Goal: Transaction & Acquisition: Purchase product/service

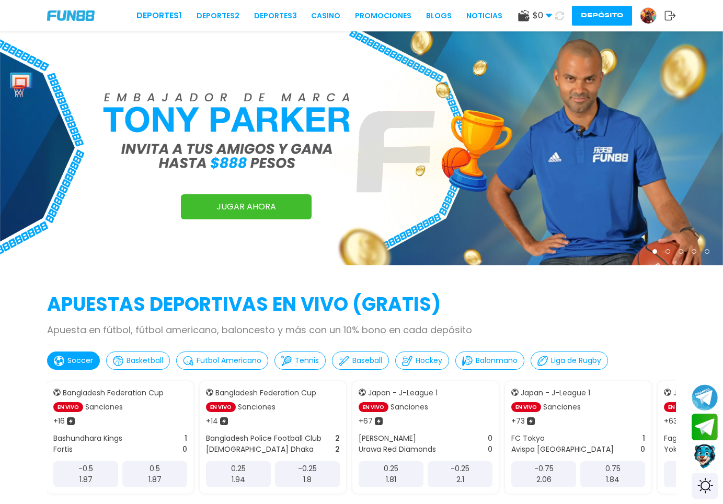
click at [640, 12] on link at bounding box center [652, 15] width 25 height 17
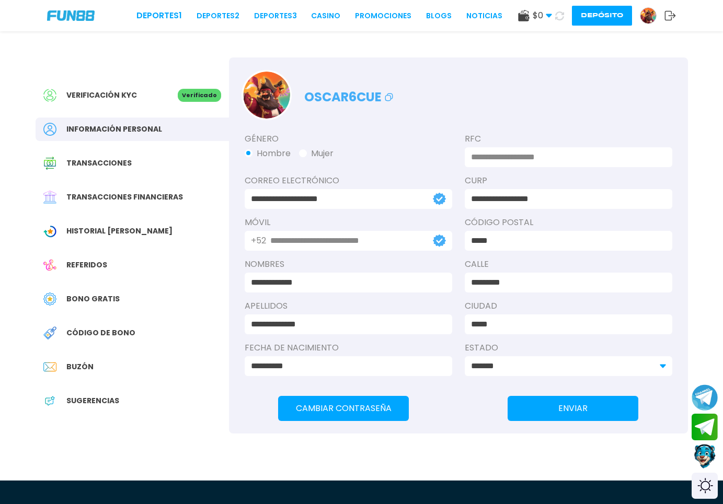
click at [588, 21] on button "Depósito" at bounding box center [602, 16] width 60 height 20
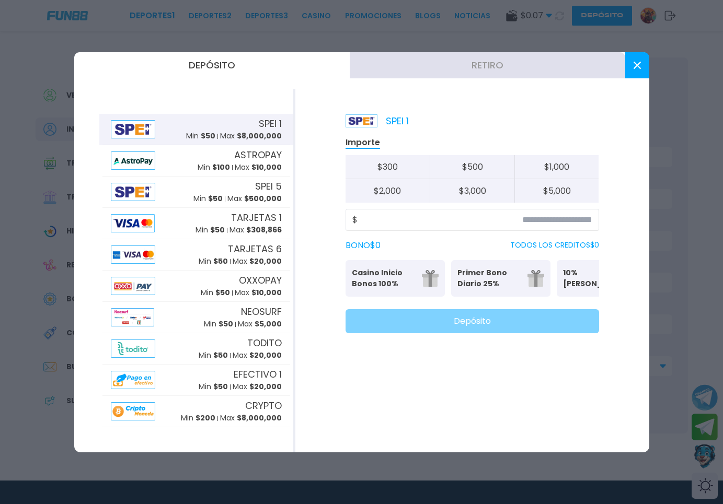
click at [407, 283] on p "Casino Inicio Bonos 100%" at bounding box center [384, 279] width 64 height 22
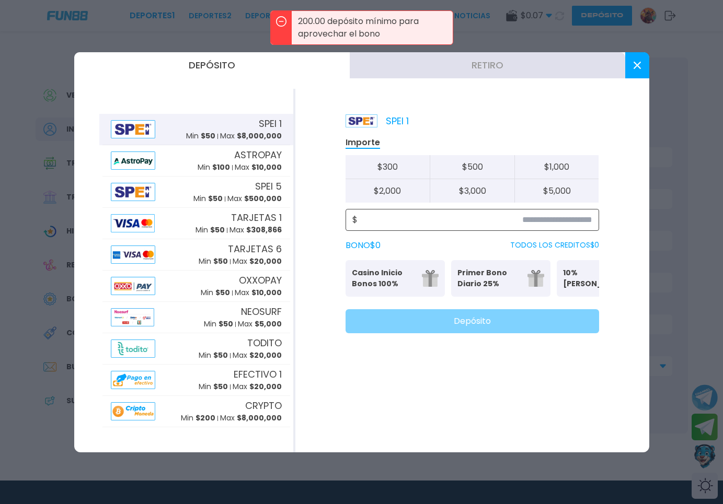
click at [499, 224] on input at bounding box center [475, 220] width 235 height 13
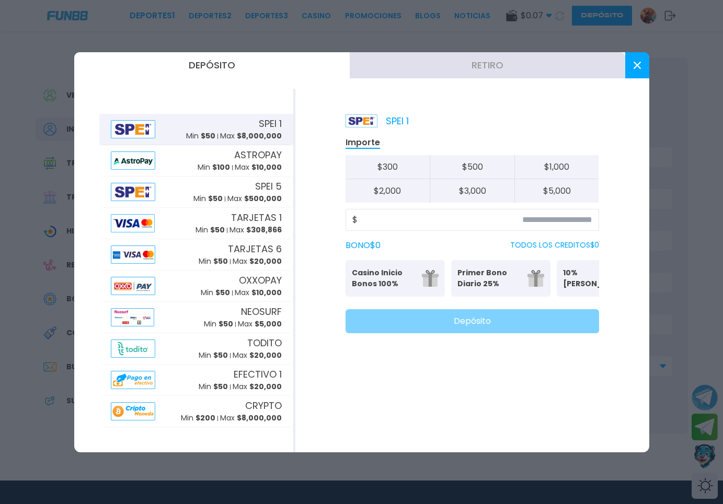
click at [640, 67] on button at bounding box center [637, 65] width 24 height 26
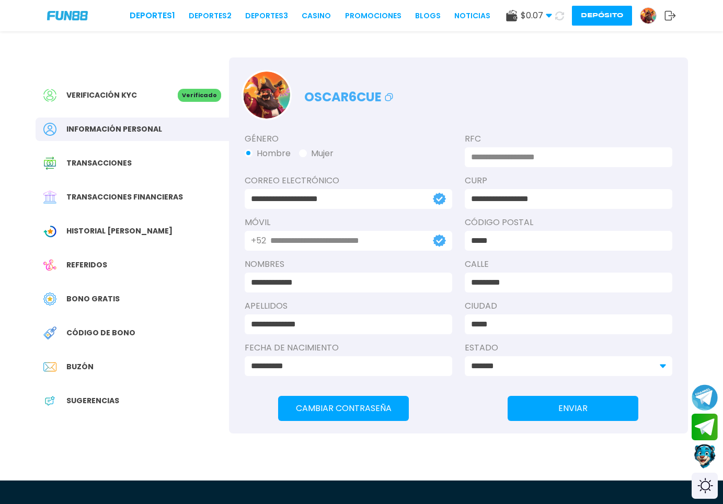
click at [147, 83] on div "Verificación KYC Verificado Información personal Transacciones Transacciones fi…" at bounding box center [132, 253] width 193 height 392
click at [146, 93] on div "Verificación KYC" at bounding box center [110, 95] width 134 height 13
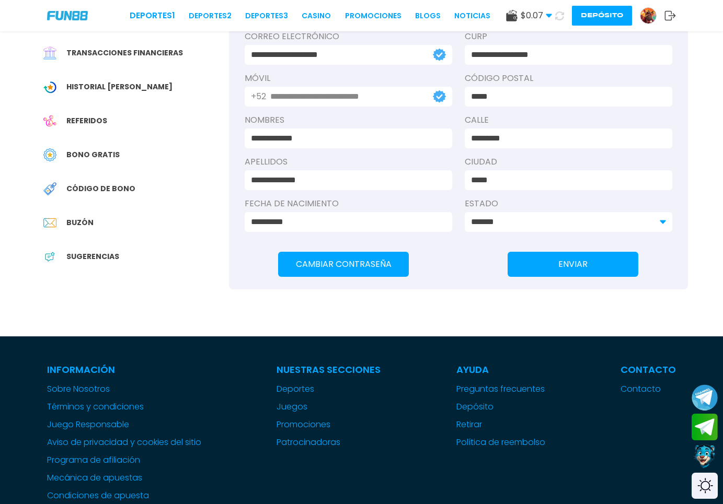
scroll to position [213, 0]
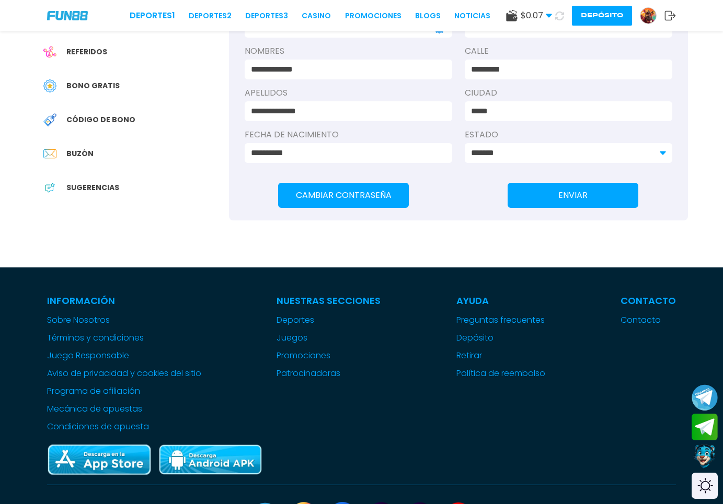
click at [126, 117] on span "Código de bono" at bounding box center [100, 119] width 69 height 11
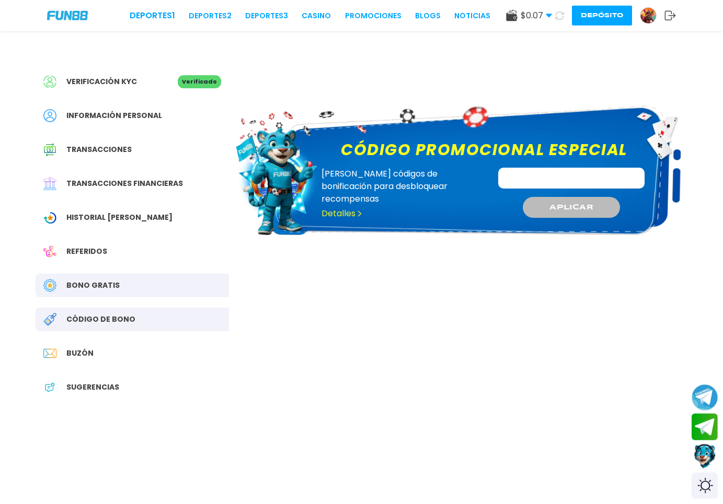
scroll to position [213, 0]
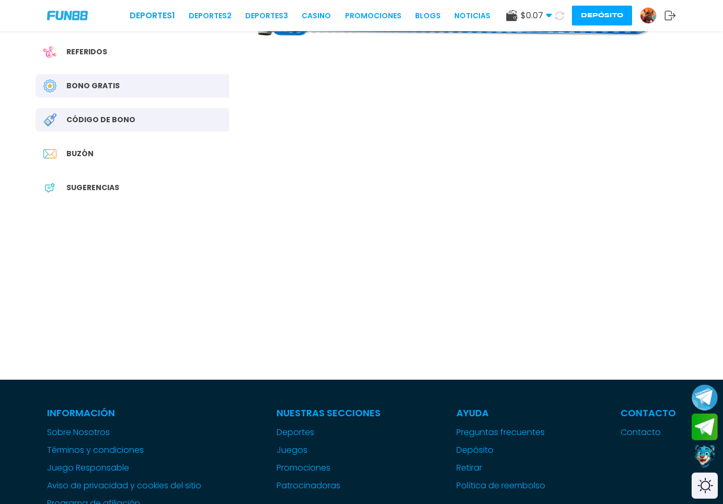
click at [106, 75] on div "Bono Gratis" at bounding box center [132, 86] width 193 height 24
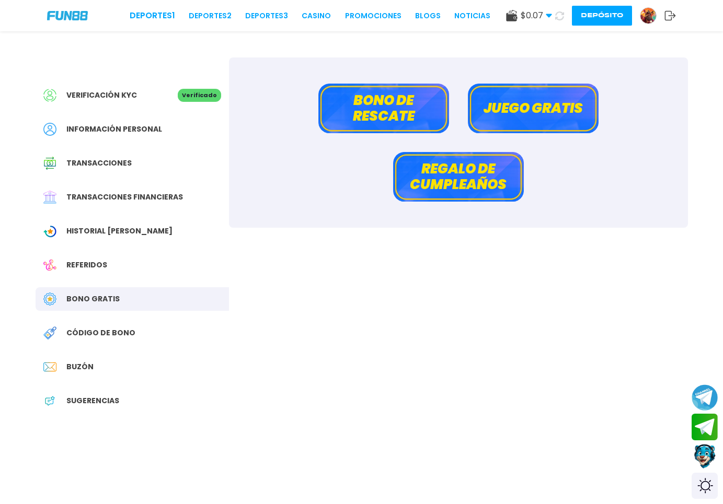
click at [528, 107] on button "Juego gratis" at bounding box center [533, 109] width 131 height 50
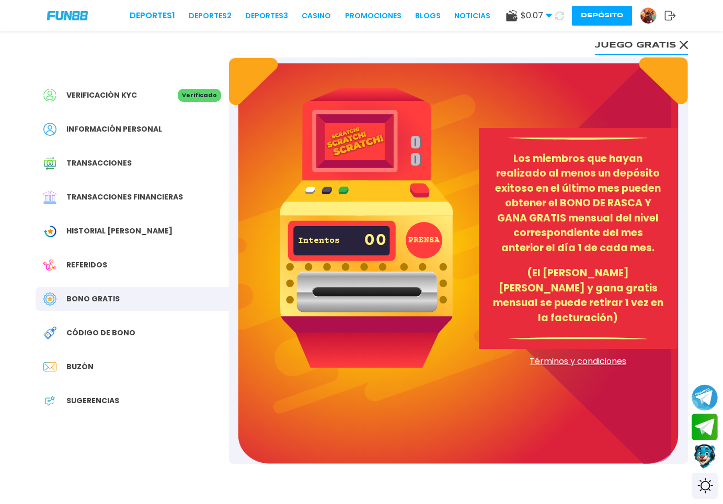
click at [662, 41] on button "Juego gratis" at bounding box center [641, 44] width 93 height 21
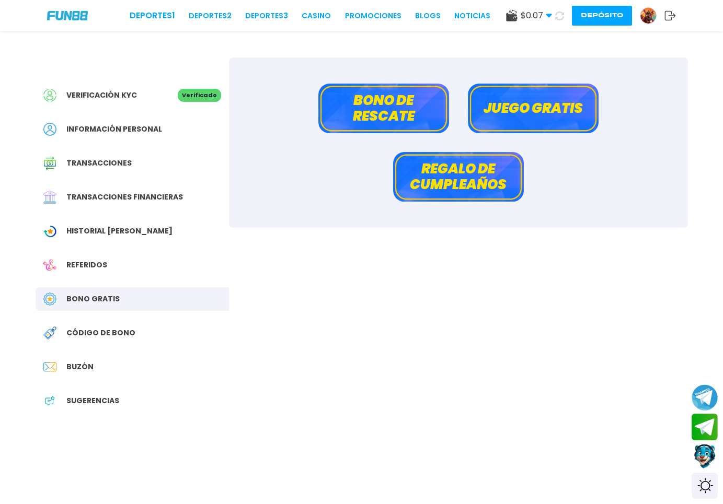
click at [411, 113] on button "Bono de rescate" at bounding box center [383, 109] width 131 height 50
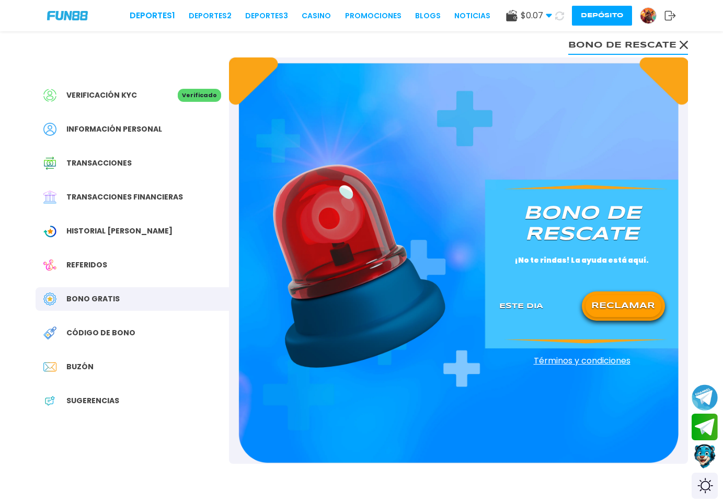
click at [677, 38] on button "Bono de rescate" at bounding box center [628, 44] width 120 height 21
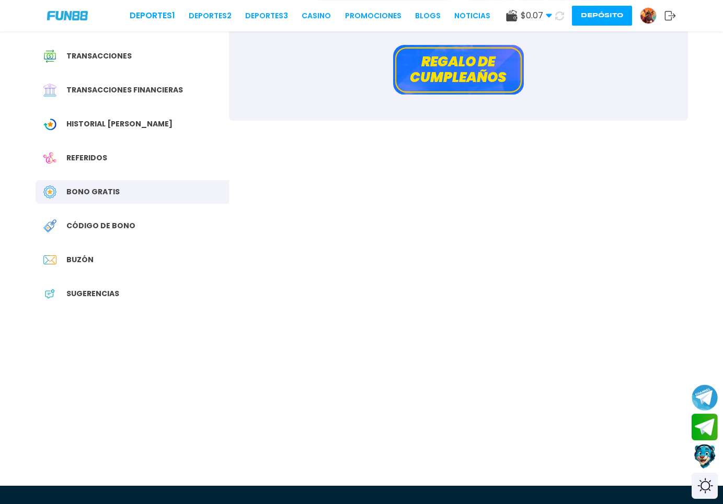
scroll to position [160, 0]
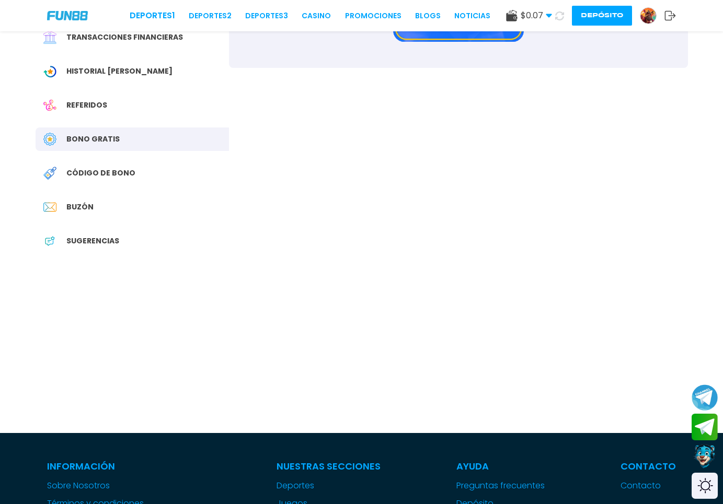
click at [126, 103] on div "Referidos" at bounding box center [132, 106] width 193 height 24
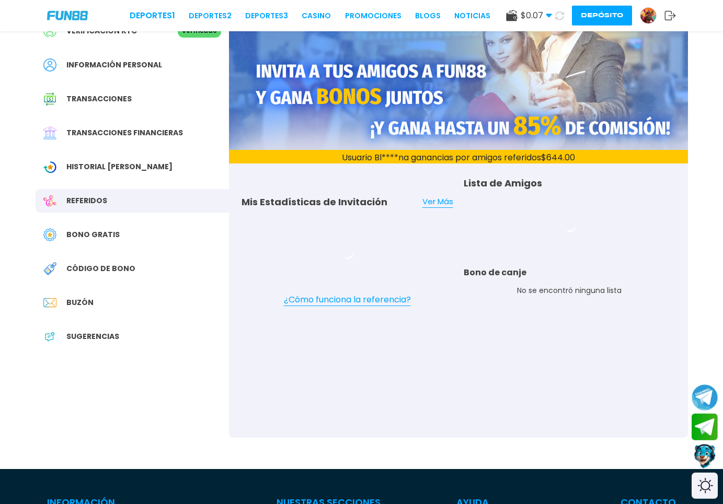
scroll to position [107, 0]
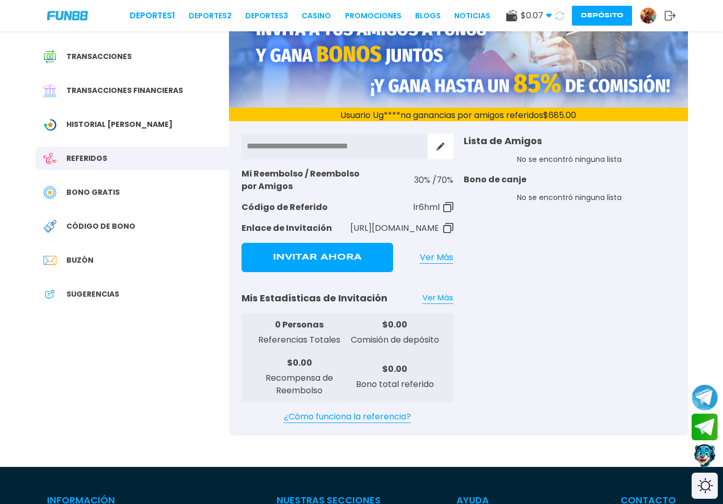
click at [120, 127] on span "Historial [PERSON_NAME]" at bounding box center [119, 124] width 106 height 11
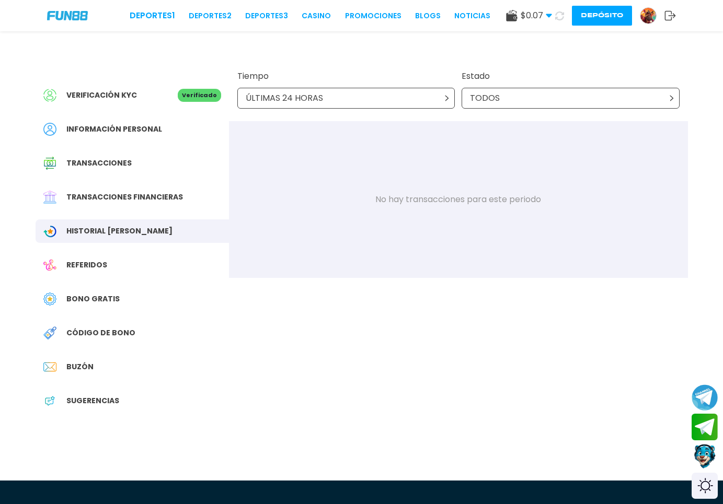
click at [549, 101] on div "TODOS" at bounding box center [571, 98] width 218 height 21
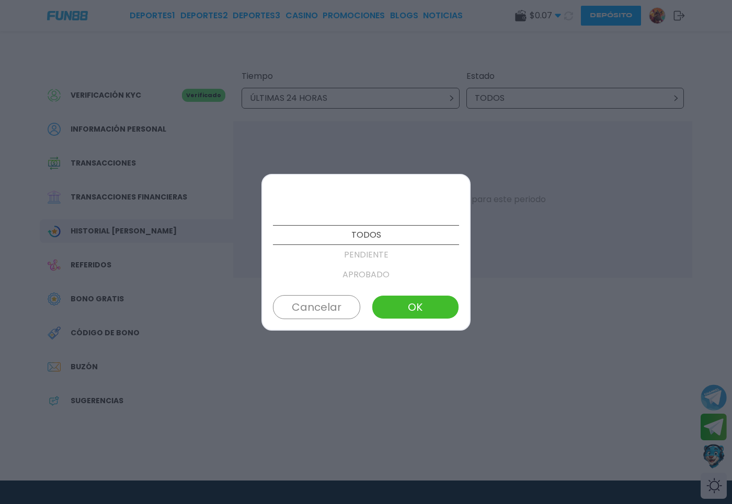
click at [597, 153] on div at bounding box center [366, 252] width 732 height 504
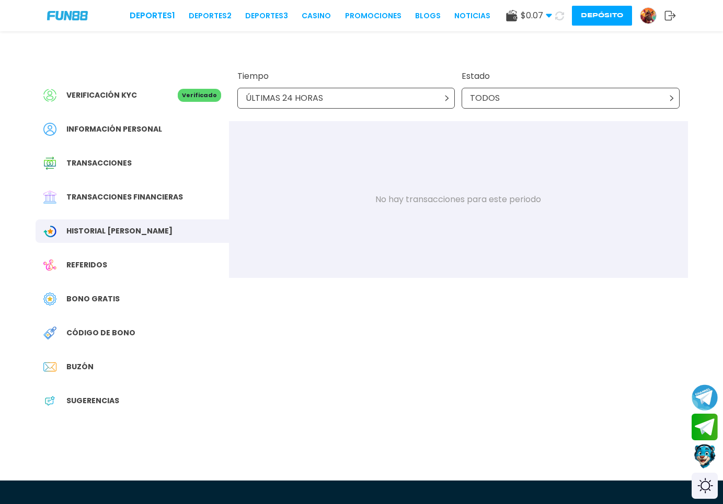
click at [96, 166] on span "Transacciones" at bounding box center [98, 163] width 65 height 11
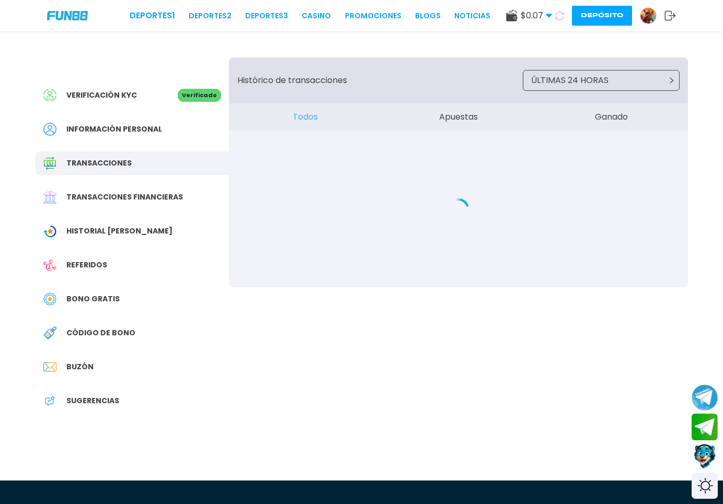
click at [147, 210] on div "Verificación KYC Verificado Información personal Transacciones Transacciones fi…" at bounding box center [132, 253] width 193 height 392
click at [151, 198] on span "Transacciones financieras" at bounding box center [124, 197] width 117 height 11
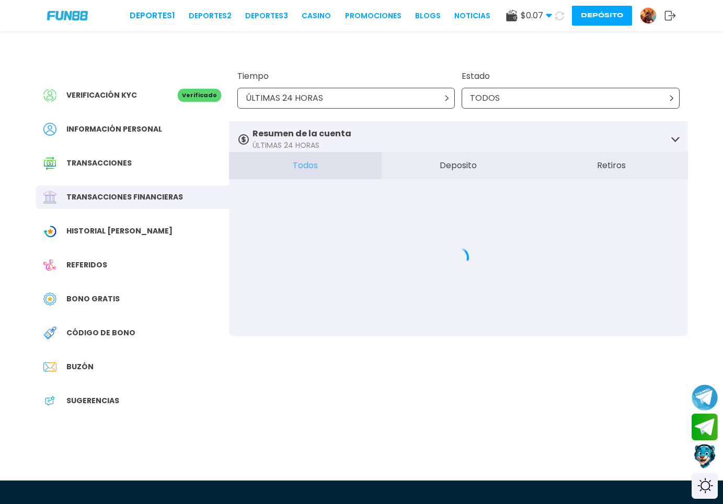
click at [433, 105] on div "ÚLTIMAS 24 HORAS" at bounding box center [346, 98] width 218 height 21
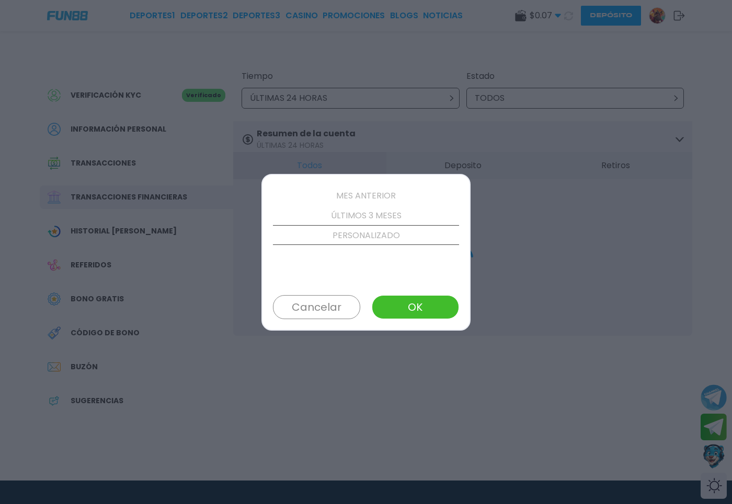
scroll to position [119, 0]
click at [362, 209] on p "ÚLTIMOS 3 MESES" at bounding box center [366, 215] width 186 height 20
click at [415, 316] on button "OK" at bounding box center [415, 307] width 87 height 24
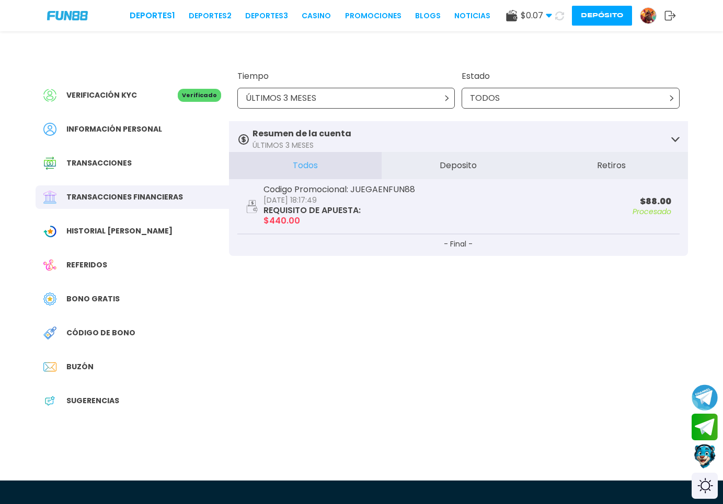
click at [545, 103] on div "TODOS" at bounding box center [571, 98] width 218 height 21
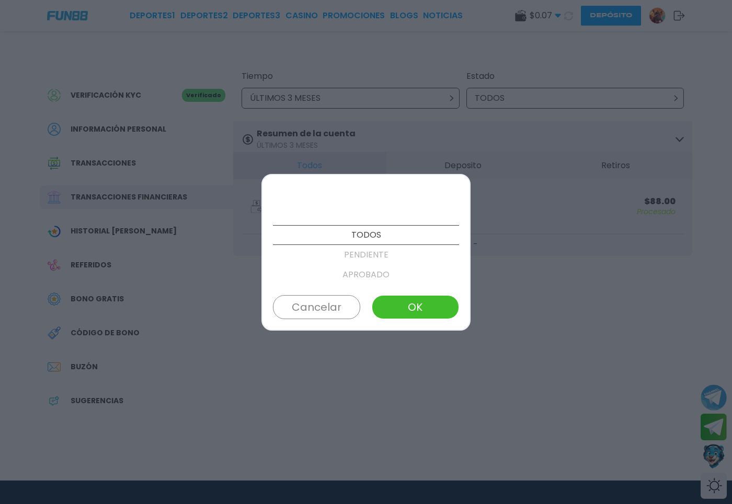
click at [577, 129] on div at bounding box center [366, 252] width 732 height 504
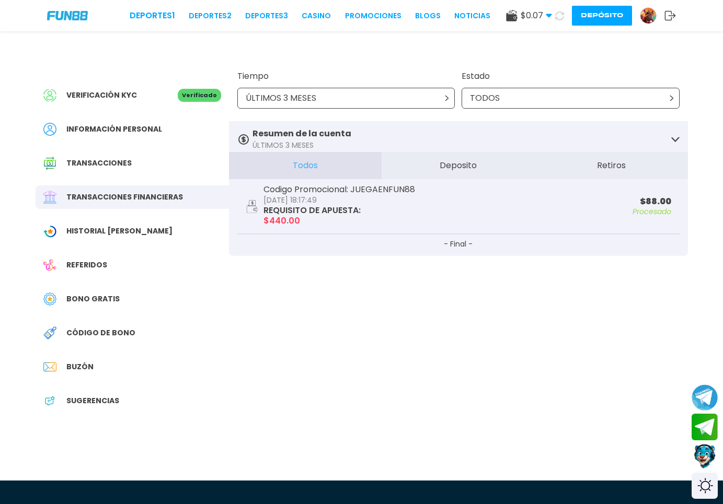
click at [356, 94] on div "ÚLTIMOS 3 MESES" at bounding box center [346, 98] width 218 height 21
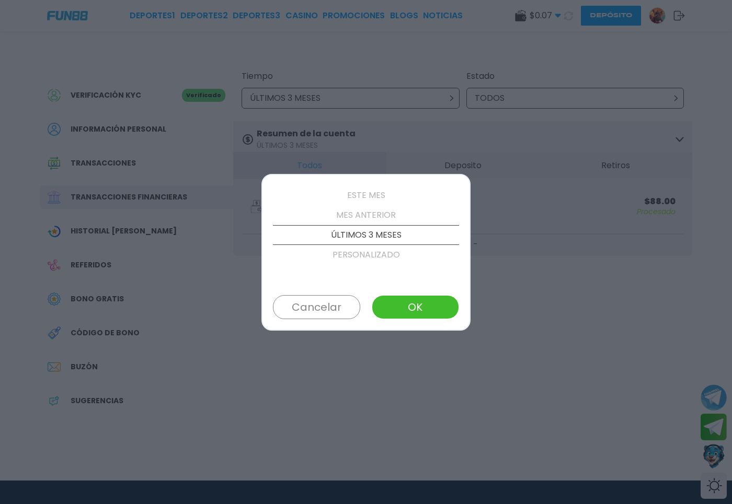
click at [356, 94] on div at bounding box center [366, 252] width 732 height 504
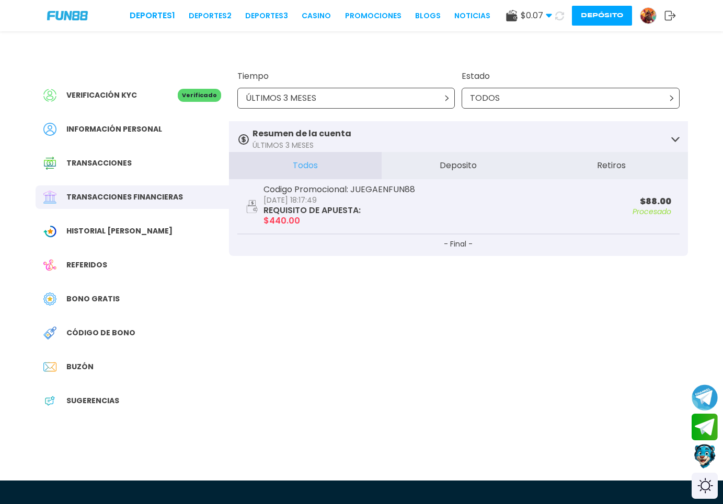
click at [116, 167] on span "Transacciones" at bounding box center [98, 163] width 65 height 11
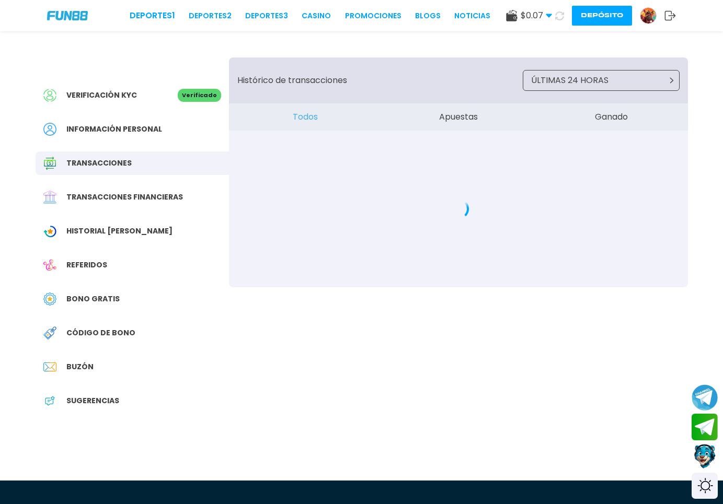
click at [141, 126] on span "Información personal" at bounding box center [114, 129] width 96 height 11
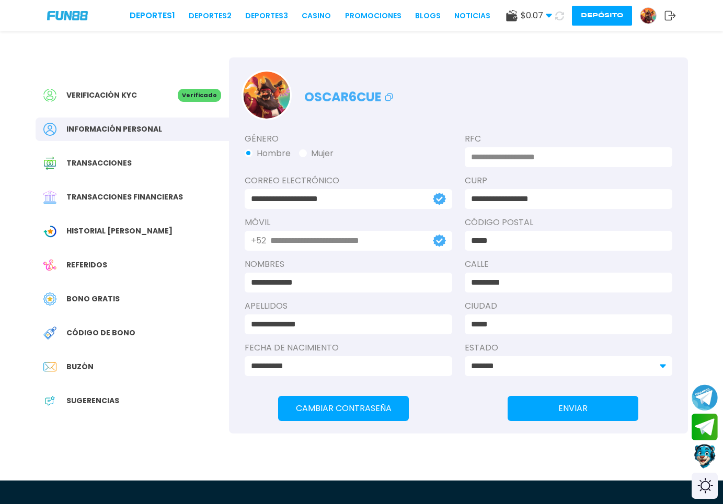
click at [293, 237] on input "**********" at bounding box center [345, 241] width 151 height 13
click at [285, 279] on input "**********" at bounding box center [345, 283] width 189 height 13
click at [351, 320] on input "**********" at bounding box center [345, 324] width 189 height 13
click at [140, 198] on span "Transacciones financieras" at bounding box center [124, 197] width 117 height 11
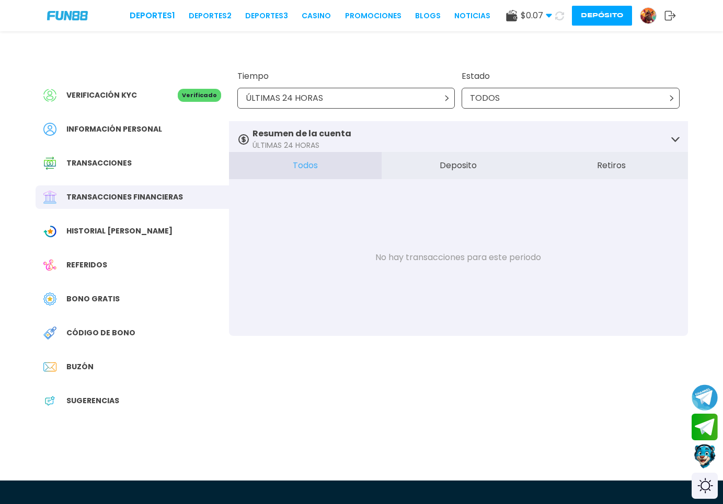
click at [109, 100] on span "Verificación KYC" at bounding box center [101, 95] width 71 height 11
click at [99, 302] on span "Bono Gratis" at bounding box center [92, 299] width 53 height 11
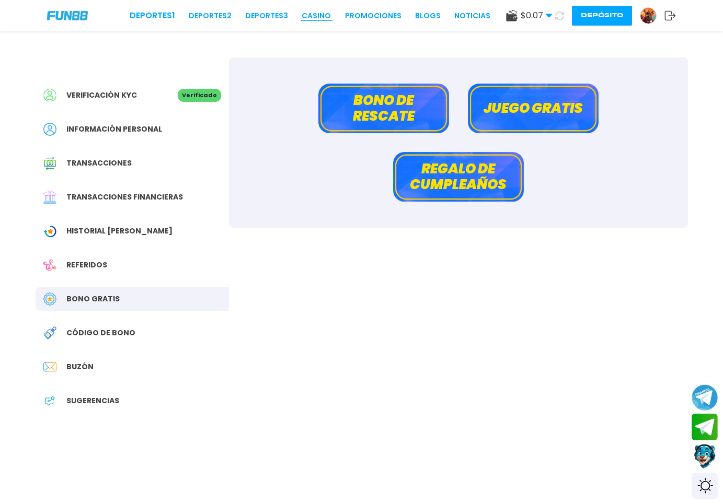
click at [302, 16] on link "CASINO" at bounding box center [316, 15] width 29 height 11
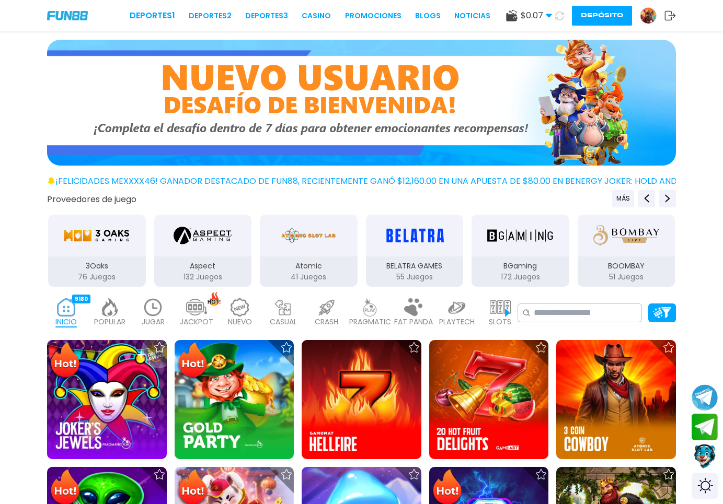
click at [609, 10] on button "Depósito" at bounding box center [602, 16] width 60 height 20
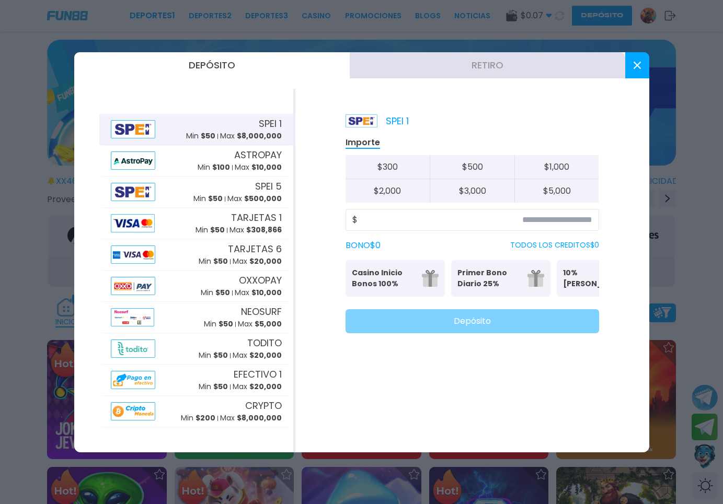
click at [554, 167] on button "$ 1,000" at bounding box center [556, 167] width 85 height 24
type input "*****"
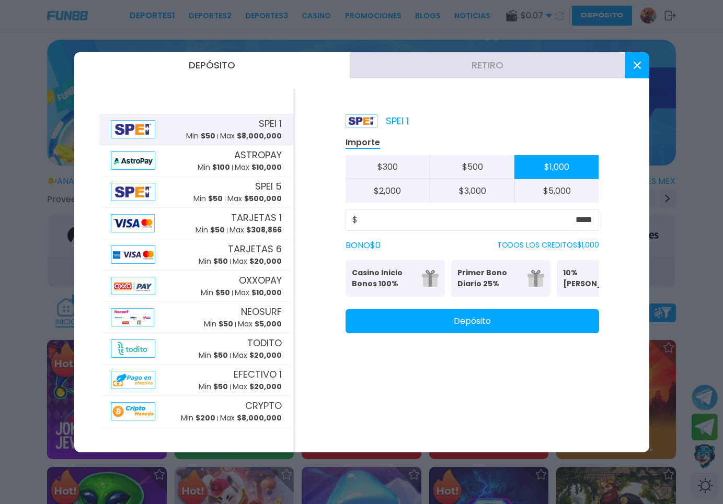
click at [372, 277] on p "Casino Inicio Bonos 100%" at bounding box center [384, 279] width 64 height 22
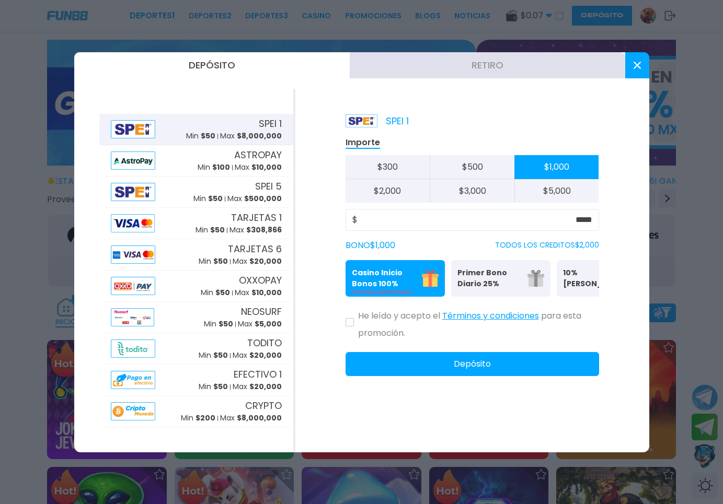
click at [349, 325] on icon at bounding box center [350, 323] width 5 height 4
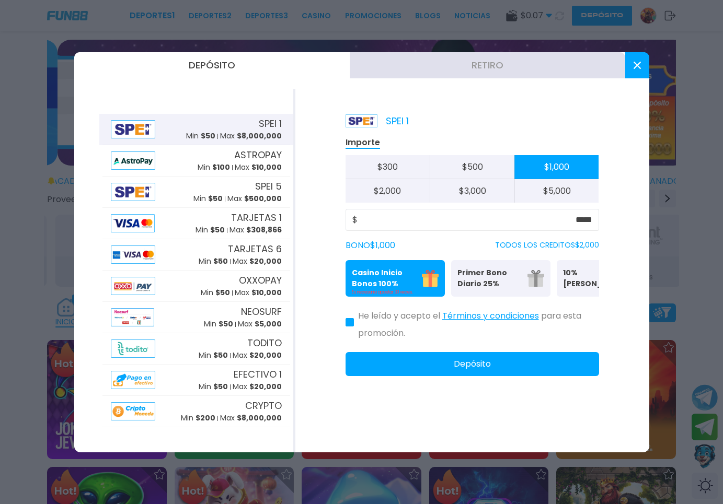
click at [442, 376] on button "Depósito" at bounding box center [473, 364] width 254 height 24
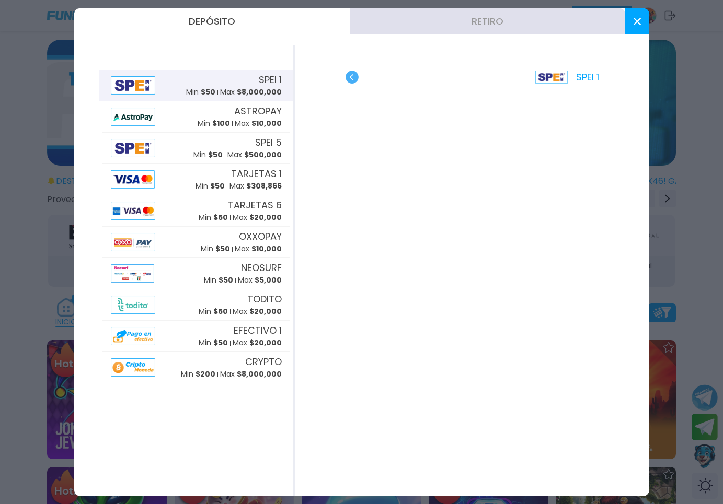
click at [592, 23] on button "Retiro" at bounding box center [487, 21] width 275 height 26
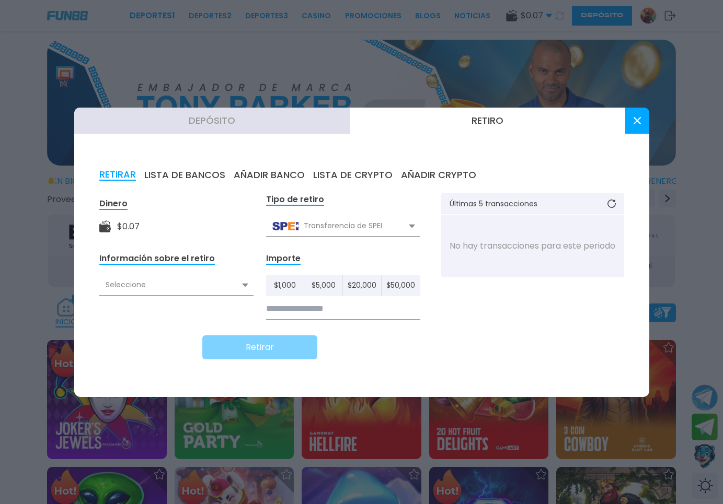
click at [229, 120] on button "Depósito" at bounding box center [211, 121] width 275 height 26
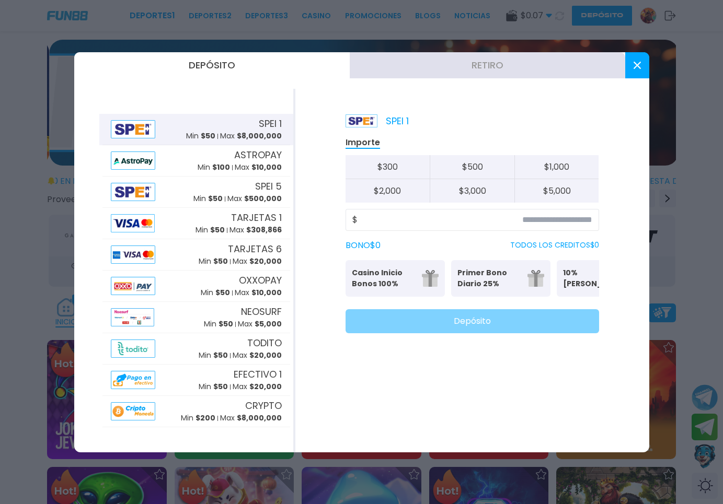
click at [547, 169] on button "$ 1,000" at bounding box center [556, 167] width 85 height 24
type input "*****"
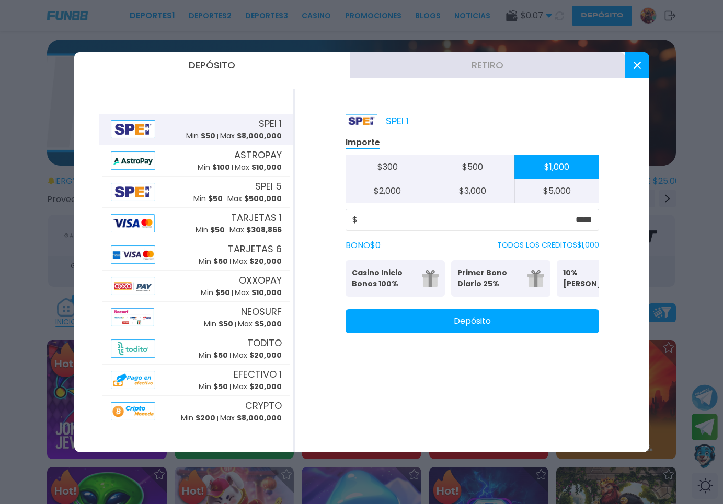
click at [390, 281] on p "Casino Inicio Bonos 100%" at bounding box center [384, 279] width 64 height 22
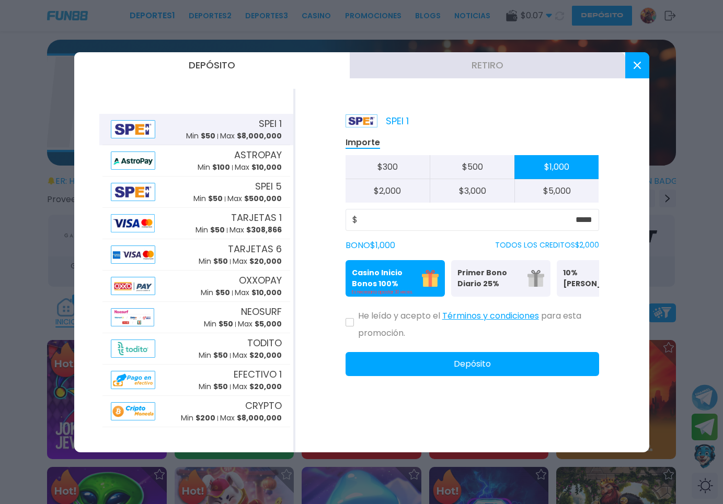
click at [344, 333] on div "SPEI 1 Importe $ 300 $ 500 $ 1,000 $ 2,000 $ 3,000 $ 5,000 $ ***** BONO $ 1,000…" at bounding box center [472, 271] width 354 height 364
click at [348, 327] on button at bounding box center [350, 322] width 8 height 8
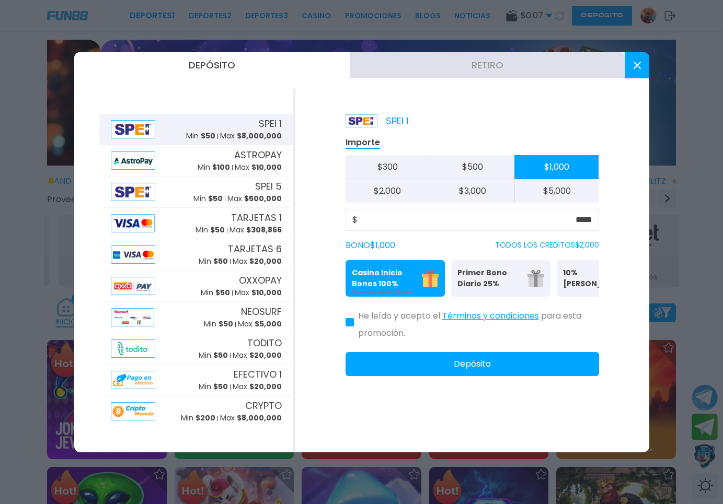
click at [449, 375] on button "Depósito" at bounding box center [473, 364] width 254 height 24
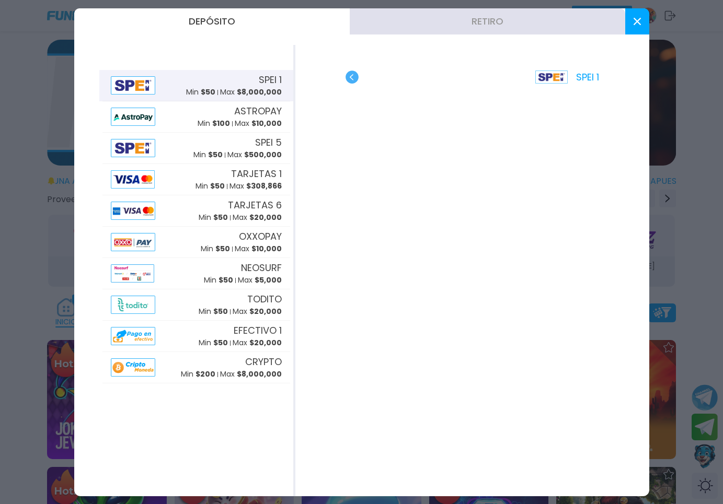
click at [631, 21] on button at bounding box center [637, 21] width 24 height 26
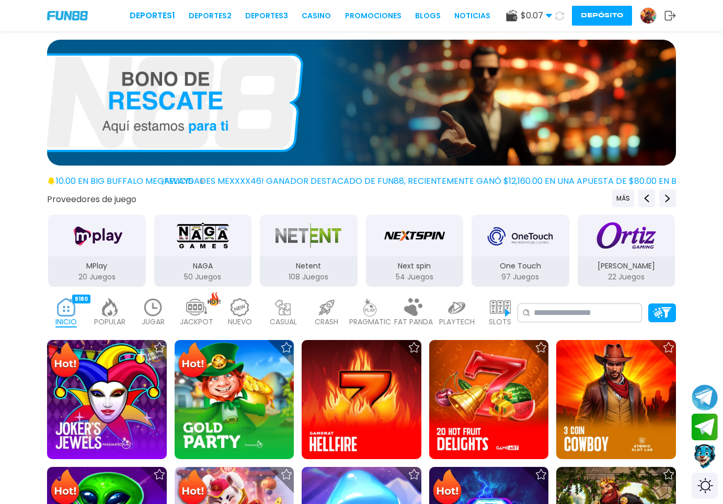
click at [605, 16] on button "Depósito" at bounding box center [602, 16] width 60 height 20
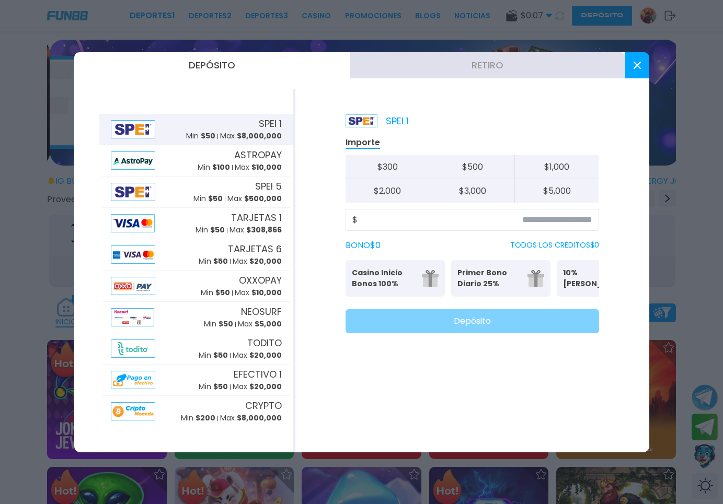
click at [465, 64] on button "Retiro" at bounding box center [487, 65] width 275 height 26
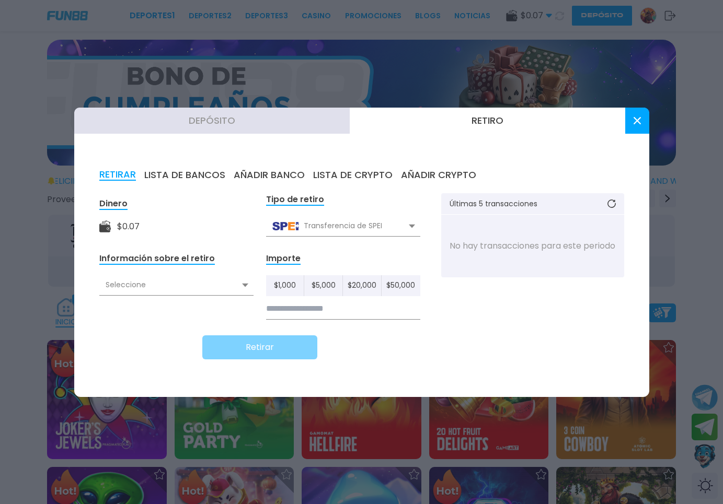
click at [186, 175] on button "LISTA DE BANCOS" at bounding box center [184, 174] width 81 height 11
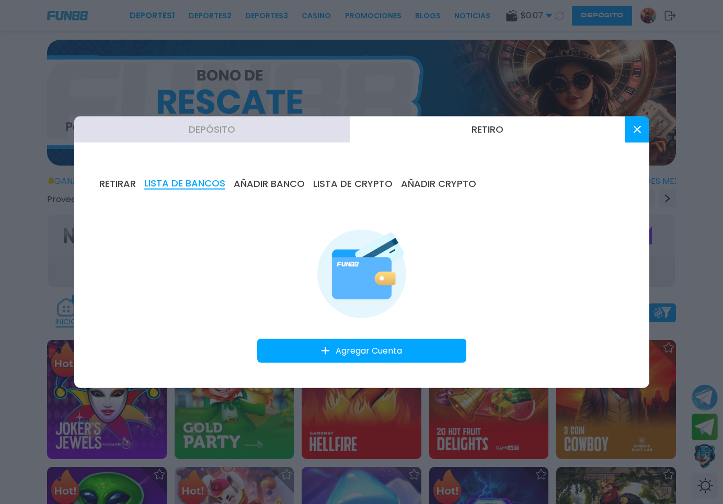
click at [350, 351] on button "Agregar Cuenta" at bounding box center [361, 351] width 209 height 24
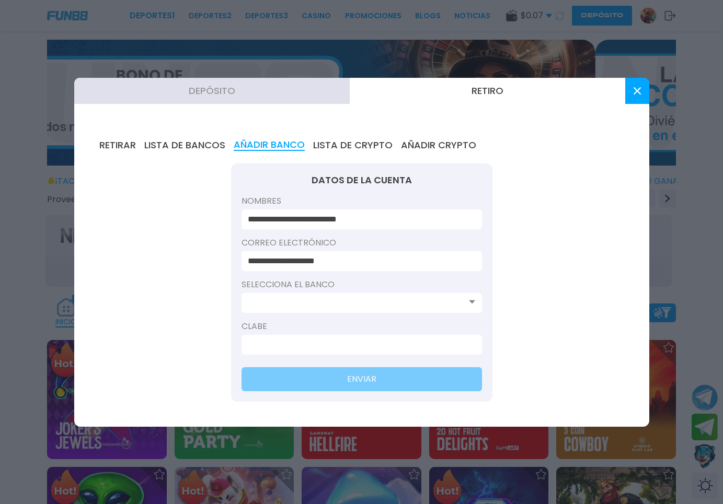
click at [435, 306] on input at bounding box center [359, 303] width 222 height 13
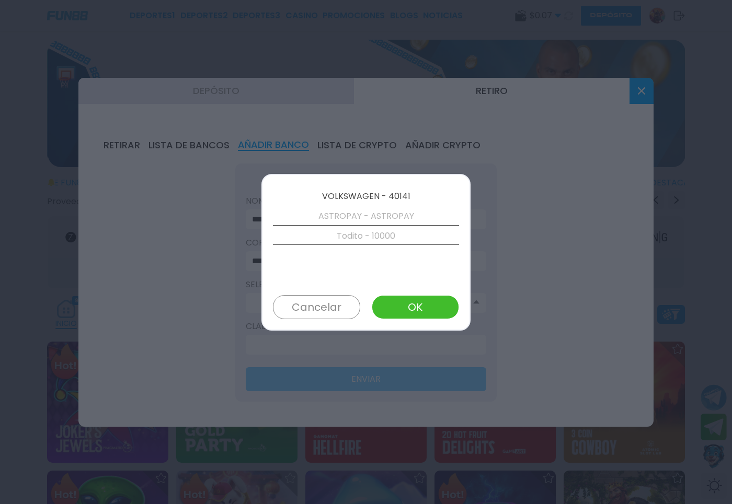
scroll to position [2344, 0]
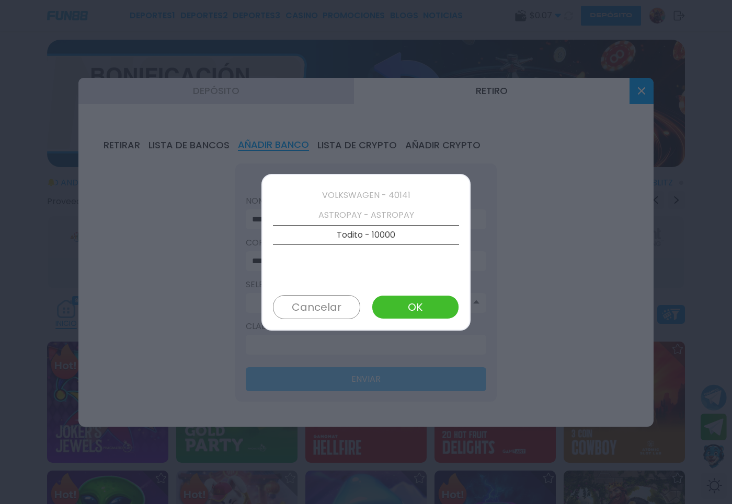
click at [640, 92] on div at bounding box center [366, 252] width 732 height 504
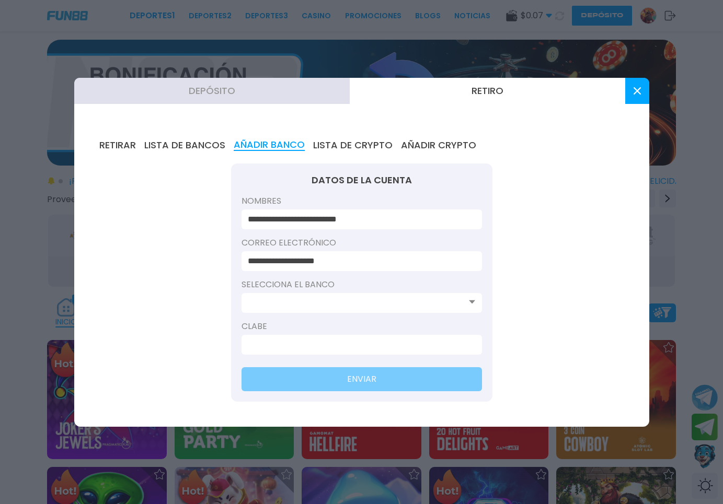
click at [640, 93] on icon at bounding box center [637, 90] width 7 height 7
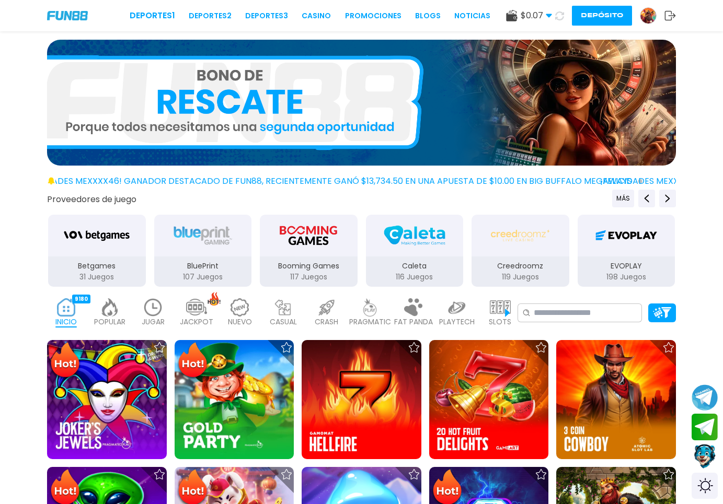
click at [643, 18] on img at bounding box center [648, 16] width 16 height 16
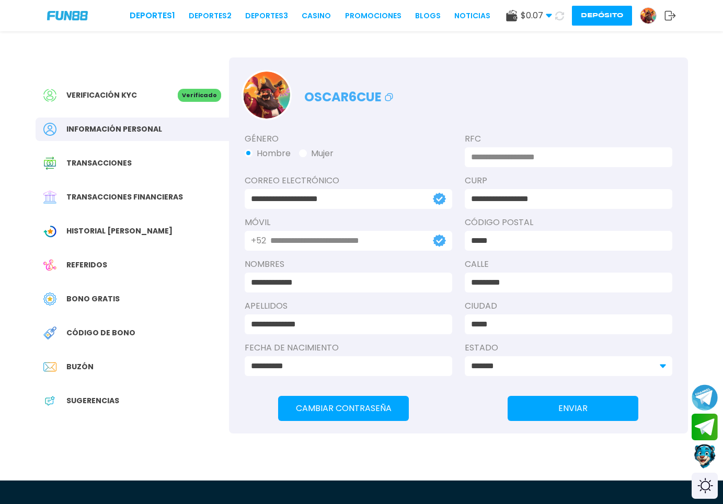
click at [614, 4] on div "Deportes 1 Deportes 2 Deportes 3 CASINO Promociones BLOGS NOTICIAS $ 0.07 Diner…" at bounding box center [361, 15] width 723 height 31
click at [605, 17] on button "Depósito" at bounding box center [602, 16] width 60 height 20
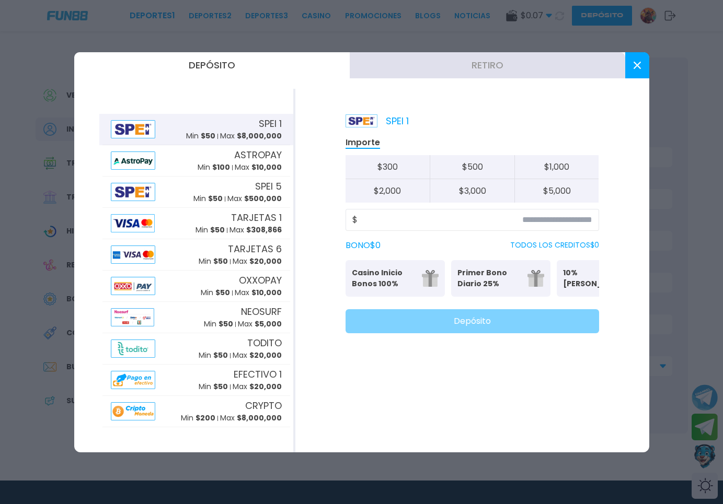
click at [494, 66] on button "Retiro" at bounding box center [487, 65] width 275 height 26
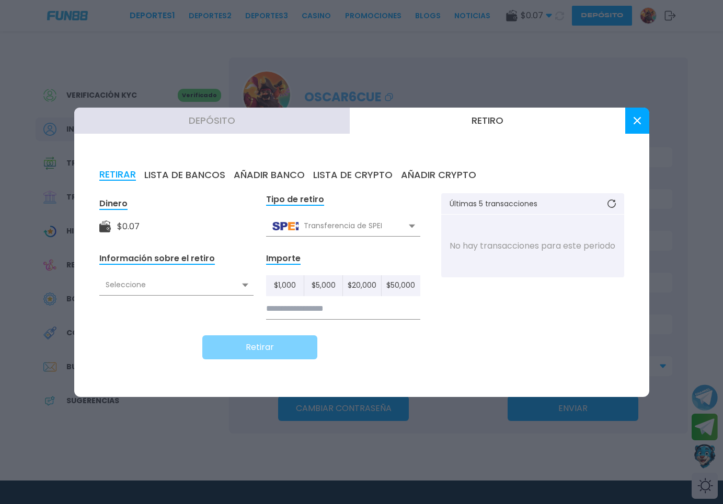
click at [173, 291] on div "Seleccione" at bounding box center [176, 285] width 154 height 20
drag, startPoint x: 533, startPoint y: 135, endPoint x: 595, endPoint y: 136, distance: 62.2
click at [595, 136] on div "Depósito Retiro RETIRAR LISTA DE BANCOS AÑADIR BANCO LISTA DE CRYPTO AÑADIR CRY…" at bounding box center [361, 253] width 575 height 290
click at [596, 174] on div "RETIRAR LISTA DE BANCOS AÑADIR BANCO LISTA DE CRYPTO AÑADIR CRYPTO" at bounding box center [361, 174] width 525 height 11
drag, startPoint x: 197, startPoint y: 171, endPoint x: 240, endPoint y: 165, distance: 43.8
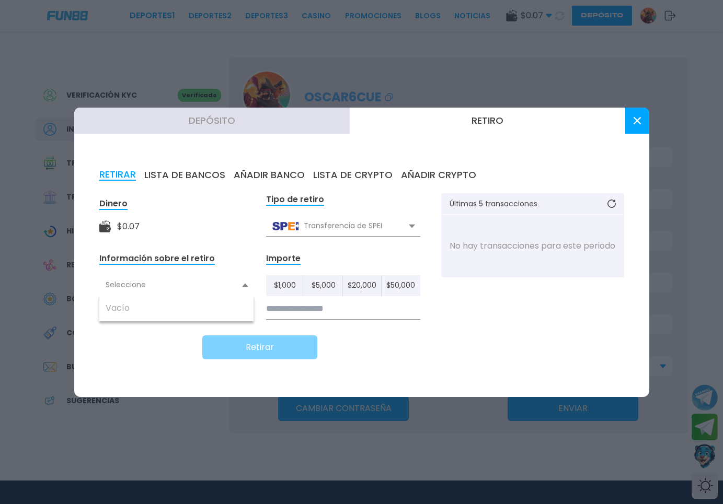
click at [240, 165] on div "RETIRAR LISTA DE BANCOS AÑADIR BANCO LISTA DE CRYPTO AÑADIR CRYPTO Dinero $ 0.0…" at bounding box center [361, 270] width 575 height 253
click at [259, 171] on button "AÑADIR BANCO" at bounding box center [269, 174] width 71 height 11
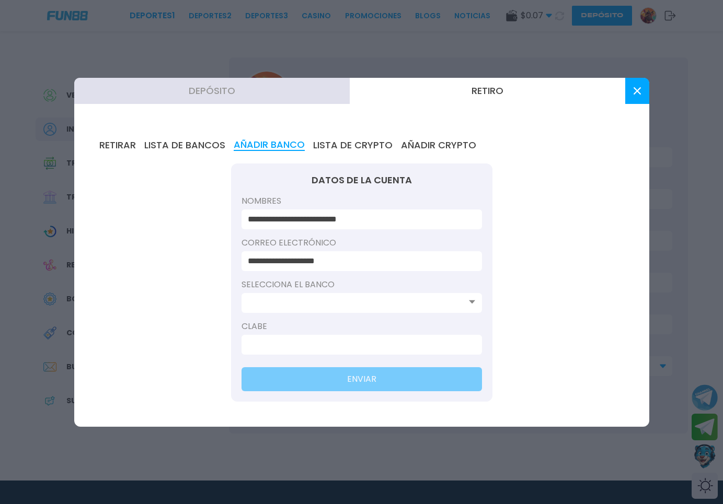
click at [303, 297] on input at bounding box center [359, 303] width 222 height 13
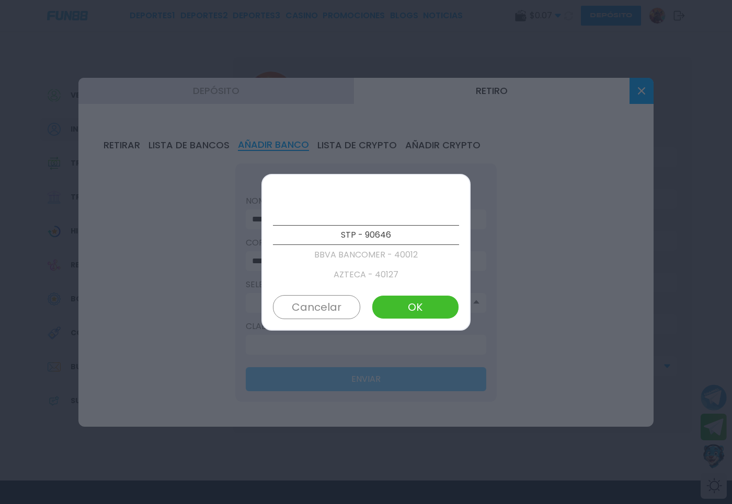
click at [452, 198] on div "STP - 90646 BBVA BANCOMER - 40012 AZTECA - 40127 BANORTE/IXE - 40072 ABC CAPITA…" at bounding box center [366, 235] width 186 height 99
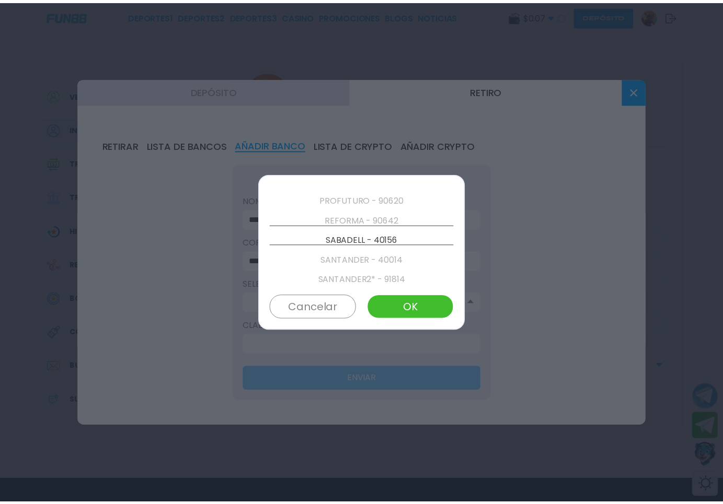
scroll to position [2344, 0]
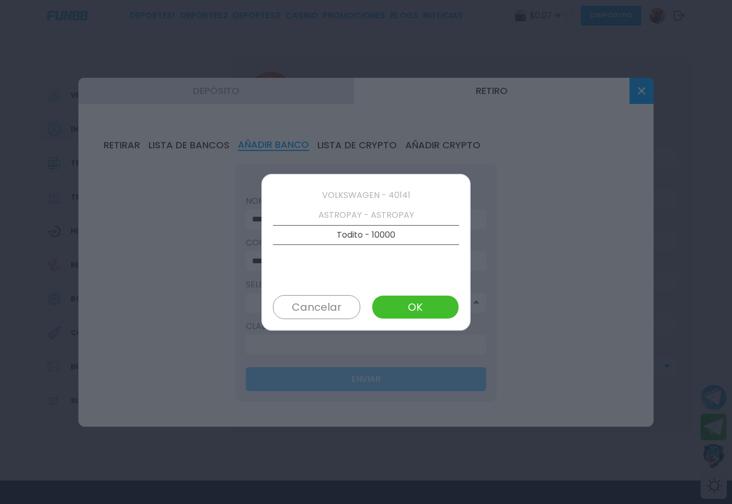
click at [293, 308] on button "Cancelar" at bounding box center [316, 307] width 87 height 24
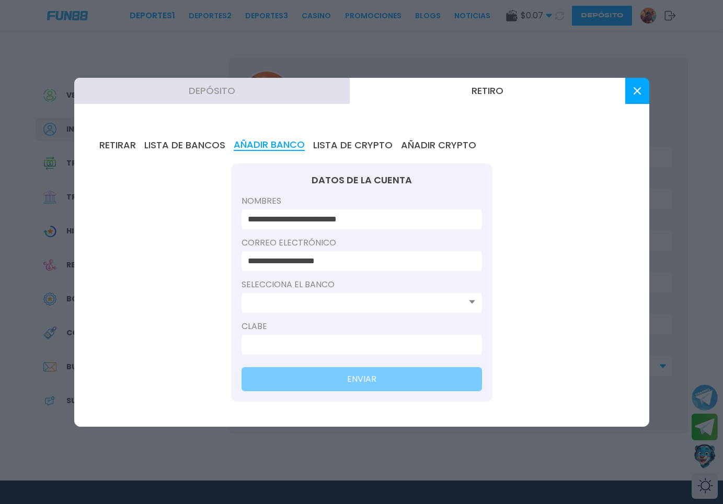
click at [641, 94] on button at bounding box center [637, 91] width 24 height 26
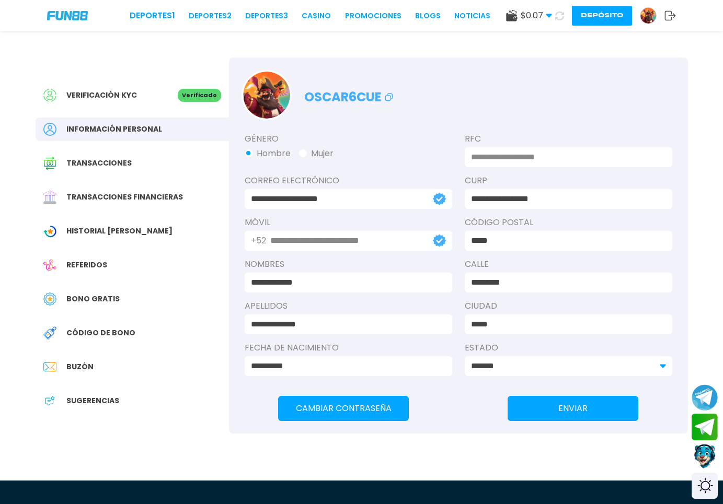
click at [599, 17] on button "Depósito" at bounding box center [602, 16] width 60 height 20
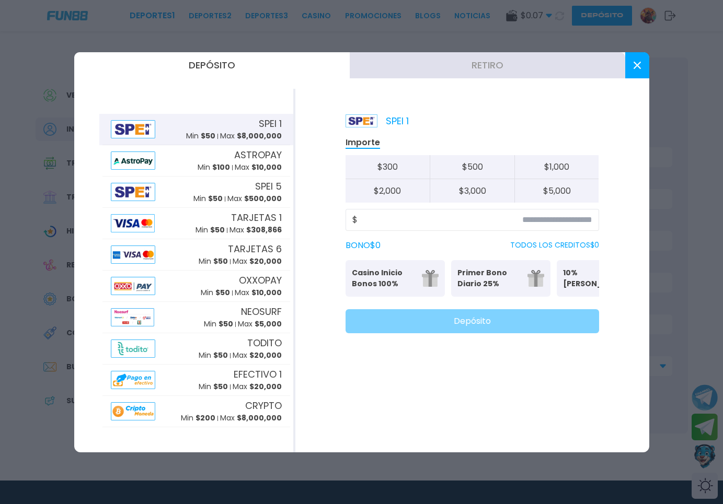
click at [488, 167] on button "$ 500" at bounding box center [472, 167] width 85 height 24
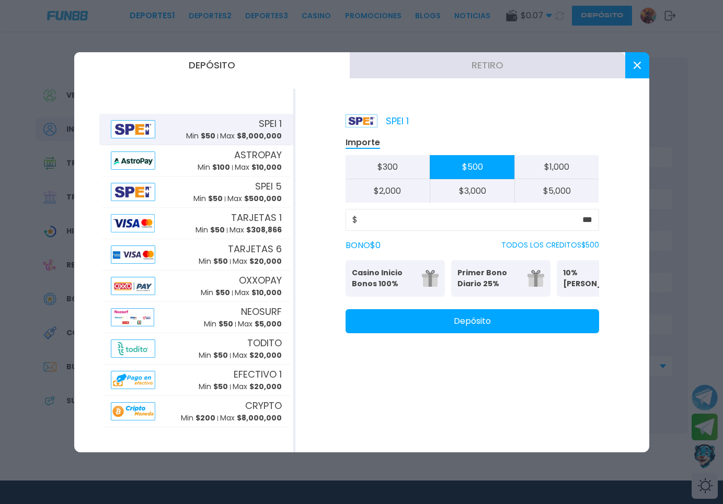
click at [360, 275] on p "Casino Inicio Bonos 100%" at bounding box center [384, 279] width 64 height 22
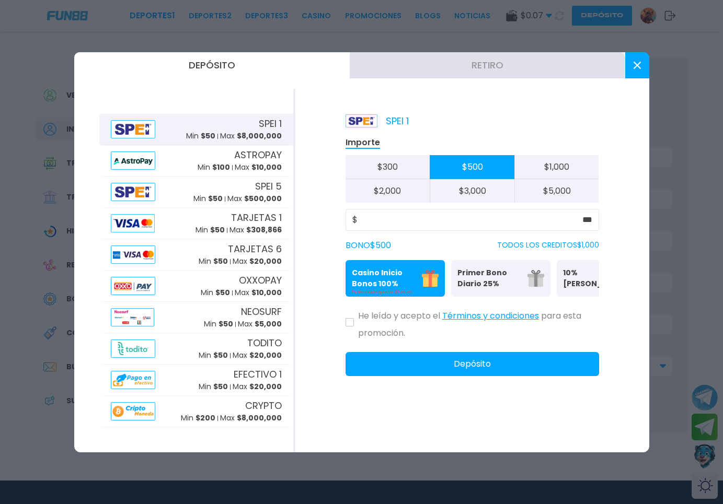
click at [344, 335] on div "SPEI 1 Importe $ 300 $ 500 $ 1,000 $ 2,000 $ 3,000 $ 5,000 $ *** BONO $ 500 TOD…" at bounding box center [472, 271] width 354 height 364
click at [348, 327] on button at bounding box center [350, 322] width 8 height 8
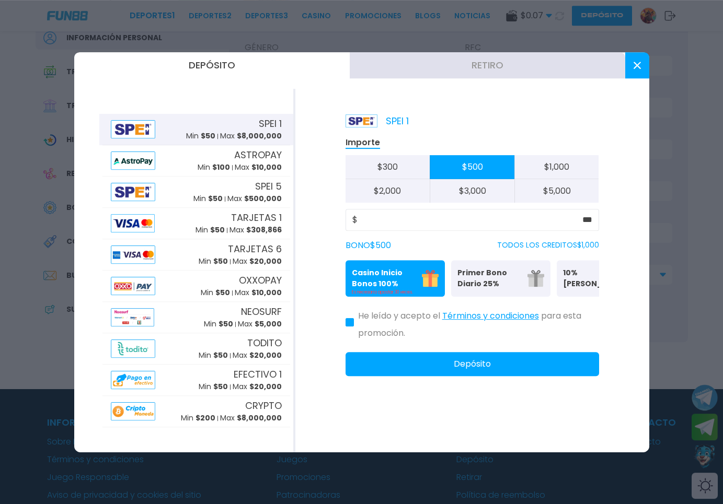
scroll to position [160, 0]
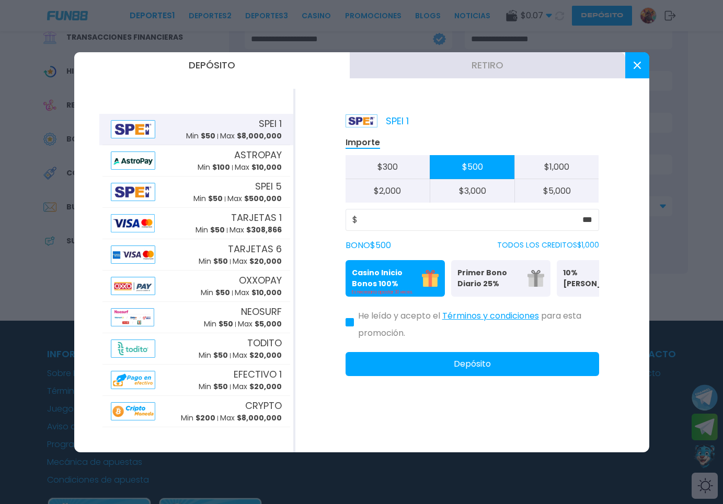
click at [546, 178] on button "$ 1,000" at bounding box center [556, 167] width 85 height 24
type input "*****"
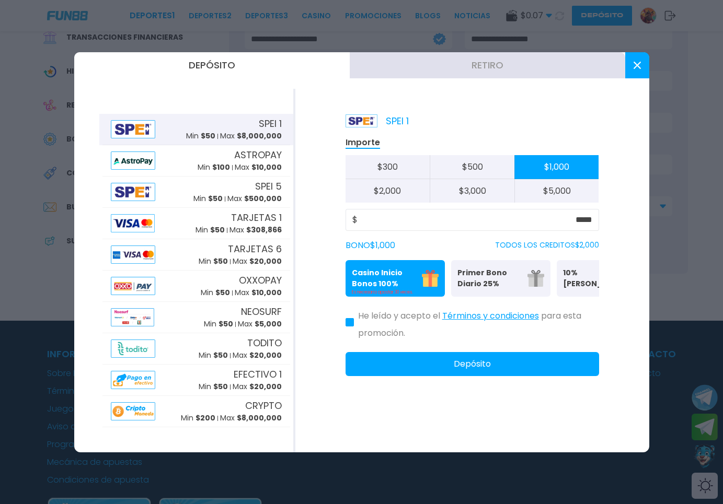
click at [348, 325] on icon at bounding box center [349, 322] width 5 height 4
click at [471, 65] on button "Retiro" at bounding box center [487, 65] width 275 height 26
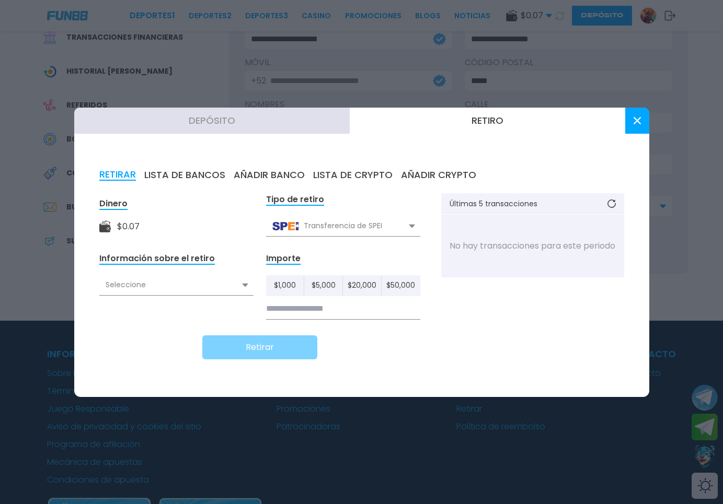
click at [178, 169] on button "LISTA DE BANCOS" at bounding box center [184, 174] width 81 height 11
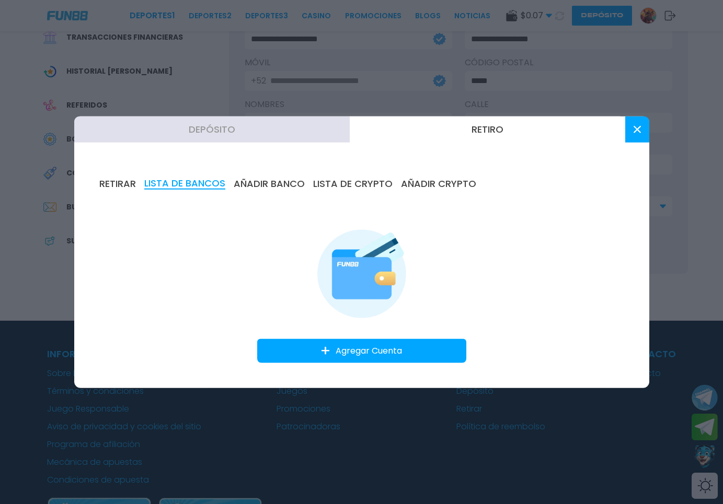
click at [355, 347] on button "Agregar Cuenta" at bounding box center [361, 351] width 209 height 24
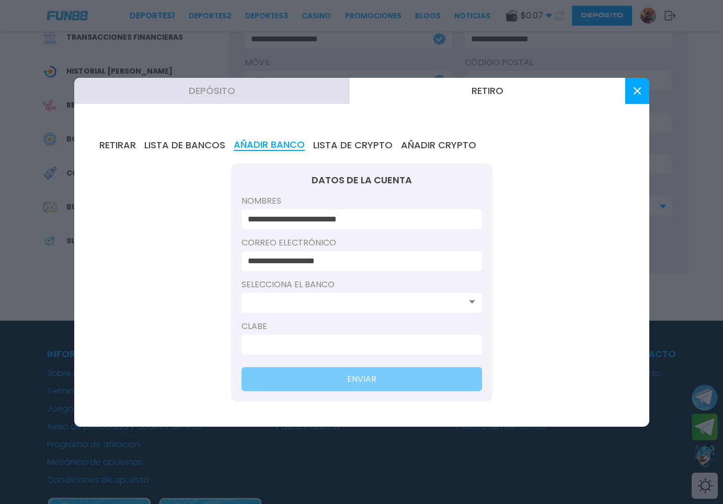
click at [118, 146] on button "RETIRAR" at bounding box center [117, 145] width 37 height 11
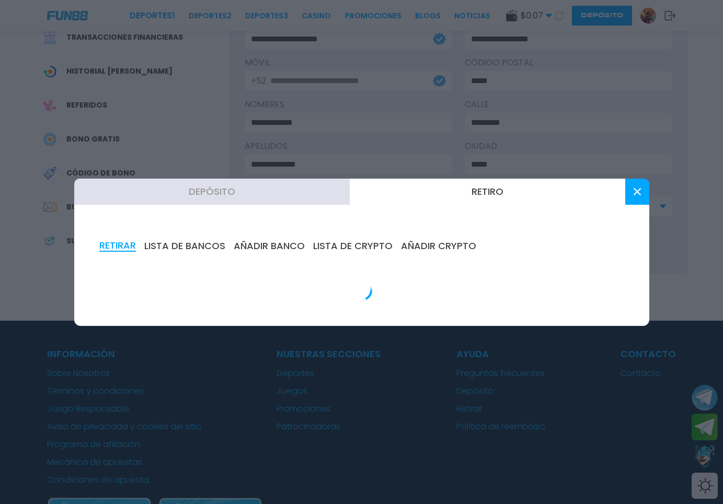
click at [187, 248] on div "RETIRAR LISTA DE BANCOS AÑADIR BANCO LISTA DE CRYPTO AÑADIR CRYPTO" at bounding box center [361, 270] width 575 height 111
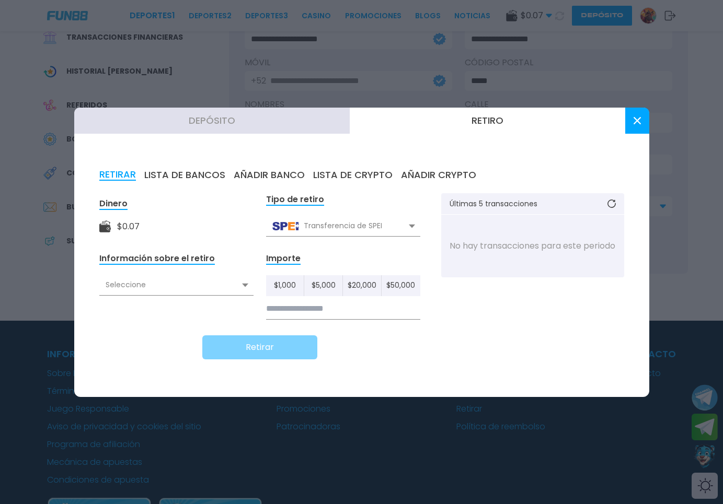
click at [634, 120] on icon at bounding box center [637, 120] width 7 height 7
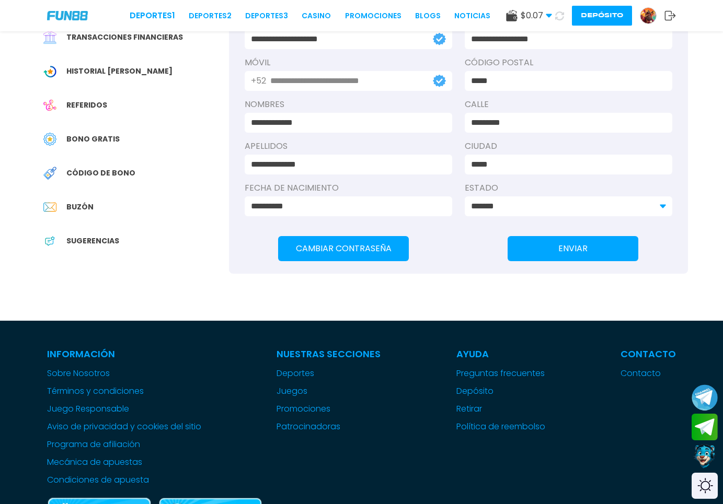
click at [616, 22] on button "Depósito" at bounding box center [602, 16] width 60 height 20
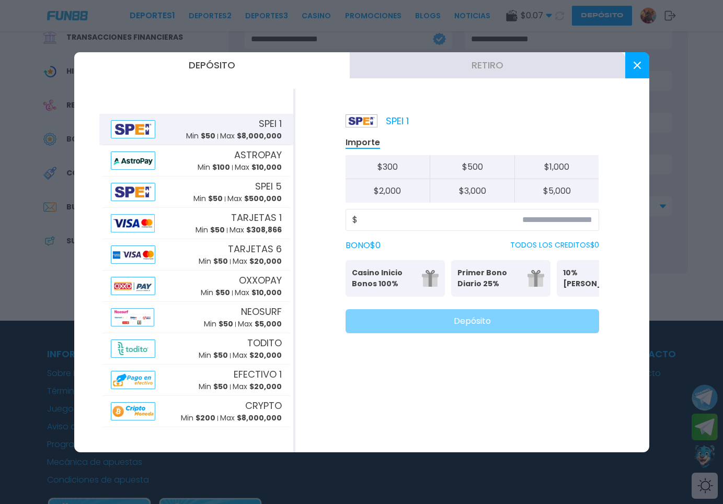
click at [559, 169] on button "$ 1,000" at bounding box center [556, 167] width 85 height 24
type input "*****"
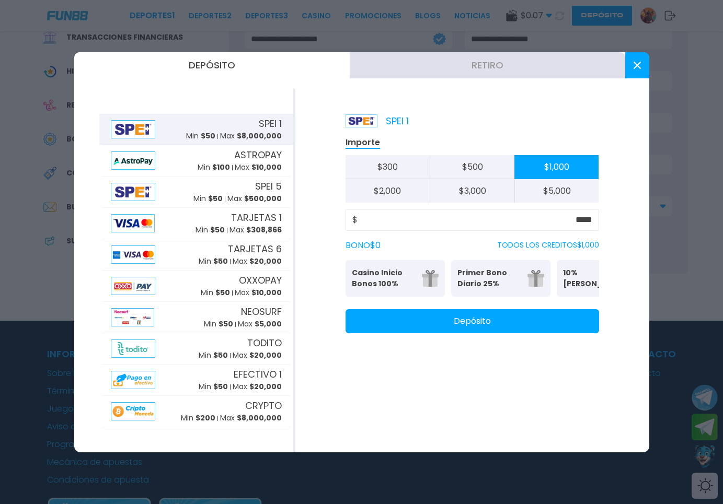
click at [368, 274] on p "Casino Inicio Bonos 100%" at bounding box center [384, 279] width 64 height 22
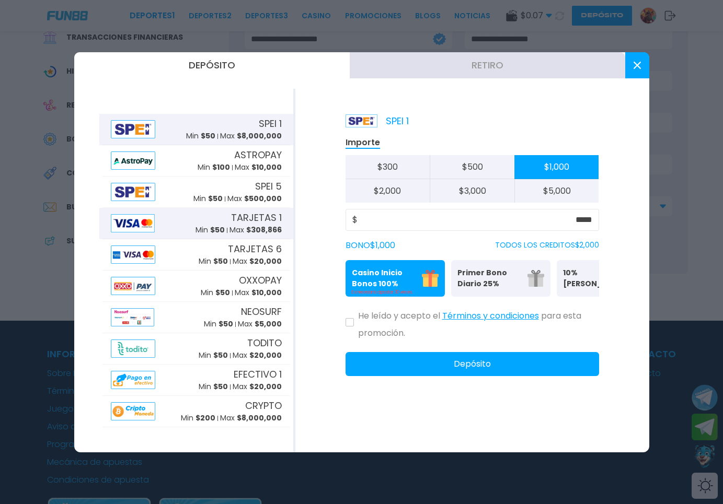
click at [189, 217] on div "TARJETAS 1 Min $ 50 Max $ 308,866" at bounding box center [196, 223] width 188 height 31
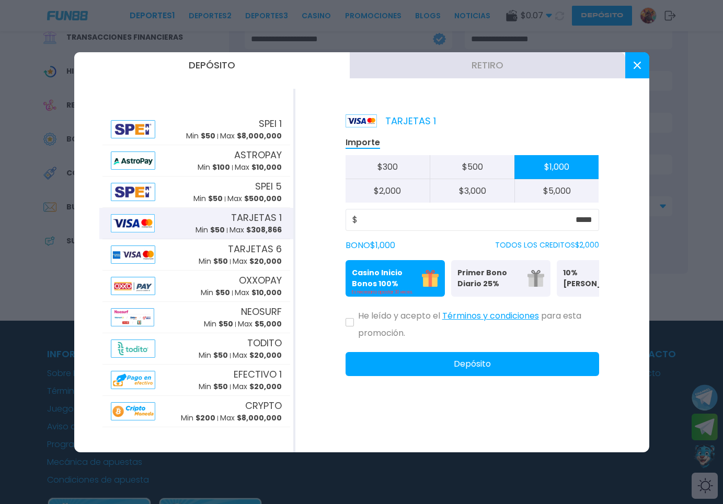
scroll to position [0, 57]
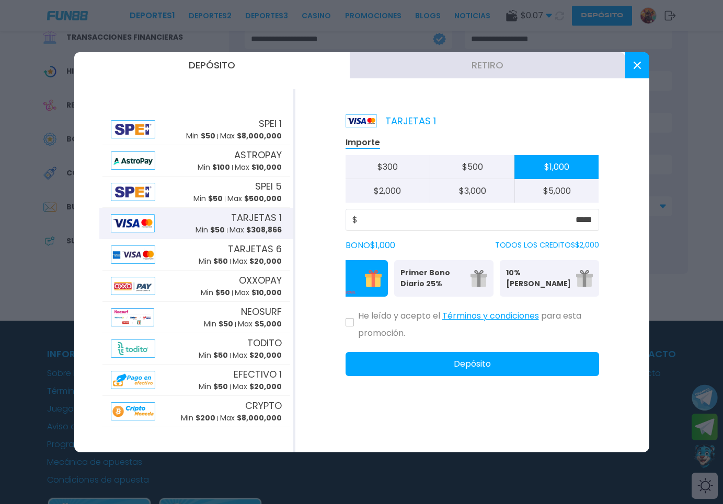
click at [354, 334] on div "He leído y acepto el Términos y condiciones para esta promoción." at bounding box center [473, 322] width 254 height 34
click at [350, 337] on div "He leído y acepto el Términos y condiciones para esta promoción." at bounding box center [473, 322] width 254 height 34
click at [350, 327] on button at bounding box center [350, 322] width 8 height 8
click at [479, 376] on button "Depósito" at bounding box center [473, 364] width 254 height 24
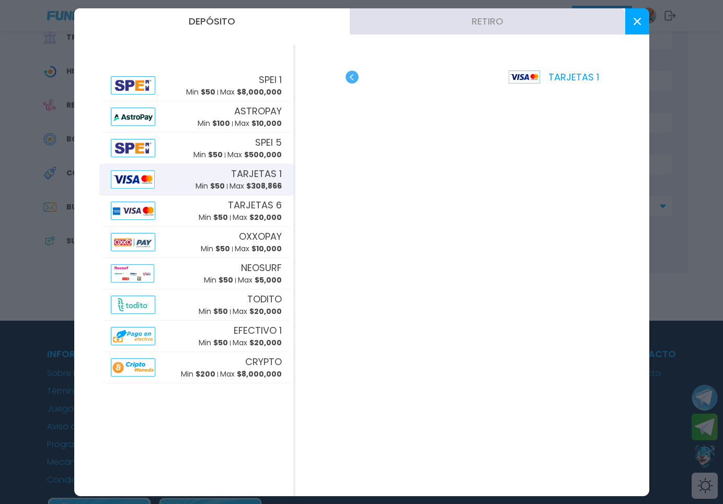
click at [706, 458] on div at bounding box center [361, 252] width 723 height 504
click at [706, 458] on button "Contact customer service" at bounding box center [705, 456] width 26 height 27
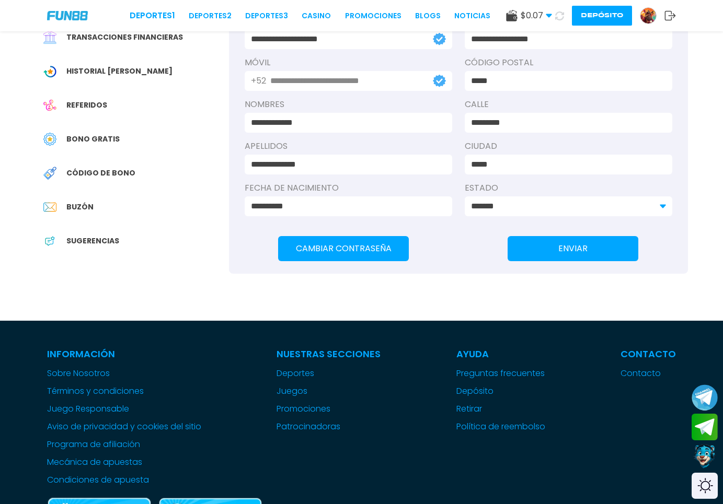
click at [561, 16] on icon at bounding box center [559, 15] width 9 height 9
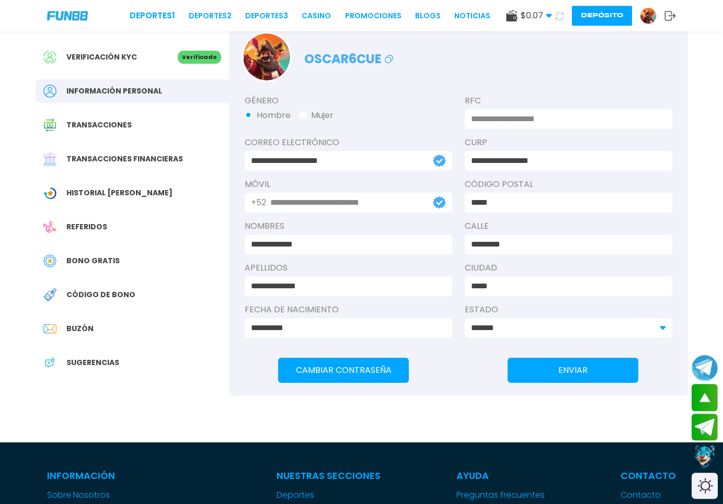
scroll to position [0, 0]
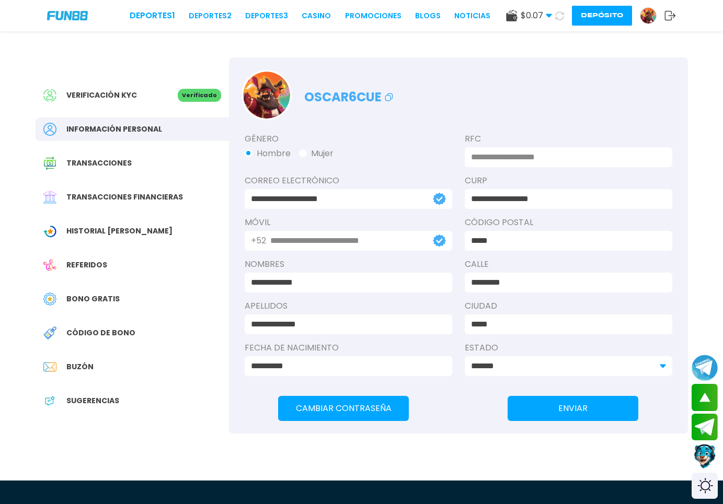
click at [559, 18] on icon at bounding box center [559, 15] width 9 height 9
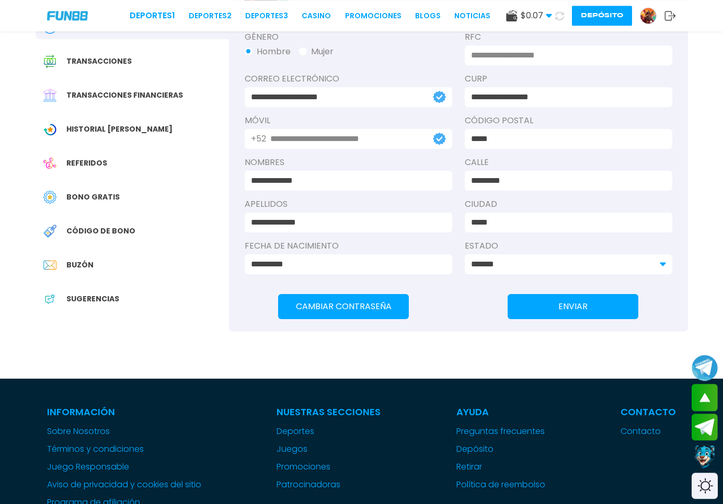
scroll to position [69, 0]
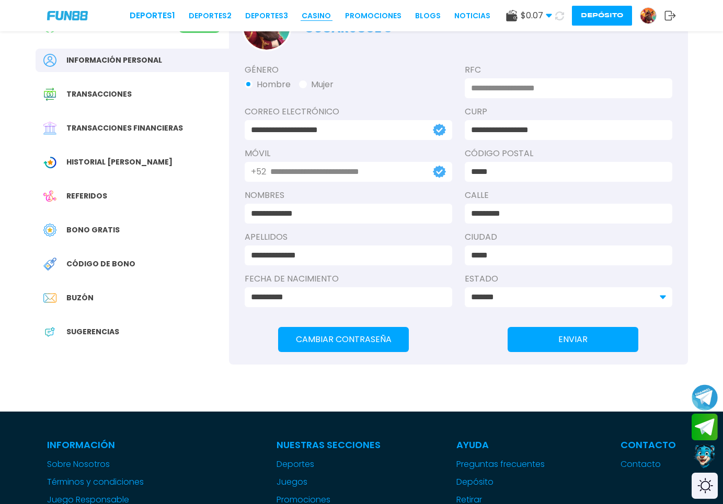
click at [304, 13] on link "CASINO" at bounding box center [316, 15] width 29 height 11
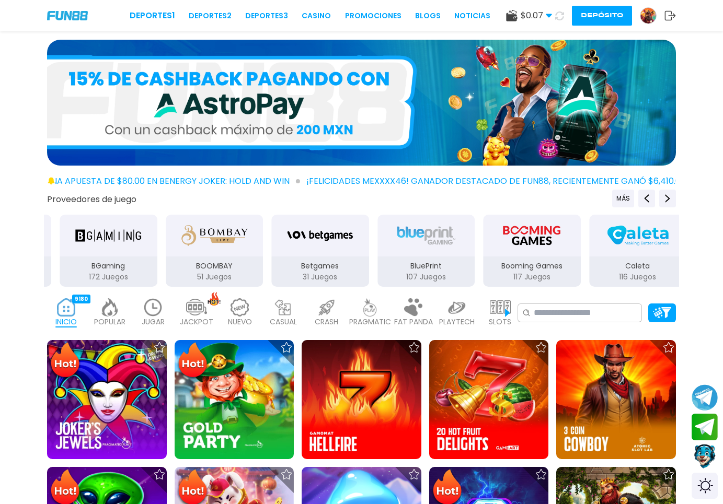
click at [561, 17] on icon at bounding box center [560, 15] width 10 height 10
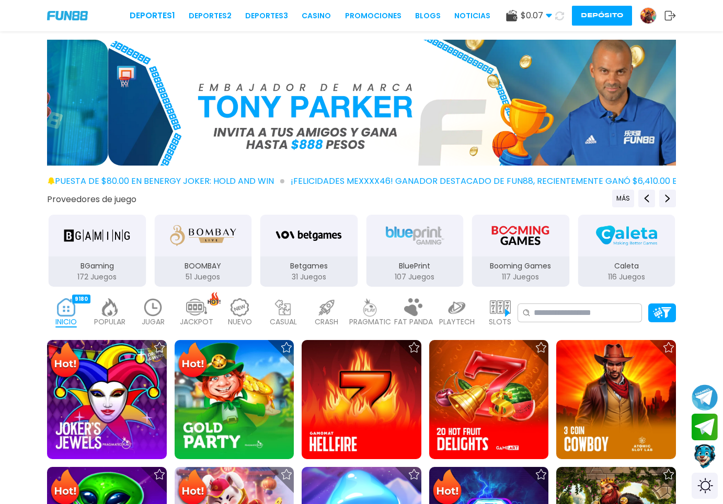
click at [561, 17] on icon at bounding box center [560, 15] width 10 height 10
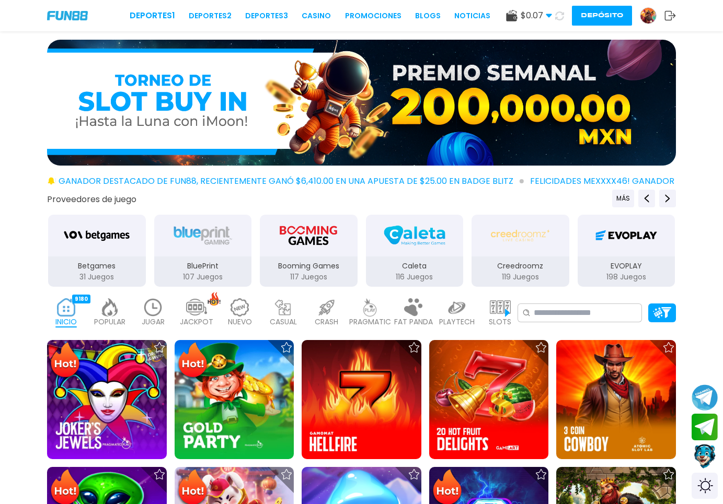
click at [605, 16] on button "Depósito" at bounding box center [602, 16] width 60 height 20
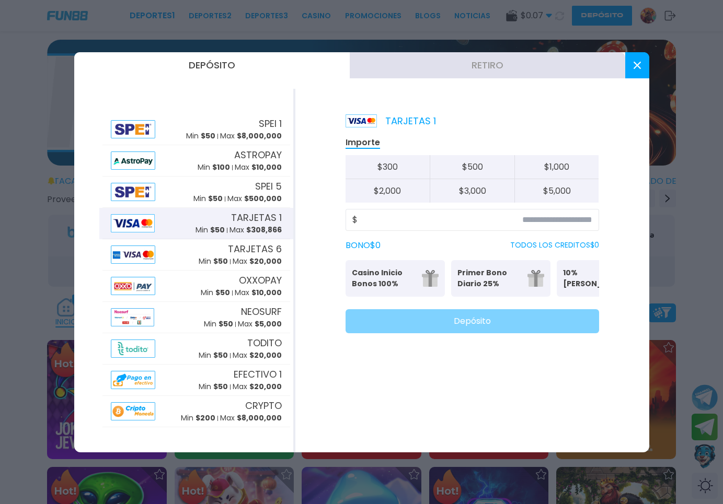
click at [408, 278] on p "Casino Inicio Bonos 100%" at bounding box center [384, 279] width 64 height 22
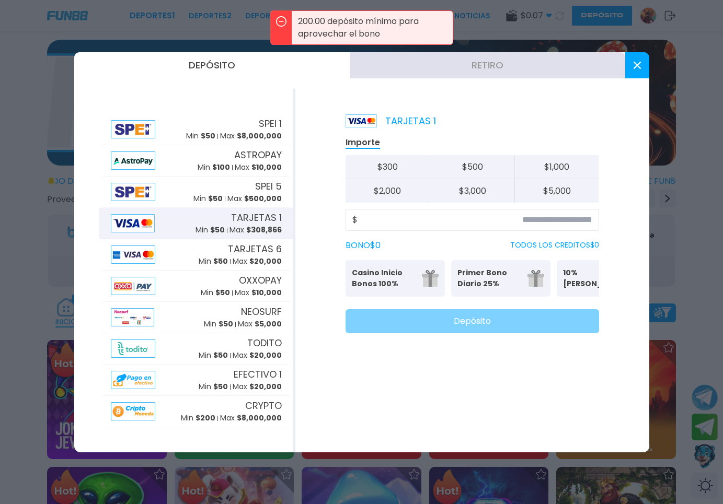
click at [551, 166] on button "$ 1,000" at bounding box center [556, 167] width 85 height 24
type input "*****"
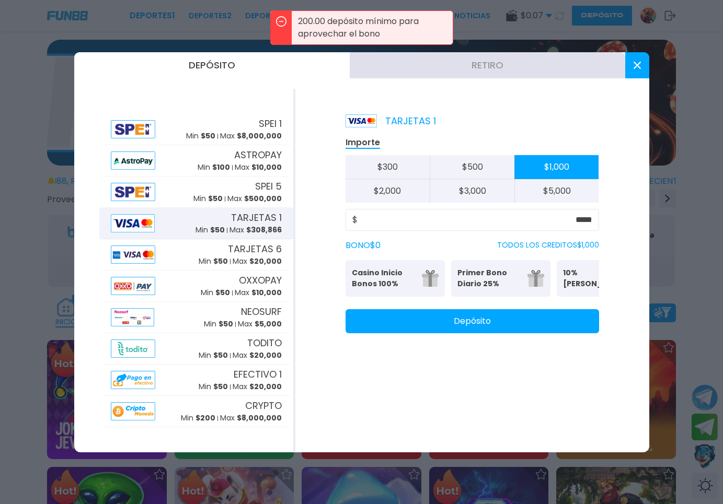
click at [394, 268] on button "Casino Inicio Bonos 100% Es necesario apostar 30 veces." at bounding box center [395, 278] width 99 height 37
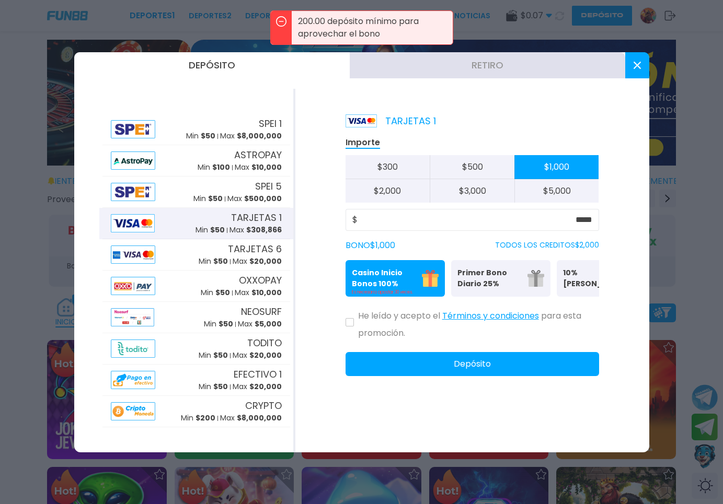
click at [350, 325] on icon at bounding box center [349, 322] width 5 height 4
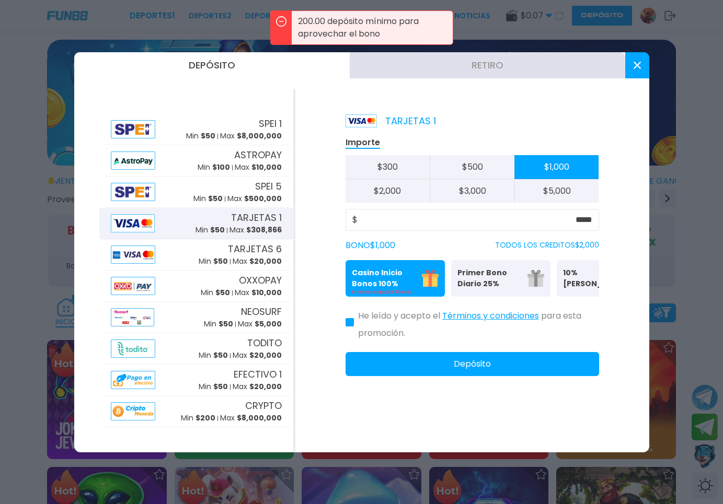
click at [394, 366] on button "Depósito" at bounding box center [473, 364] width 254 height 24
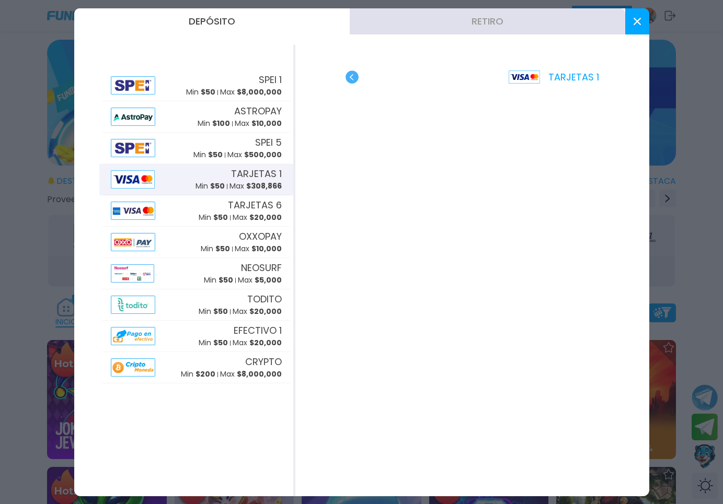
click at [628, 21] on button at bounding box center [637, 21] width 24 height 26
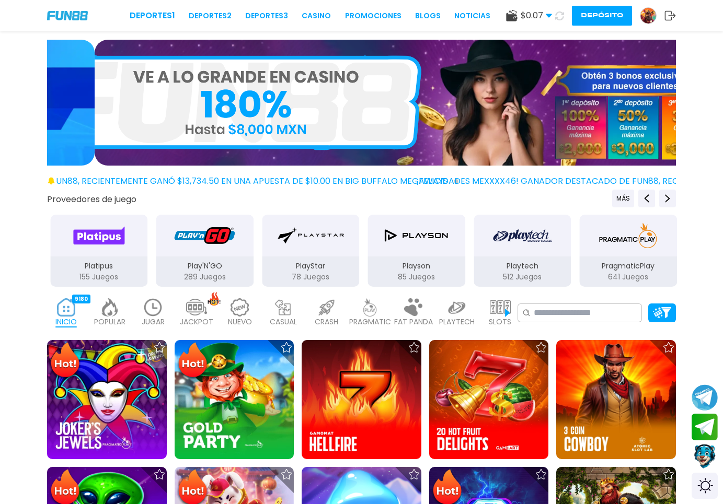
click at [560, 18] on icon at bounding box center [559, 15] width 11 height 11
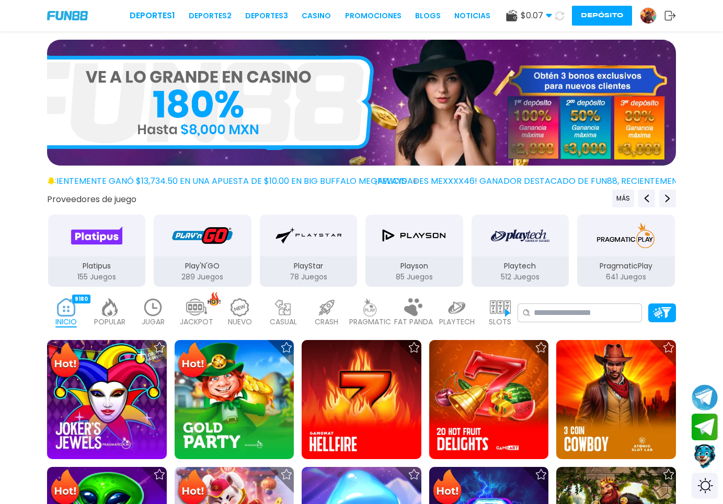
click at [148, 315] on img at bounding box center [153, 307] width 21 height 18
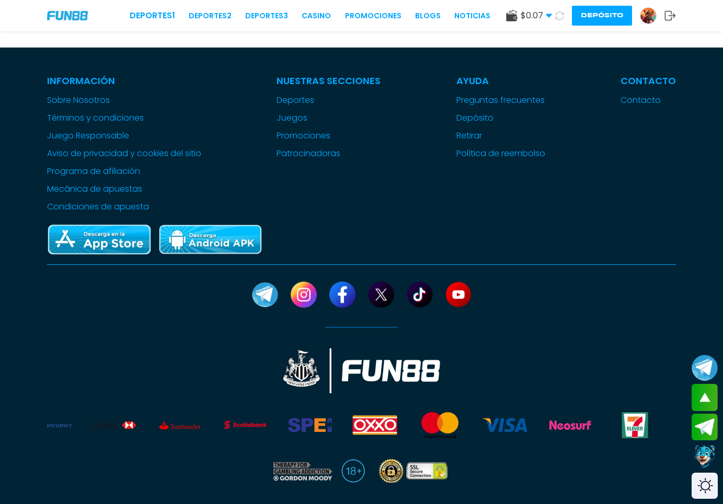
scroll to position [107, 0]
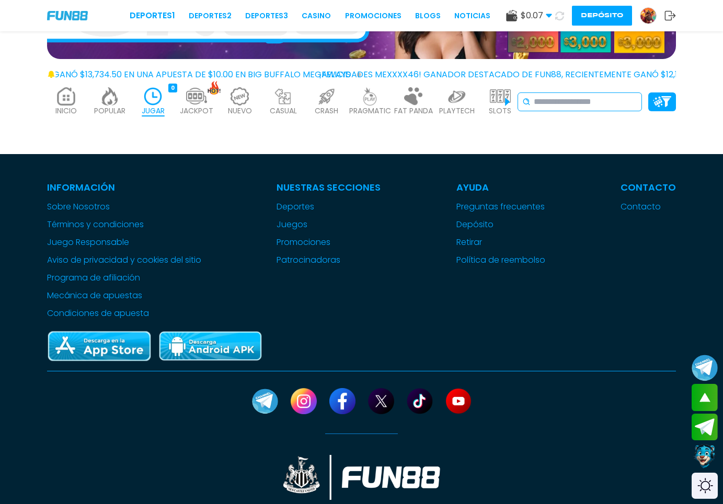
click at [592, 107] on input at bounding box center [585, 102] width 103 height 13
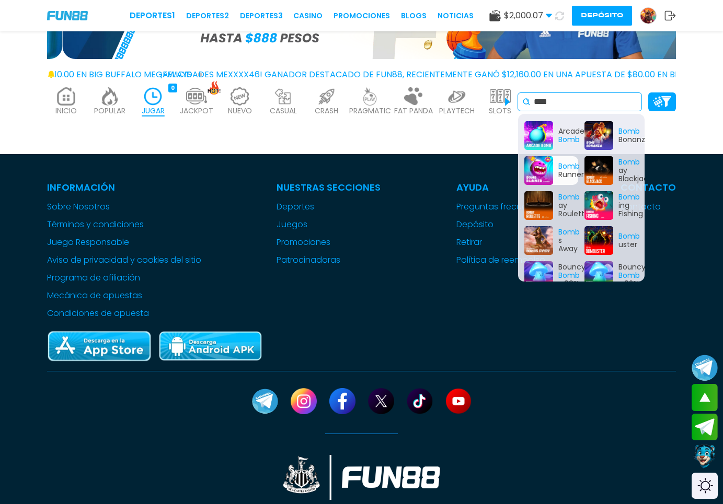
type input "****"
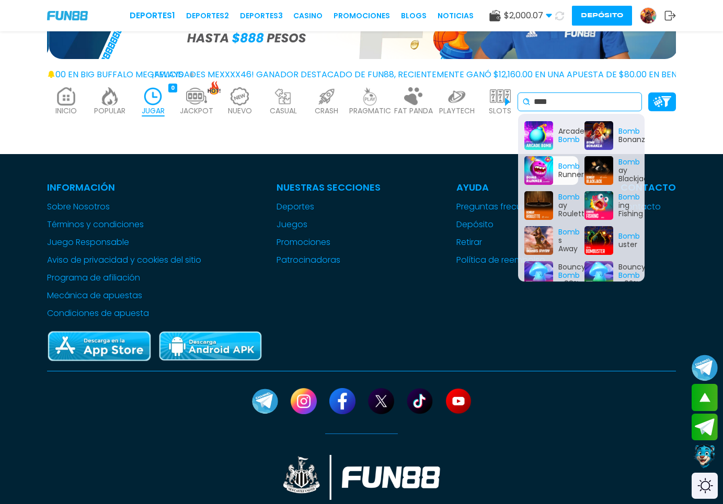
click at [534, 176] on div "Bomb Runner" at bounding box center [551, 170] width 54 height 29
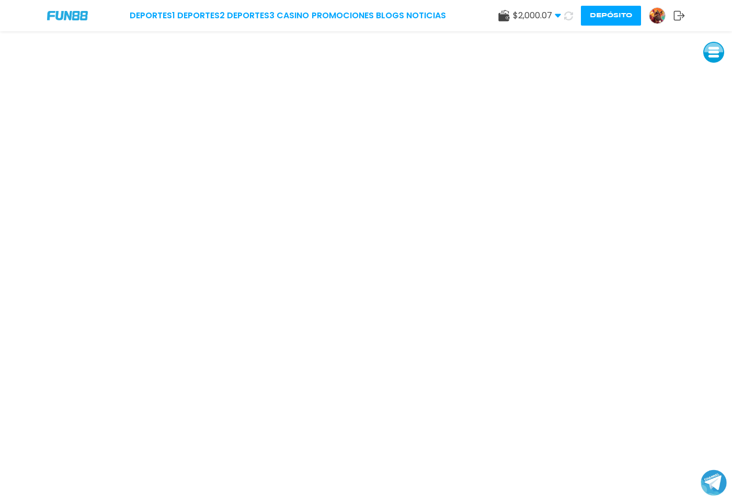
click at [651, 27] on div "Deportes 1 Deportes 2 Deportes 3 CASINO Promociones BLOGS NOTICIAS $ 2,000.07 D…" at bounding box center [366, 15] width 732 height 31
drag, startPoint x: 653, startPoint y: 28, endPoint x: 665, endPoint y: 43, distance: 19.7
click at [665, 43] on div "Deportes 1 Deportes 2 Deportes 3 CASINO Promociones BLOGS NOTICIAS $ 2,000.07 D…" at bounding box center [366, 252] width 732 height 504
click at [301, 17] on link "CASINO" at bounding box center [293, 15] width 32 height 13
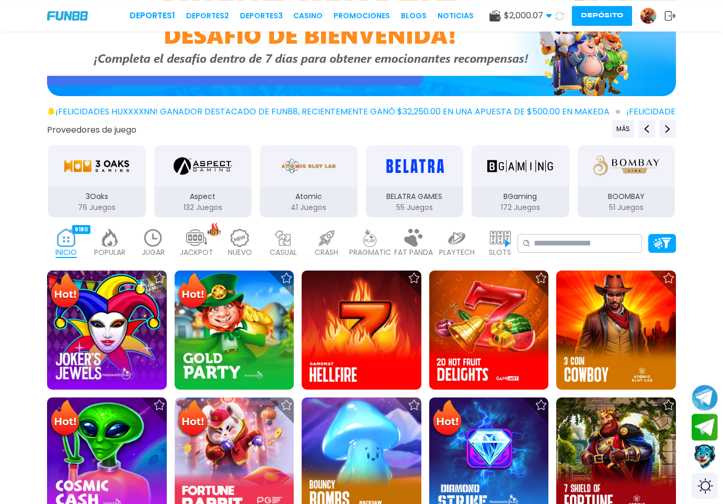
scroll to position [107, 0]
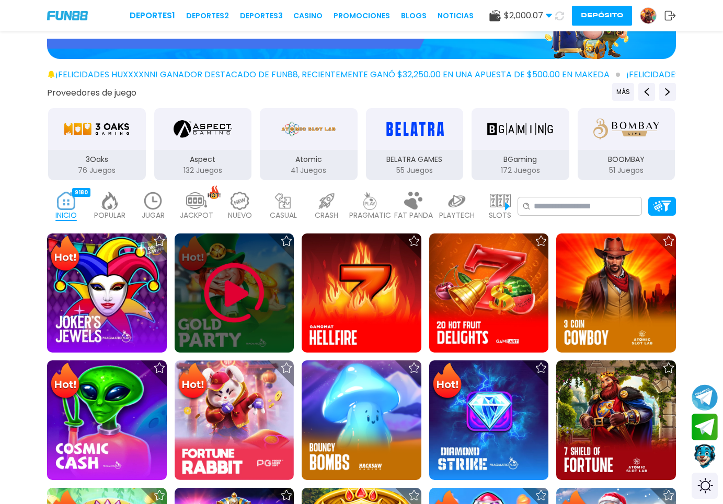
click at [240, 291] on img at bounding box center [234, 293] width 63 height 63
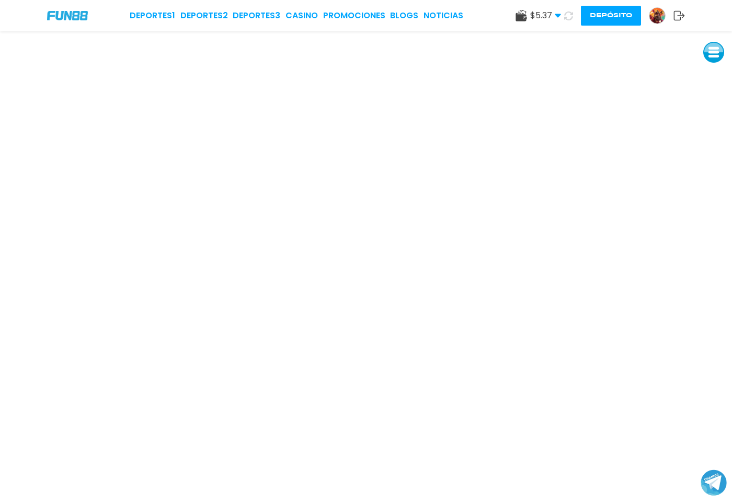
click at [655, 19] on img at bounding box center [657, 16] width 16 height 16
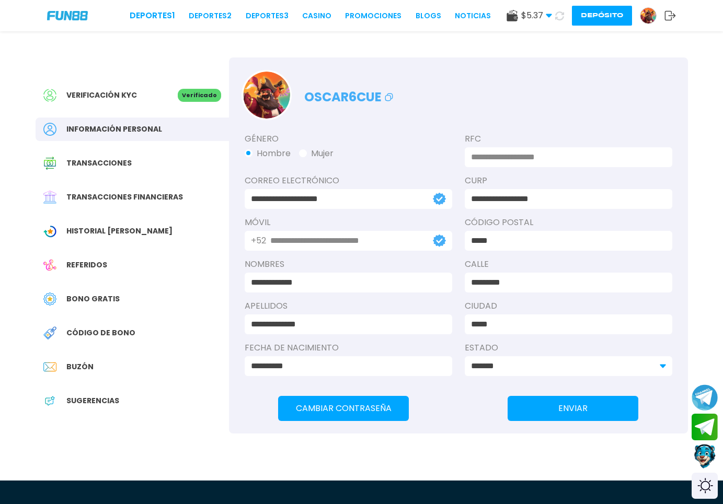
click at [104, 247] on div "Verificación KYC Verificado Información personal Transacciones Transacciones fi…" at bounding box center [132, 253] width 193 height 392
click at [92, 305] on div "Bono Gratis" at bounding box center [132, 299] width 193 height 24
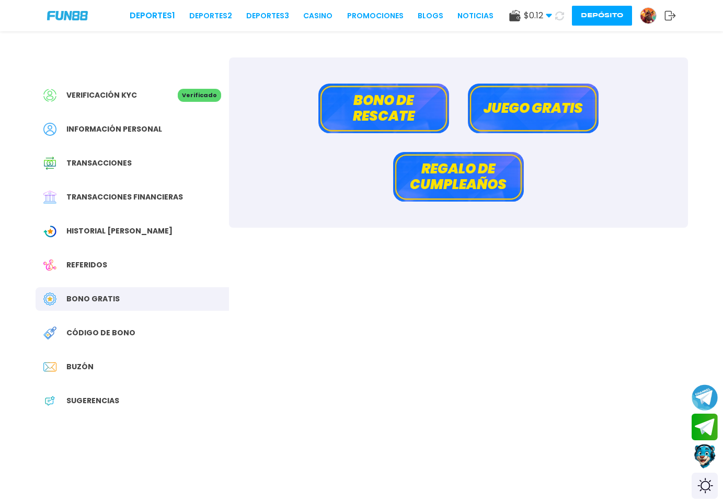
click at [393, 119] on button "Bono de rescate" at bounding box center [383, 109] width 131 height 50
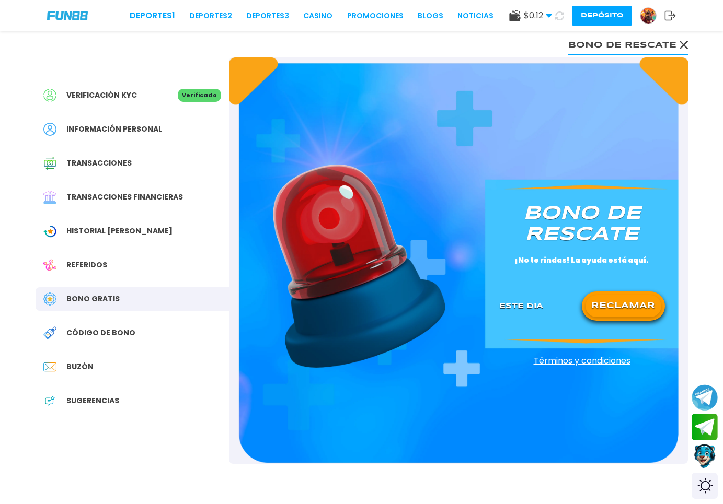
click at [109, 226] on span "Historial [PERSON_NAME]" at bounding box center [119, 231] width 106 height 11
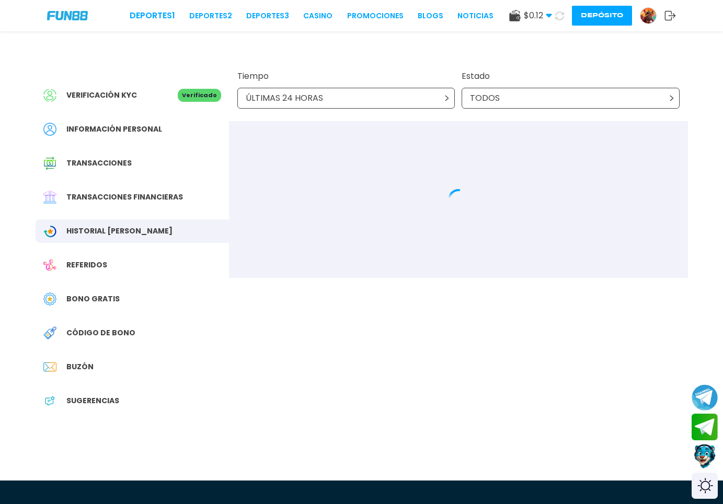
click at [113, 196] on span "Transacciones financieras" at bounding box center [124, 197] width 117 height 11
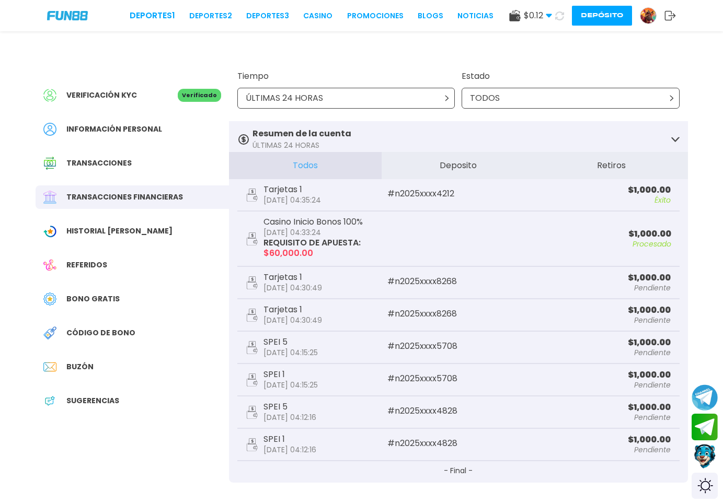
click at [153, 237] on div "Historial [PERSON_NAME]" at bounding box center [132, 232] width 193 height 24
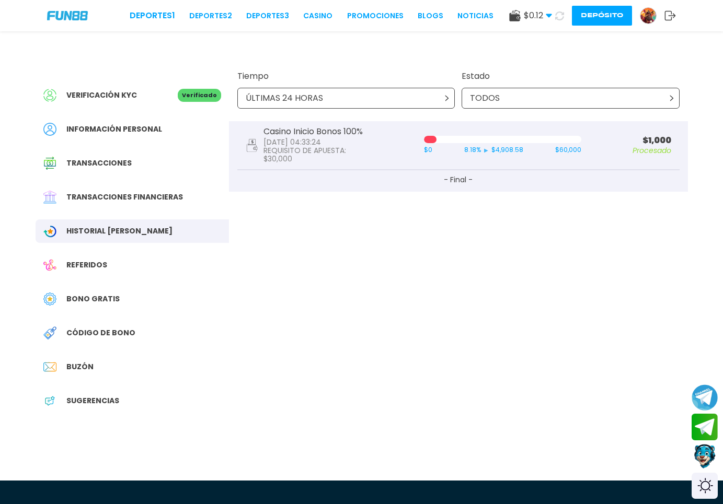
click at [503, 154] on p "8.18 % ▶ $ 4,908.58" at bounding box center [493, 149] width 123 height 9
copy p "8.18 % ▶ $"
click at [303, 18] on link "CASINO" at bounding box center [317, 15] width 29 height 11
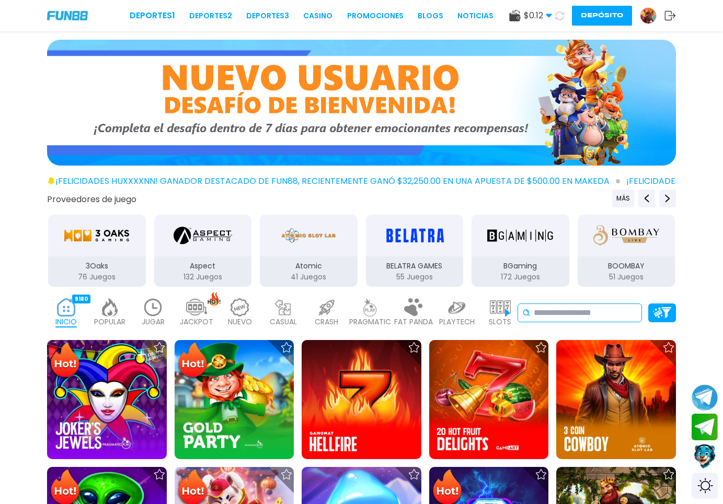
click at [585, 316] on input at bounding box center [585, 313] width 103 height 13
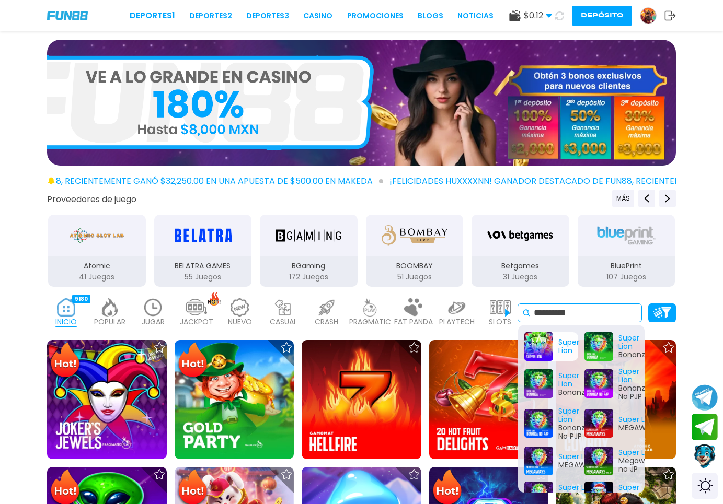
type input "**********"
click at [534, 351] on div "Super Lion" at bounding box center [551, 346] width 54 height 29
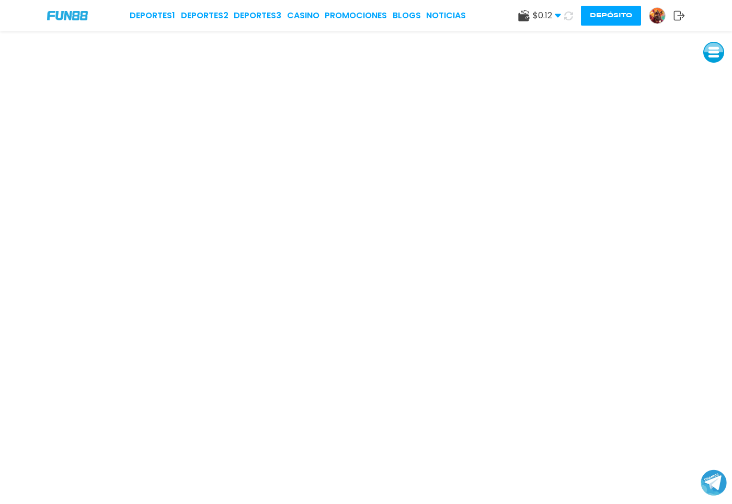
click at [661, 15] on img at bounding box center [657, 16] width 16 height 16
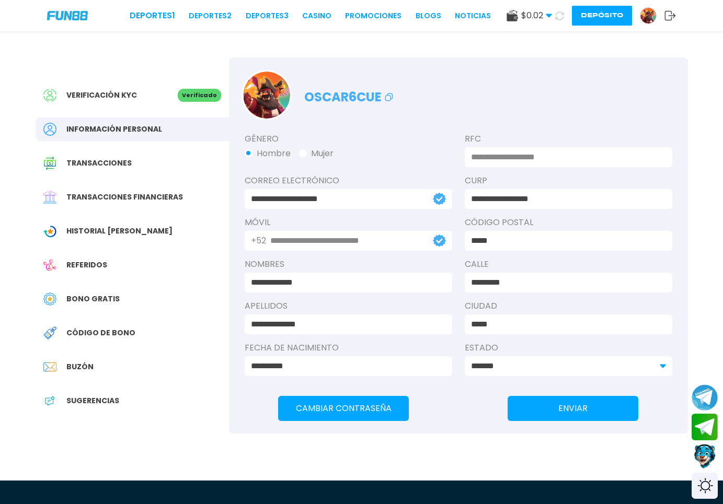
click at [145, 233] on div "Historial [PERSON_NAME]" at bounding box center [132, 232] width 193 height 24
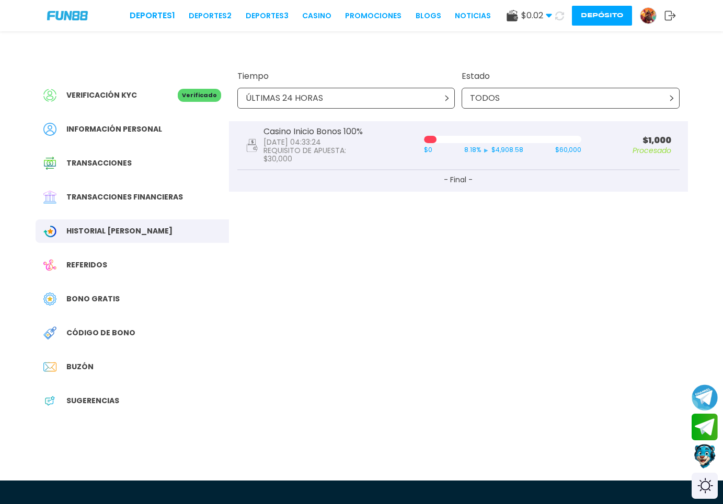
click at [94, 291] on div "Bono Gratis" at bounding box center [132, 299] width 193 height 24
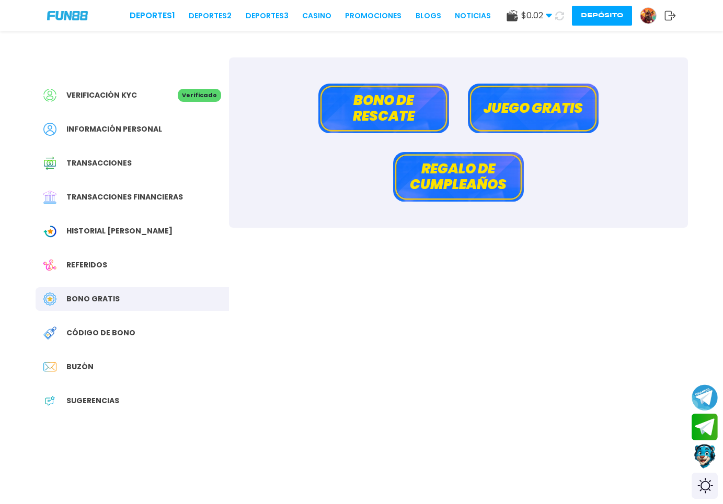
click at [406, 114] on button "Bono de rescate" at bounding box center [383, 109] width 131 height 50
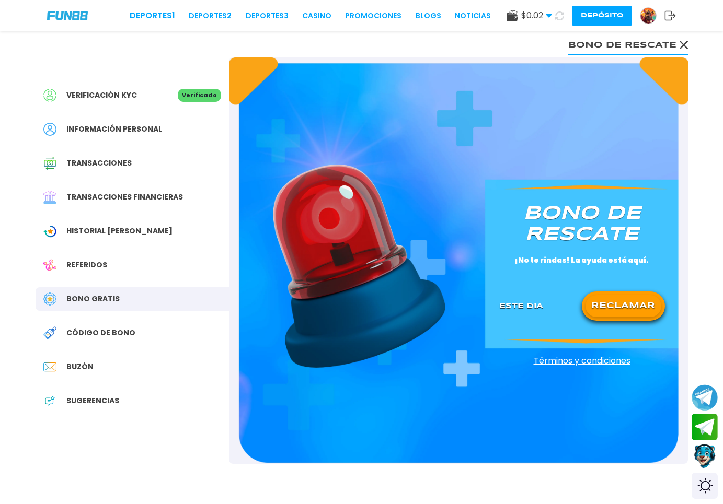
click at [608, 309] on button "RECLAMAR" at bounding box center [623, 306] width 76 height 22
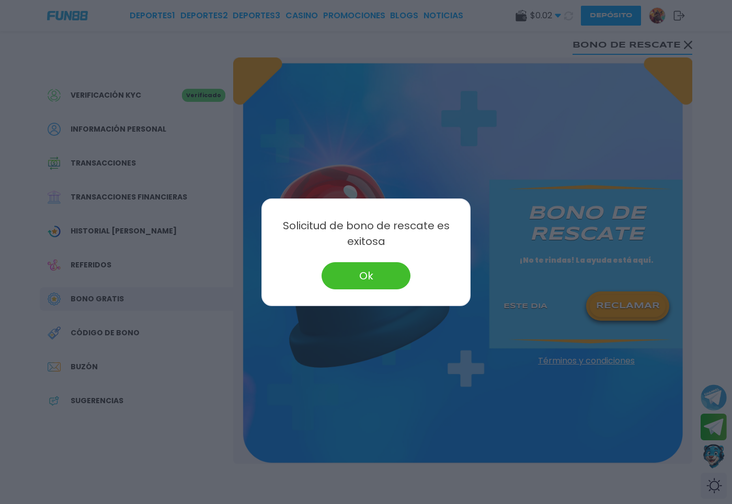
click at [353, 273] on button "Ok" at bounding box center [365, 275] width 89 height 27
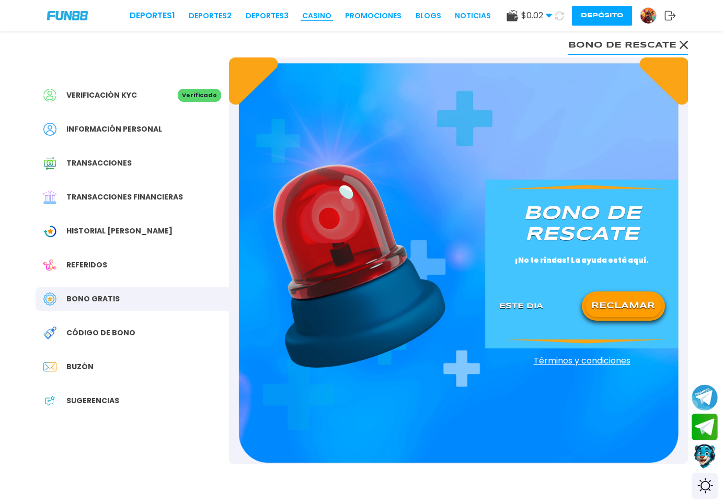
click at [308, 11] on link "CASINO" at bounding box center [316, 15] width 29 height 11
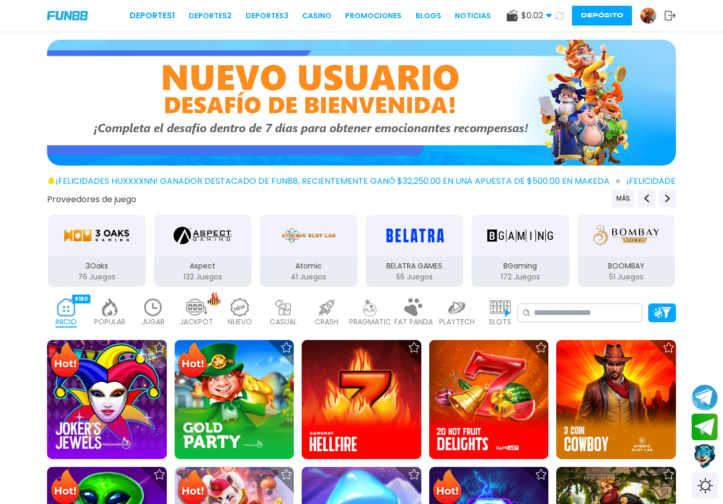
click at [558, 15] on icon at bounding box center [559, 15] width 10 height 10
click at [558, 15] on icon at bounding box center [560, 15] width 10 height 10
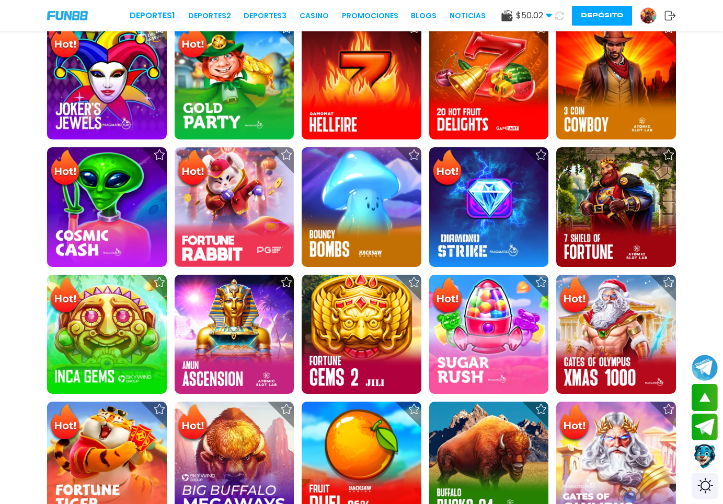
scroll to position [267, 0]
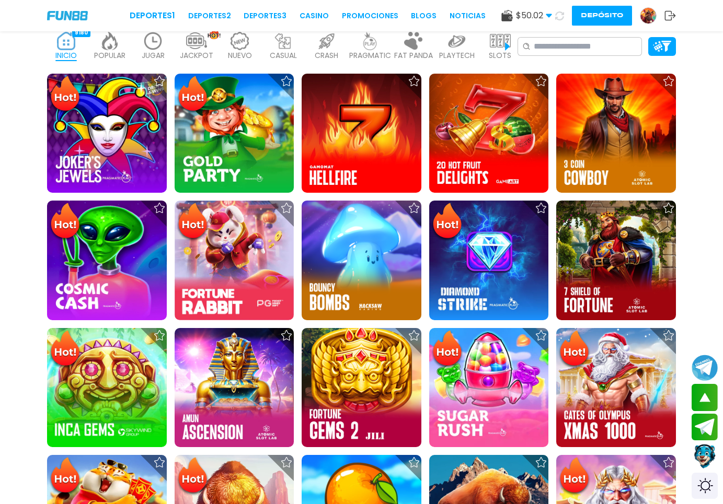
click at [648, 14] on img at bounding box center [648, 16] width 16 height 16
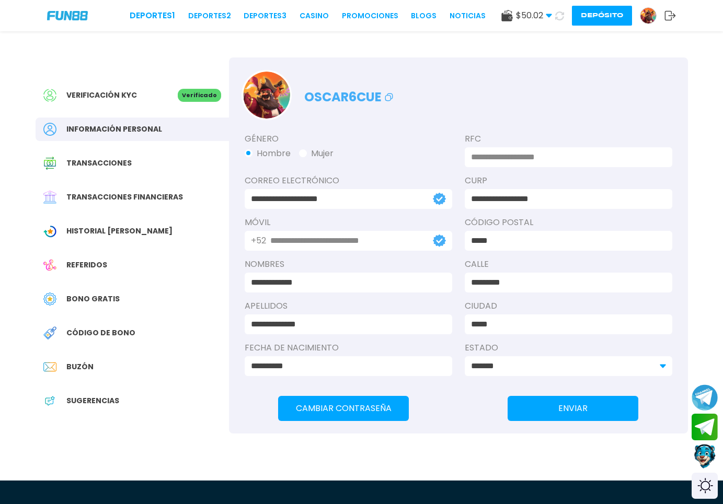
click at [106, 228] on span "Historial [PERSON_NAME]" at bounding box center [119, 231] width 106 height 11
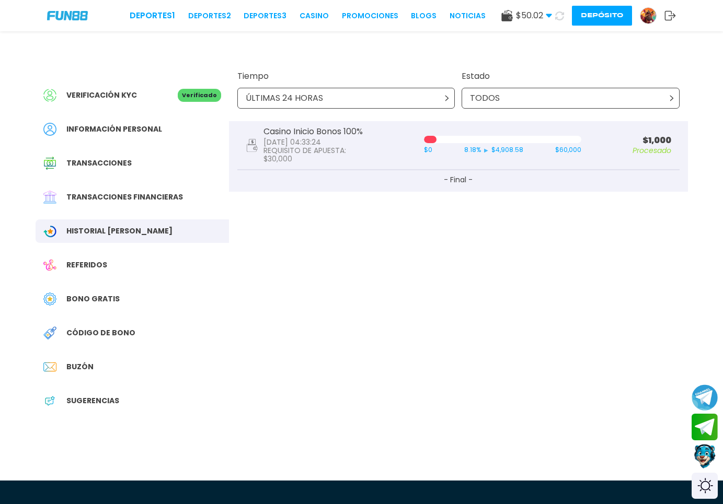
click at [115, 197] on span "Transacciones financieras" at bounding box center [124, 197] width 117 height 11
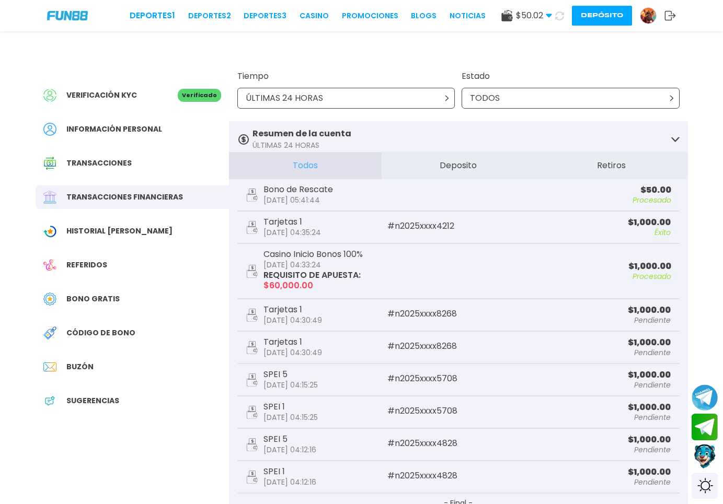
click at [308, 285] on p "$ 60,000.00" at bounding box center [312, 286] width 99 height 8
click at [362, 253] on p "Casino Inicio Bonos 100%" at bounding box center [312, 254] width 99 height 8
click at [304, 201] on p "2025-09-23 05:41:44" at bounding box center [298, 200] width 70 height 8
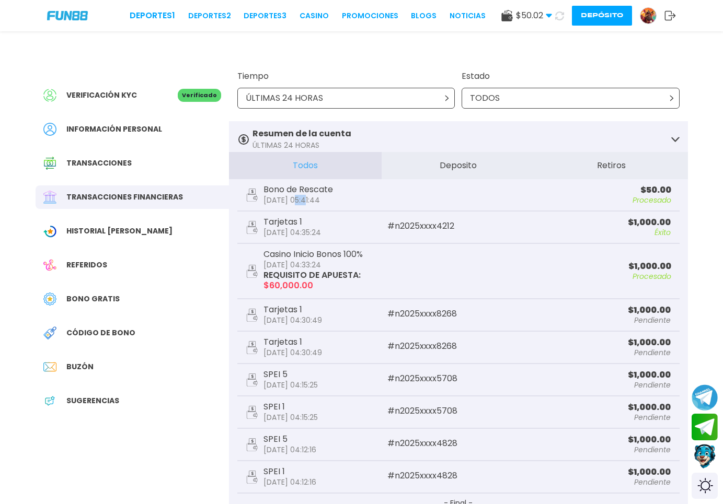
click at [304, 201] on p "2025-09-23 05:41:44" at bounding box center [298, 200] width 70 height 8
click at [317, 210] on div "Bono de Rescate 2025-09-23 05:41:44 $ 50.00 Procesado" at bounding box center [458, 195] width 442 height 32
click at [300, 17] on link "CASINO" at bounding box center [314, 15] width 29 height 11
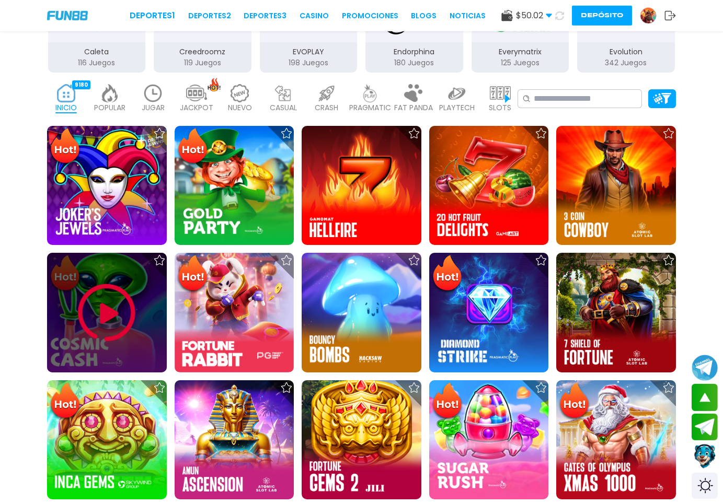
scroll to position [213, 0]
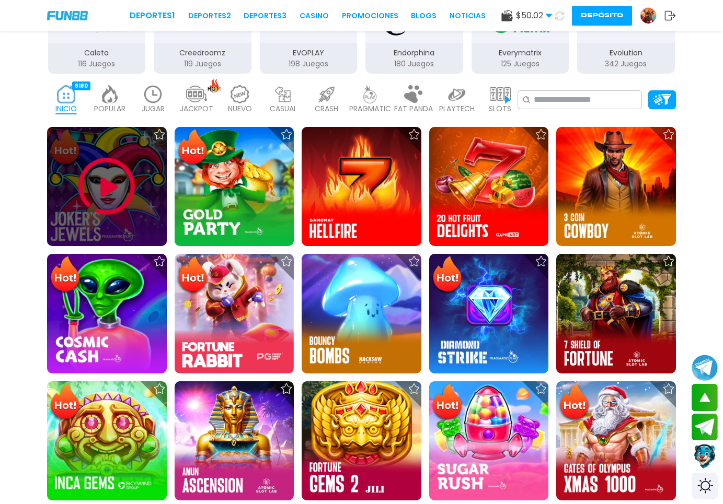
click at [99, 180] on img at bounding box center [106, 186] width 63 height 63
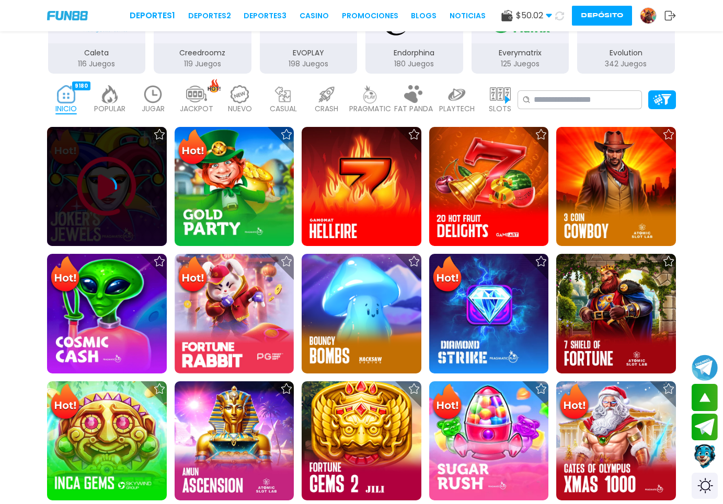
click at [99, 180] on div at bounding box center [107, 187] width 120 height 120
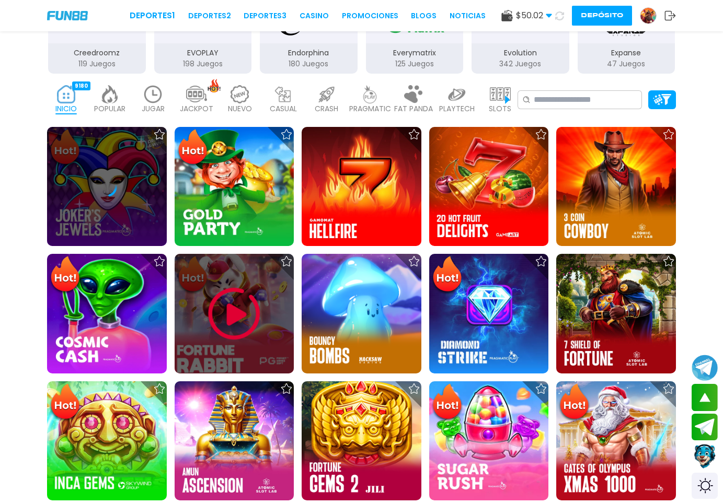
scroll to position [427, 0]
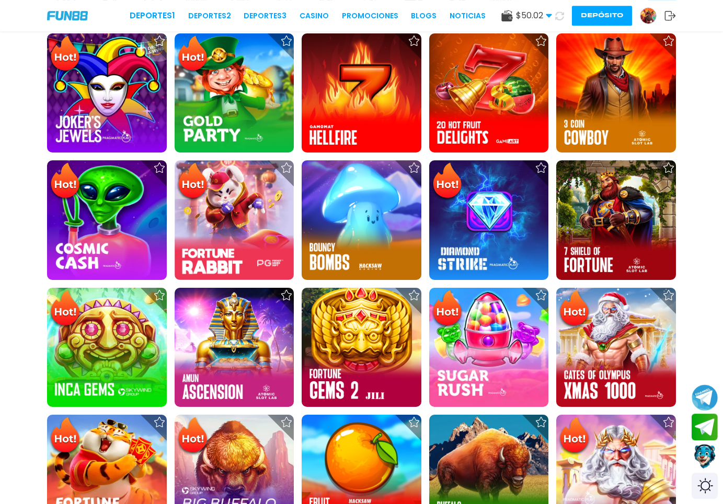
scroll to position [320, 0]
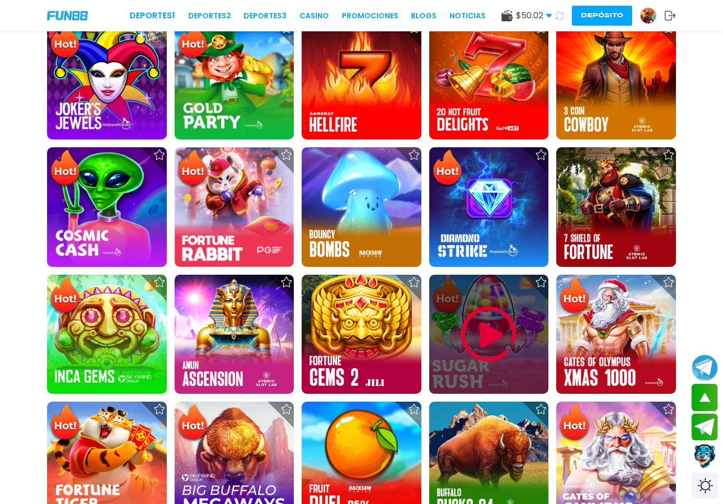
click at [477, 354] on img at bounding box center [488, 334] width 63 height 63
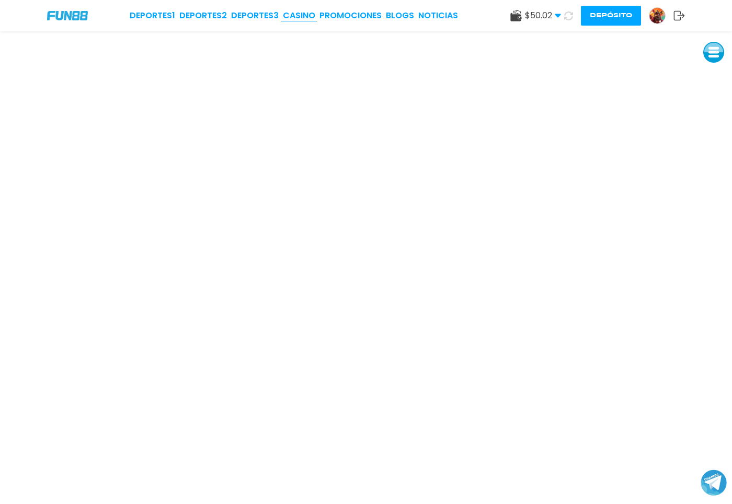
click at [287, 14] on link "CASINO" at bounding box center [299, 15] width 32 height 13
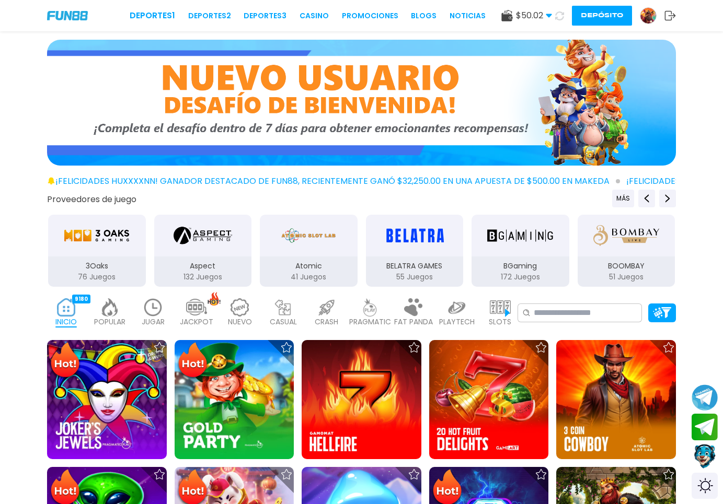
click at [144, 323] on p "JUGAR" at bounding box center [153, 322] width 23 height 11
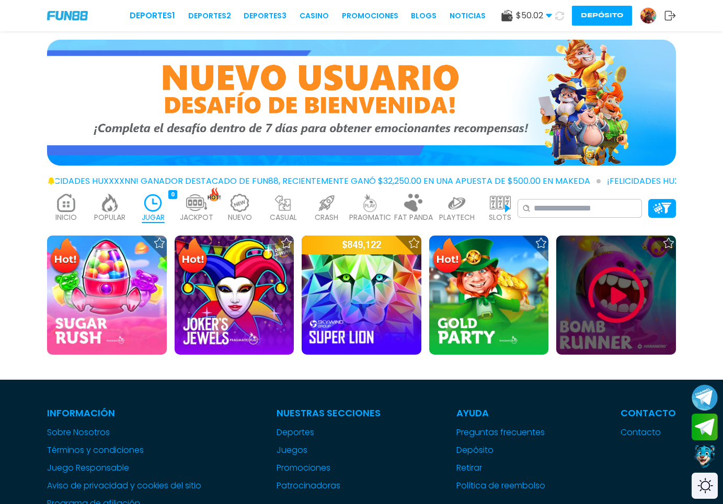
click at [605, 304] on img at bounding box center [616, 295] width 63 height 63
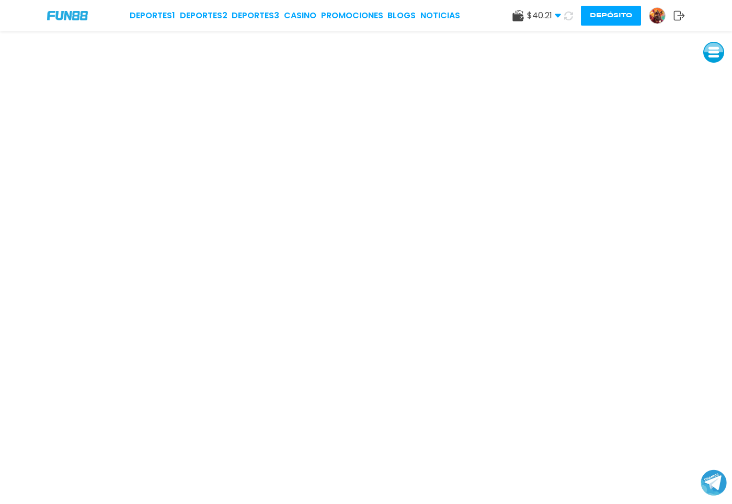
click at [654, 15] on img at bounding box center [657, 16] width 16 height 16
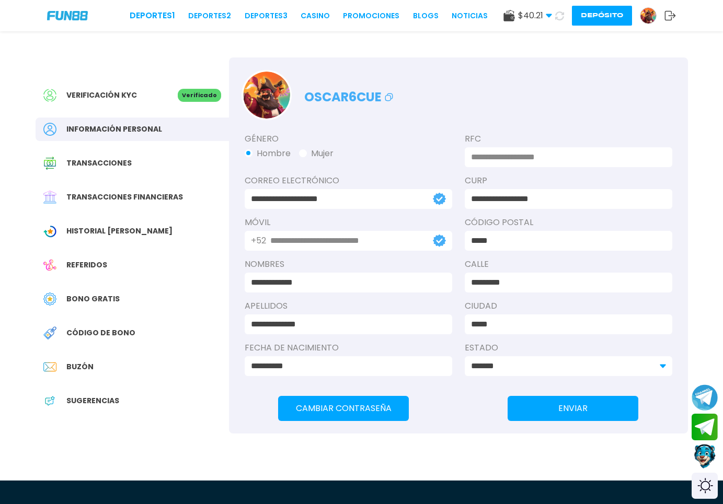
click at [120, 194] on span "Transacciones financieras" at bounding box center [124, 197] width 117 height 11
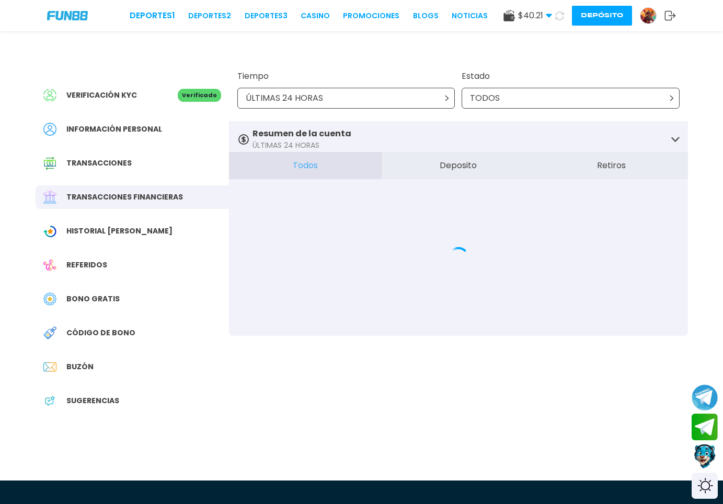
click at [128, 232] on span "Historial [PERSON_NAME]" at bounding box center [119, 231] width 106 height 11
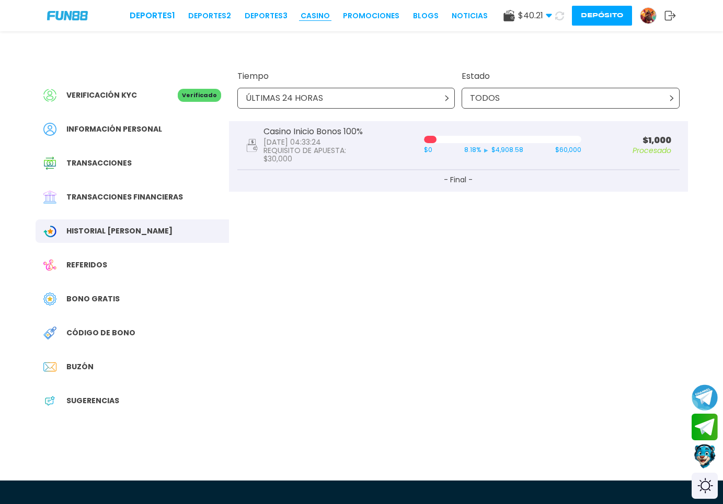
click at [305, 17] on link "CASINO" at bounding box center [315, 15] width 29 height 11
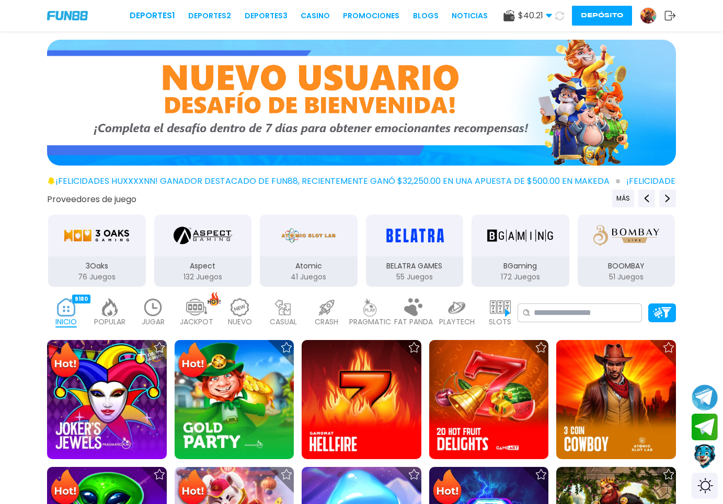
click at [147, 303] on img at bounding box center [153, 307] width 21 height 18
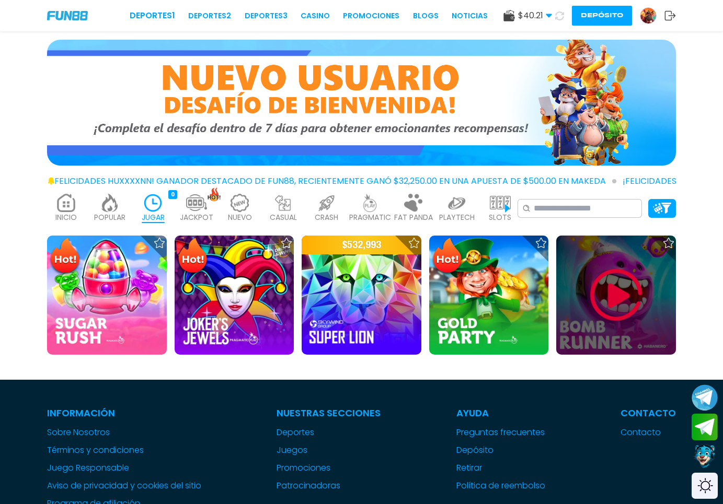
click at [608, 299] on img at bounding box center [616, 295] width 63 height 63
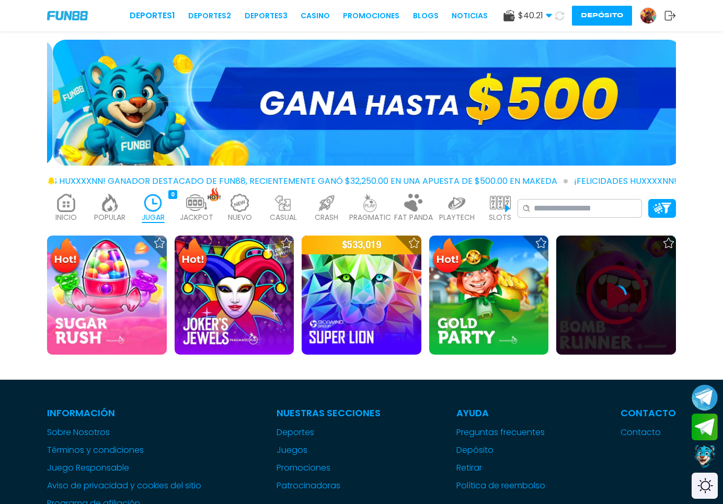
click at [608, 299] on icon at bounding box center [616, 295] width 21 height 21
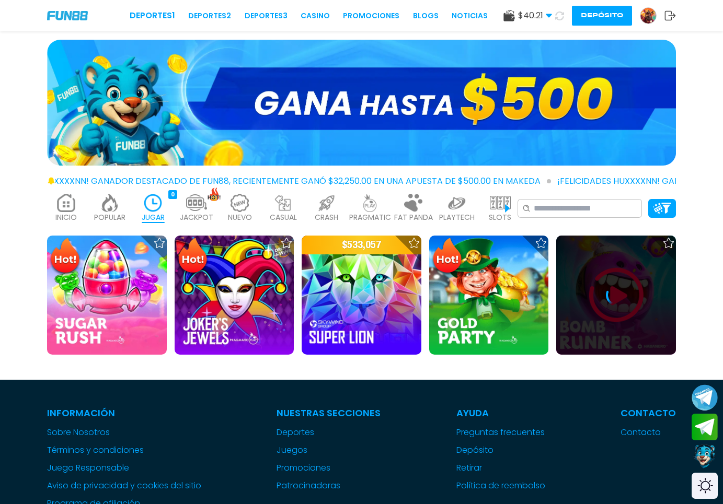
click at [608, 299] on icon at bounding box center [616, 295] width 21 height 21
click at [609, 299] on g at bounding box center [616, 301] width 15 height 13
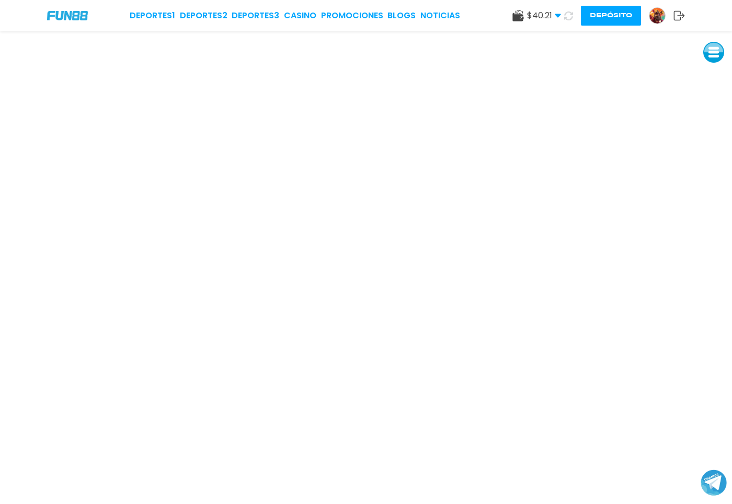
click at [597, 8] on button "Depósito" at bounding box center [611, 16] width 60 height 20
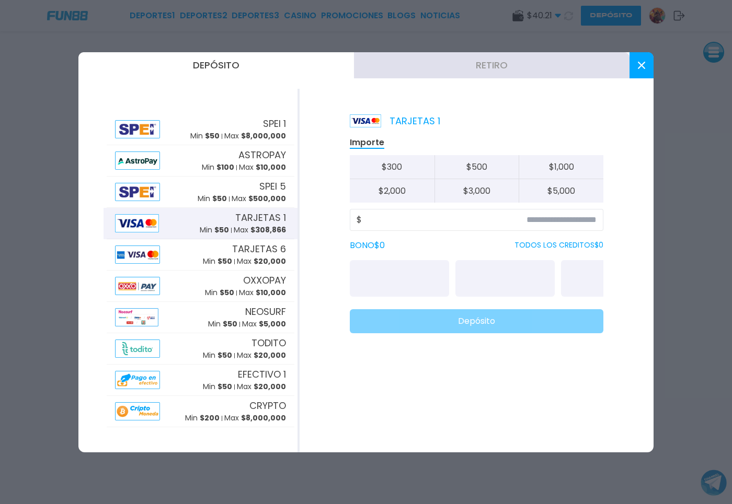
click at [438, 76] on button "Retiro" at bounding box center [491, 65] width 275 height 26
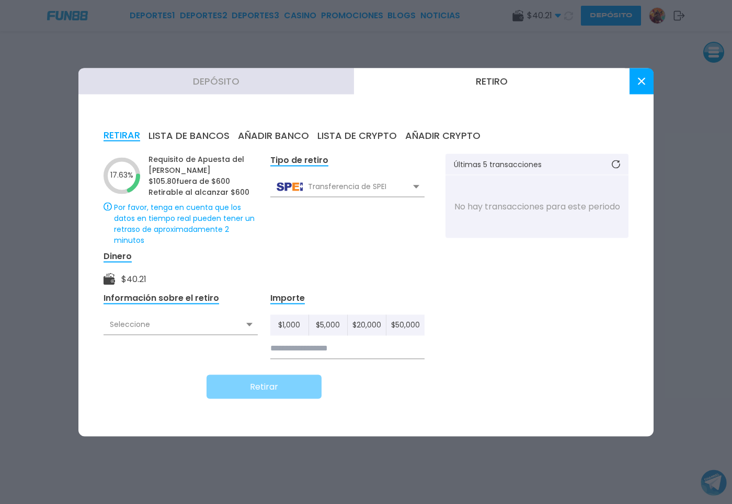
click at [346, 175] on div "Tipo de retiro Transferencia de SPEI Transferencia de SPEI Transferencia de Cry…" at bounding box center [347, 215] width 154 height 122
click at [346, 188] on div "Transferencia de SPEI" at bounding box center [347, 187] width 154 height 20
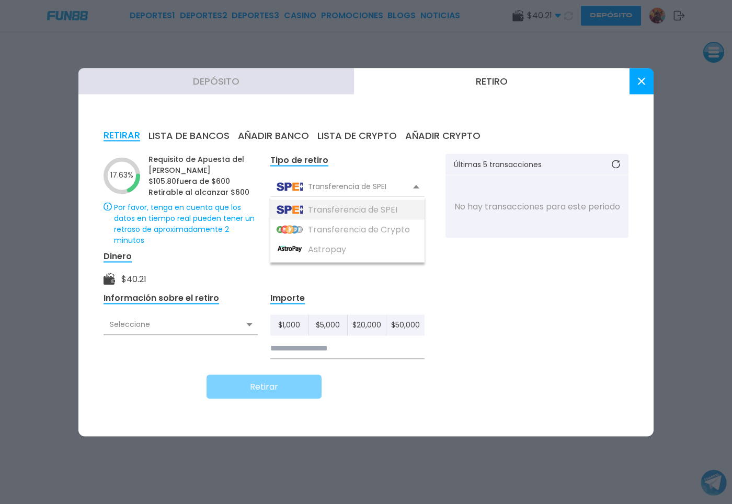
click at [353, 213] on div "Transferencia de SPEI" at bounding box center [347, 210] width 154 height 20
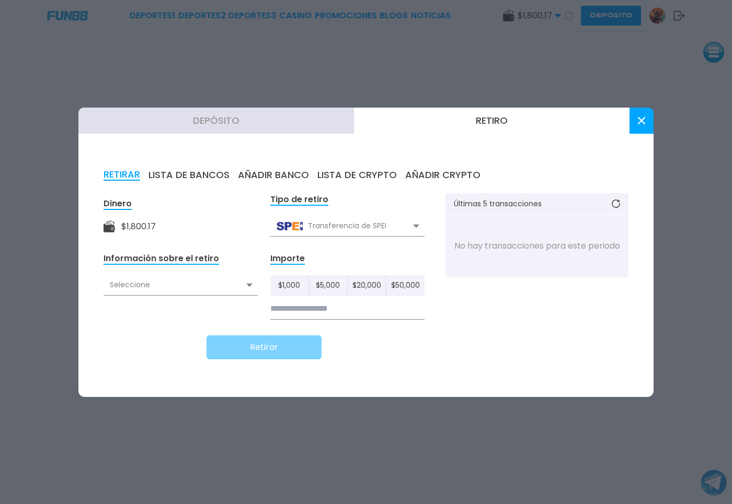
click at [358, 231] on div "Transferencia de SPEI" at bounding box center [347, 226] width 154 height 20
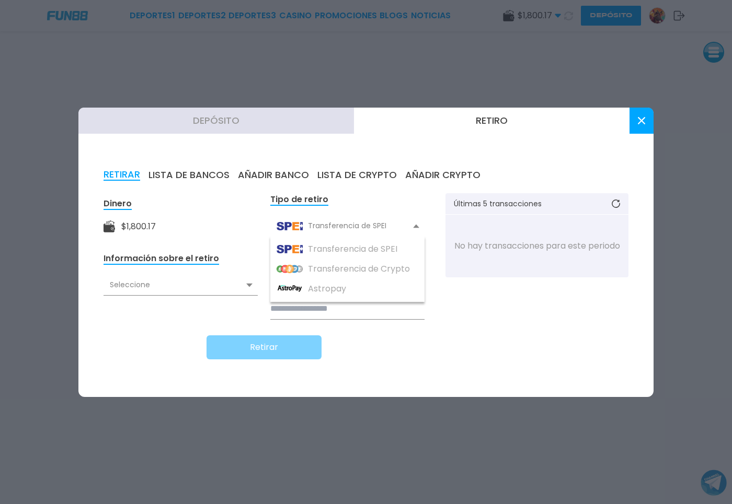
drag, startPoint x: 206, startPoint y: 173, endPoint x: 300, endPoint y: 179, distance: 93.8
click at [300, 179] on div "RETIRAR LISTA DE BANCOS AÑADIR BANCO LISTA DE CRYPTO AÑADIR CRYPTO" at bounding box center [365, 174] width 525 height 11
click at [300, 179] on button "AÑADIR BANCO" at bounding box center [273, 174] width 71 height 11
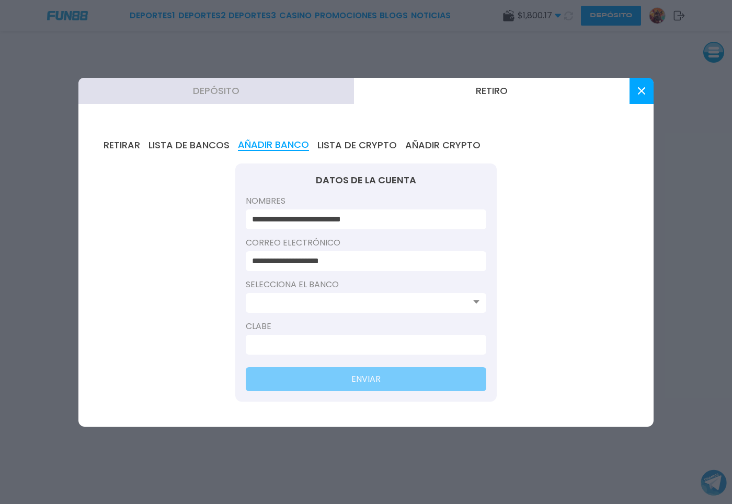
click at [324, 307] on input at bounding box center [363, 303] width 222 height 13
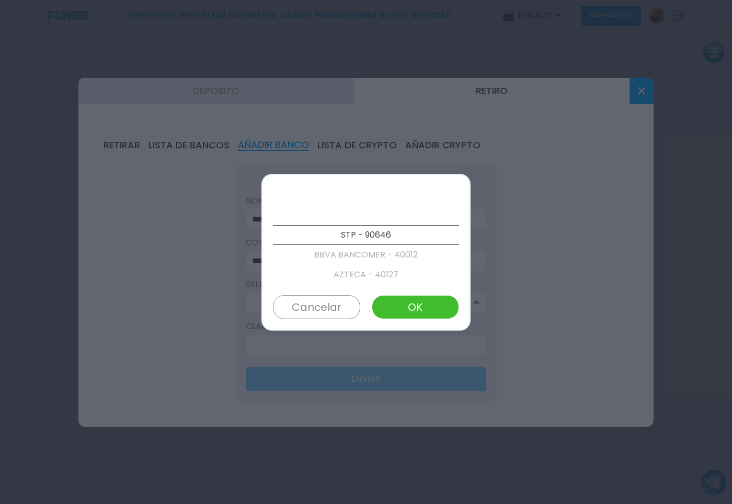
click at [382, 235] on p "STP - 90646" at bounding box center [366, 235] width 186 height 20
click at [370, 236] on p "STP - 90646" at bounding box center [366, 235] width 186 height 20
click at [420, 314] on button "OK" at bounding box center [415, 307] width 87 height 24
type input "**********"
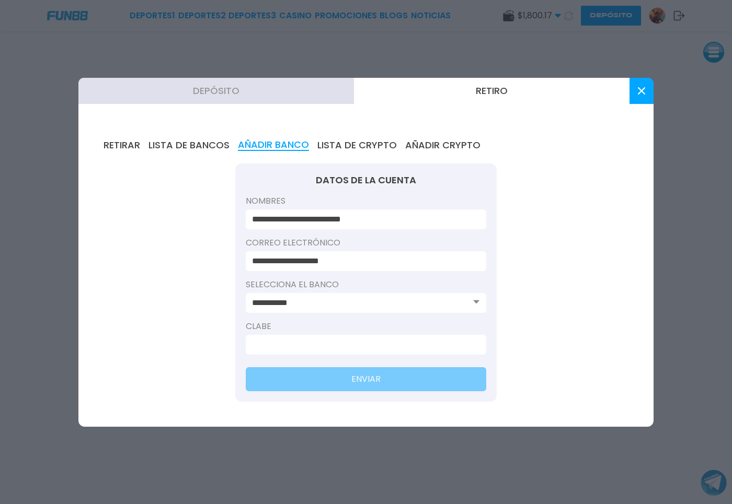
click at [357, 339] on input at bounding box center [363, 345] width 222 height 13
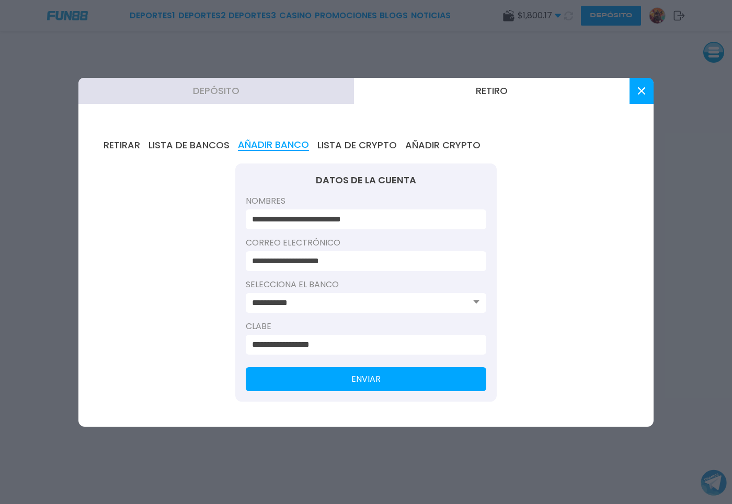
type input "**********"
click at [379, 375] on button "ENVIAR" at bounding box center [366, 379] width 240 height 24
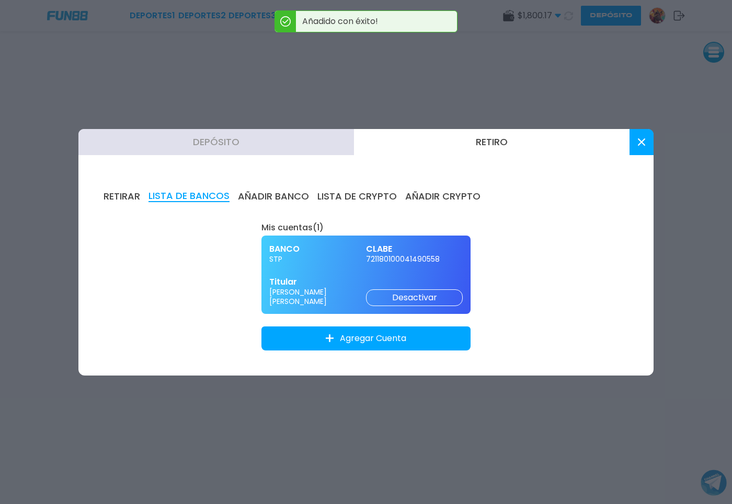
click at [123, 200] on button "RETIRAR" at bounding box center [121, 196] width 37 height 11
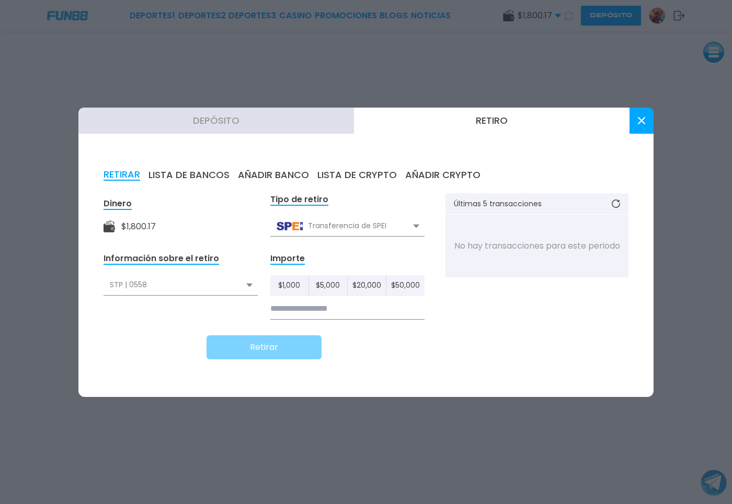
click at [214, 289] on div "STP | 0558" at bounding box center [180, 285] width 154 height 20
click at [208, 308] on div "STP | 0558" at bounding box center [180, 308] width 154 height 20
click at [323, 318] on input at bounding box center [347, 308] width 154 height 21
type input "*****"
click at [280, 344] on button "Retirar" at bounding box center [263, 348] width 115 height 24
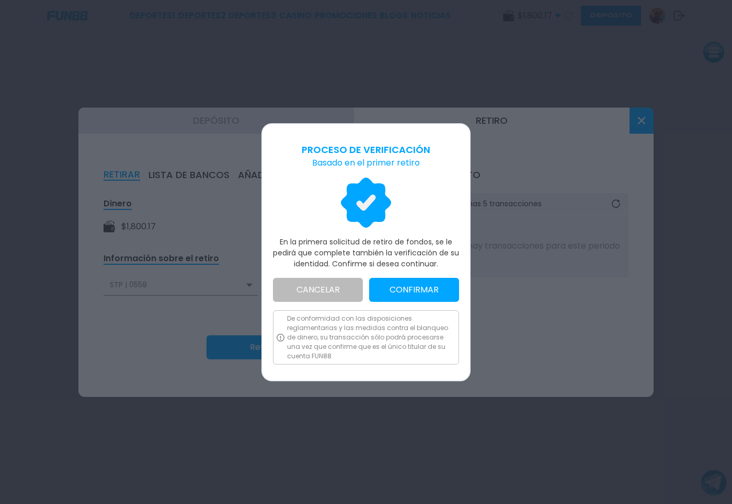
click at [402, 245] on p "En la primera solicitud de retiro de fondos, se le pedirá que complete también …" at bounding box center [366, 253] width 186 height 33
click at [401, 287] on button "CONFIRMAR" at bounding box center [414, 290] width 90 height 24
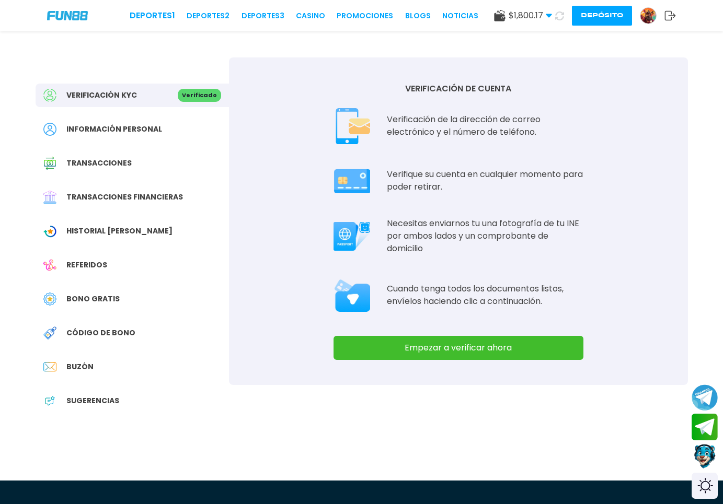
click at [411, 343] on button "Empezar a verificar ahora" at bounding box center [458, 348] width 250 height 24
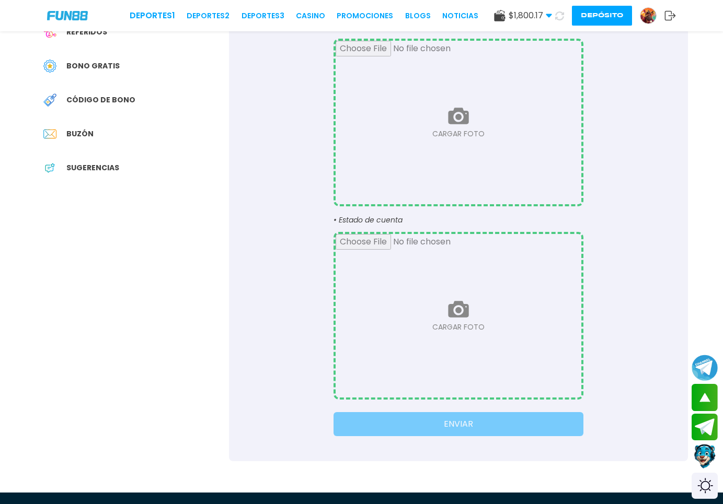
scroll to position [213, 0]
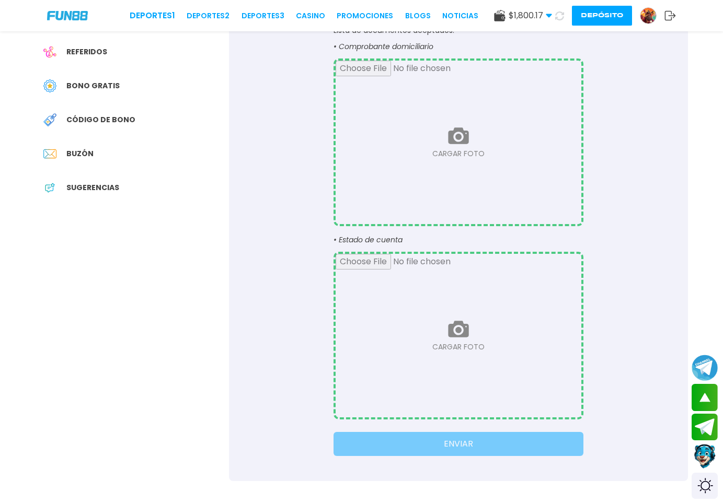
click at [469, 142] on input "file" at bounding box center [459, 143] width 246 height 164
type input "**********"
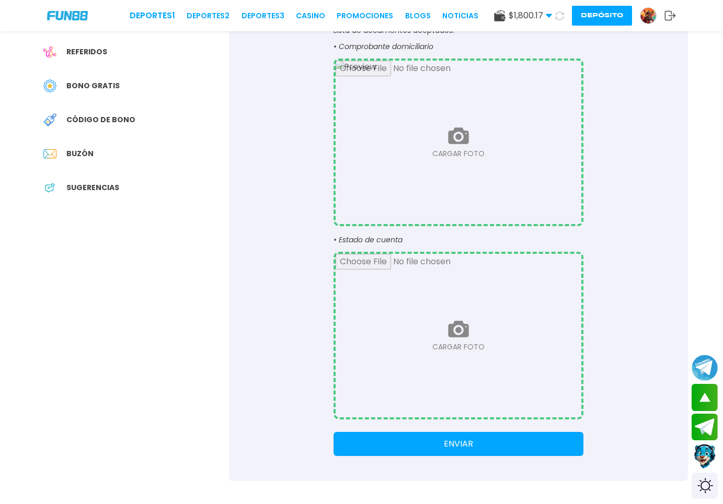
click at [440, 304] on input "file" at bounding box center [459, 336] width 246 height 164
type input "**********"
click at [473, 448] on button "ENVIAR" at bounding box center [458, 444] width 250 height 24
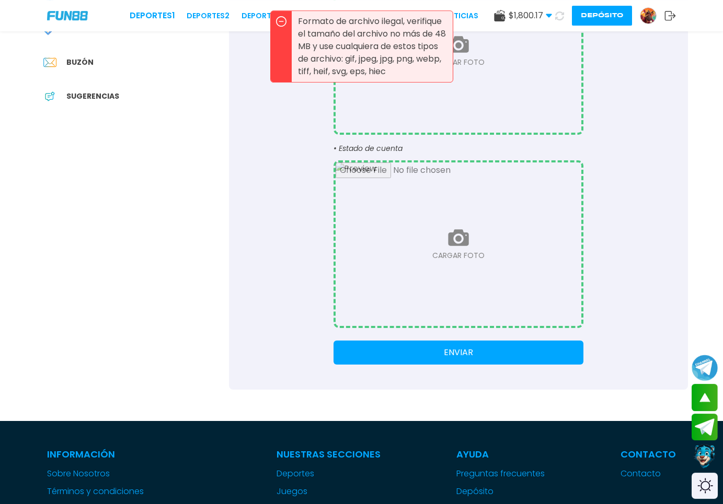
scroll to position [267, 0]
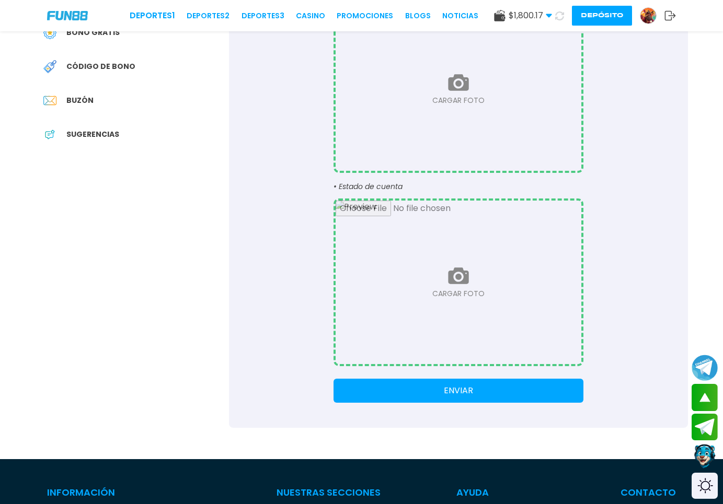
click at [647, 356] on div "CARGAR COMPROBANTE DE DOMICILIO Asegúrese de que la foto sea clara y legible. S…" at bounding box center [458, 109] width 459 height 637
click at [417, 122] on input "file" at bounding box center [459, 89] width 246 height 164
type input "**********"
click at [653, 250] on div "CARGAR COMPROBANTE DE DOMICILIO Asegúrese de que la foto sea clara y legible. S…" at bounding box center [458, 109] width 459 height 637
click at [402, 272] on input "file" at bounding box center [459, 283] width 246 height 164
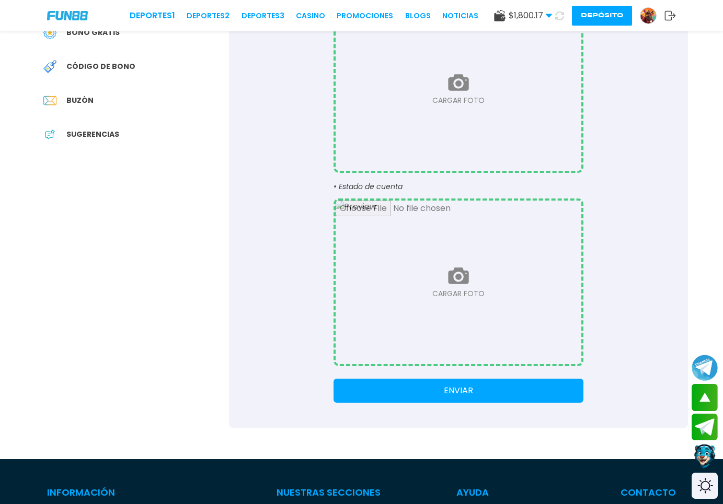
type input "**********"
click at [480, 385] on button "ENVIAR" at bounding box center [458, 391] width 250 height 24
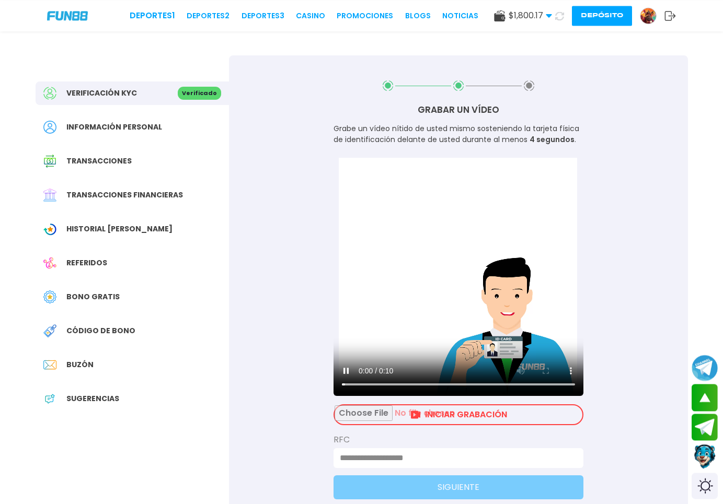
scroll to position [0, 0]
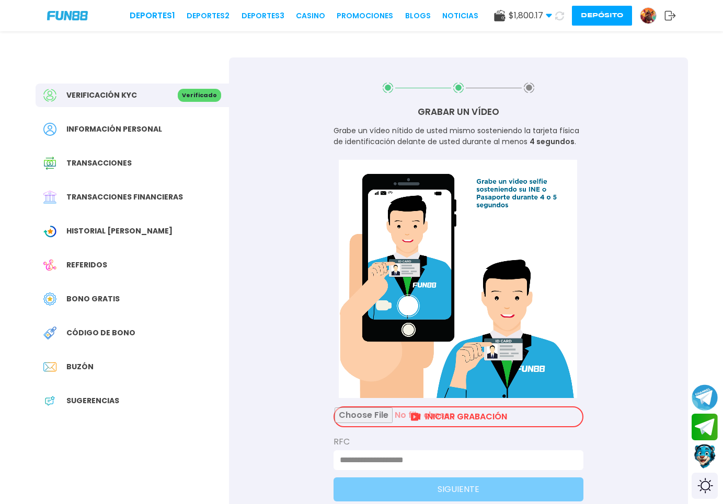
click at [438, 416] on input "file" at bounding box center [459, 417] width 248 height 19
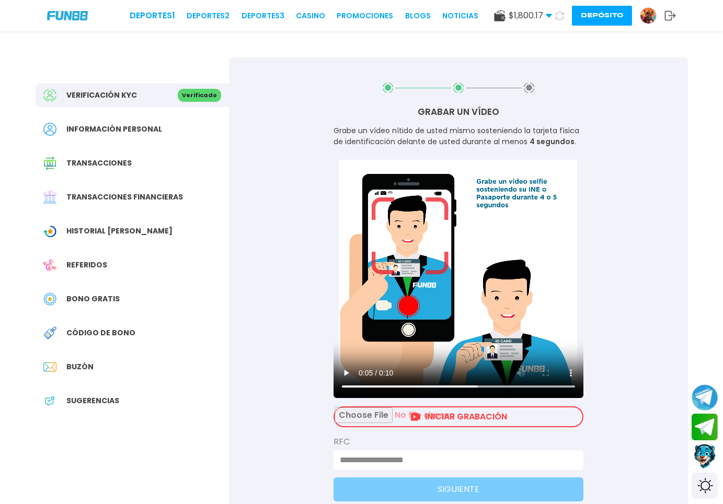
click at [485, 420] on input "file" at bounding box center [459, 417] width 248 height 19
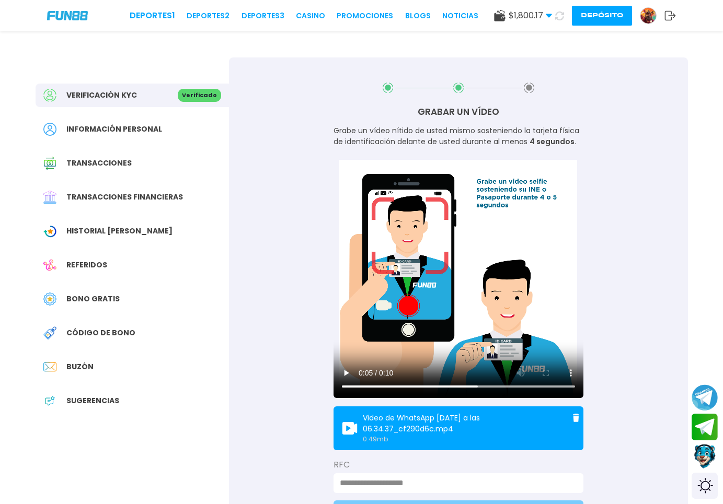
scroll to position [160, 0]
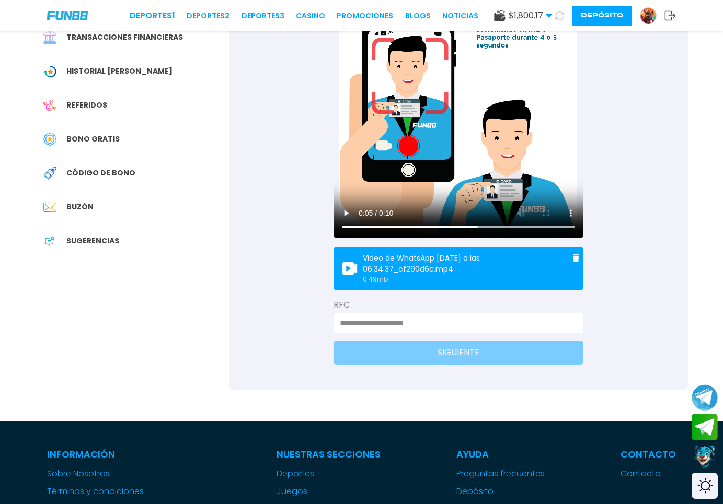
click at [415, 321] on input at bounding box center [455, 323] width 231 height 13
click at [447, 319] on input at bounding box center [455, 323] width 231 height 13
paste input "**********"
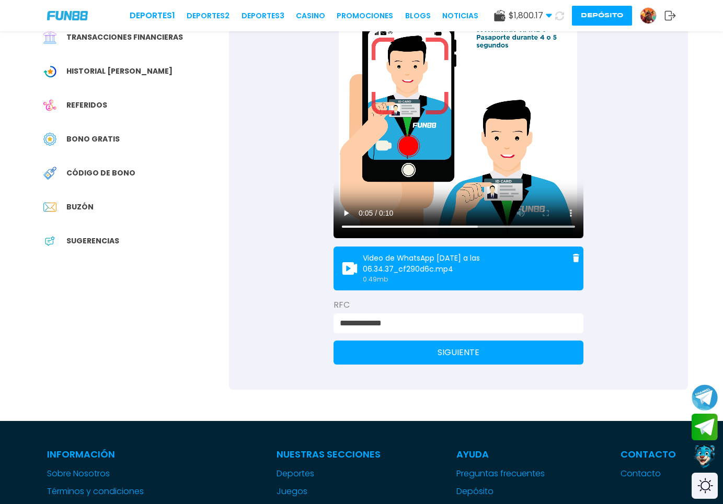
type input "**********"
click at [420, 359] on button "SIGUIENTE" at bounding box center [458, 353] width 250 height 24
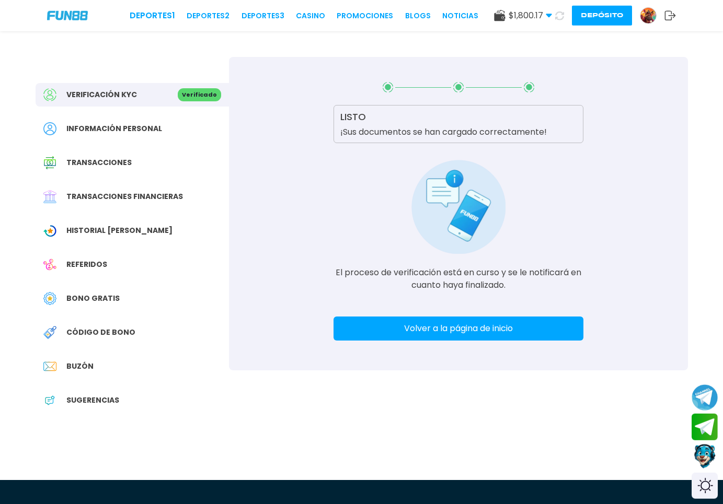
scroll to position [0, 0]
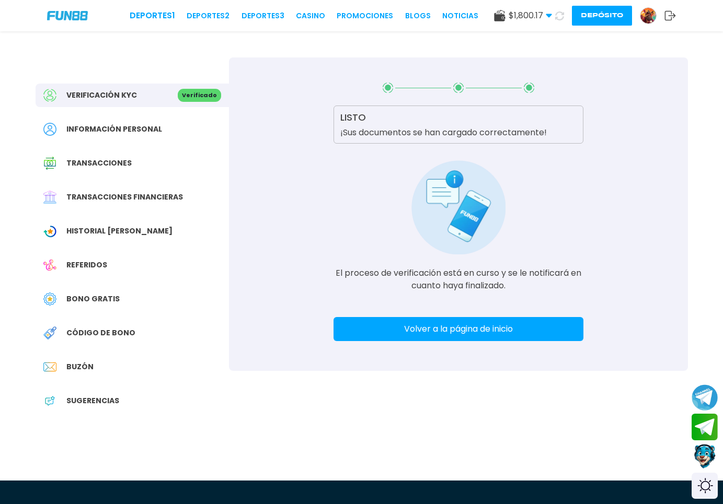
click at [441, 333] on button "Volver a la página de inicio" at bounding box center [458, 329] width 250 height 24
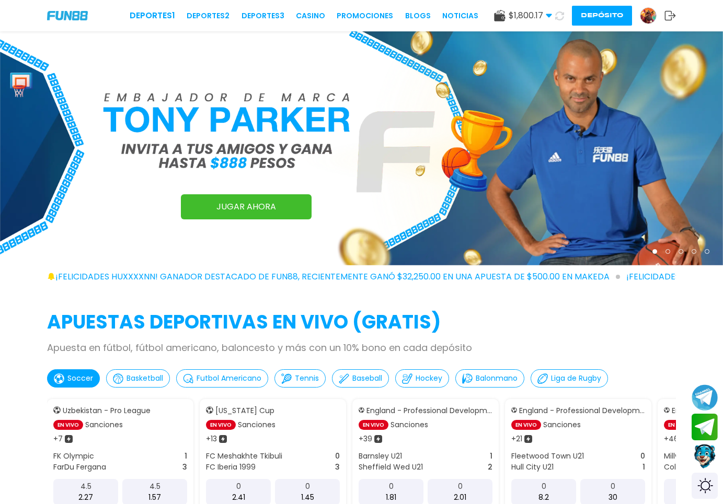
click at [602, 20] on button "Depósito" at bounding box center [602, 16] width 60 height 20
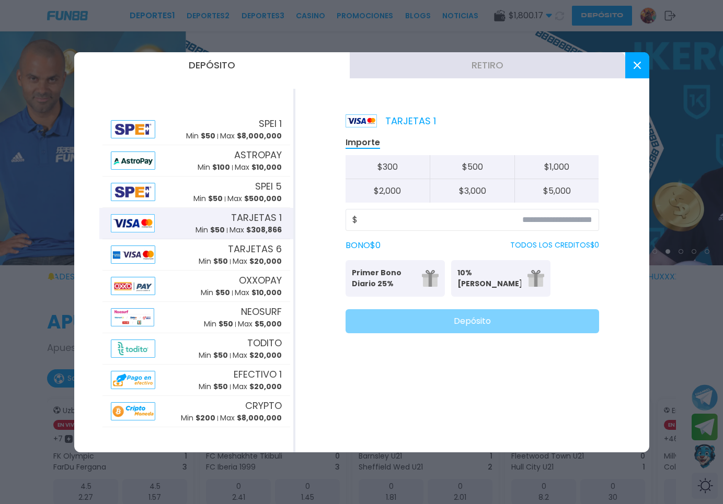
click at [420, 123] on p "TARJETAS 1" at bounding box center [391, 121] width 90 height 14
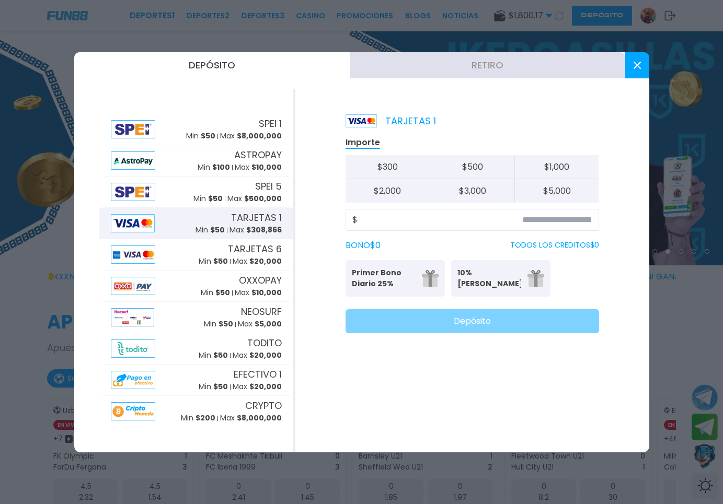
click at [502, 64] on button "Retiro" at bounding box center [487, 65] width 275 height 26
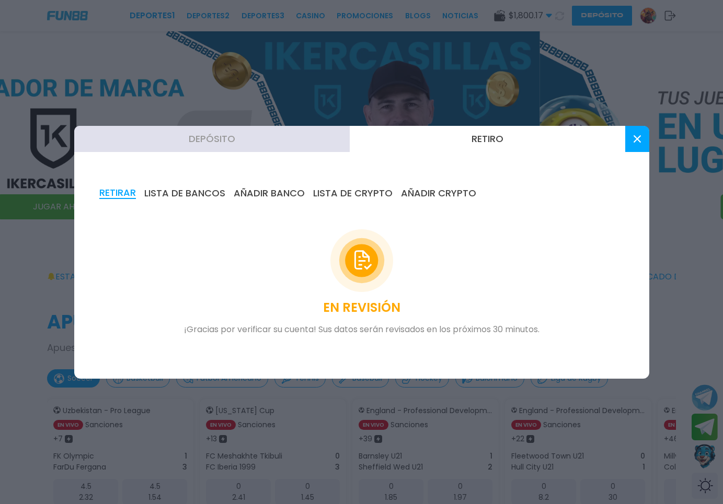
click at [177, 195] on button "LISTA DE BANCOS" at bounding box center [184, 193] width 81 height 11
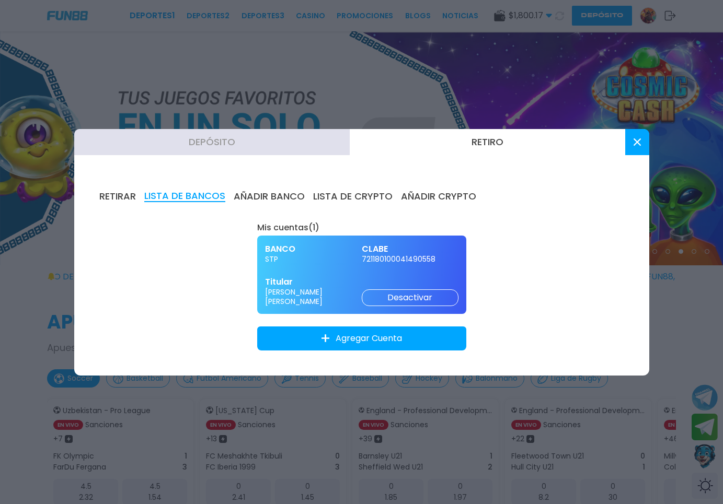
click at [296, 219] on div "Mis cuentas ( 1 ) BANCO STP CLABE 721180100041490558 Titular Oscar Gabriel Cuev…" at bounding box center [361, 283] width 209 height 136
click at [244, 191] on button "AÑADIR BANCO" at bounding box center [269, 196] width 71 height 11
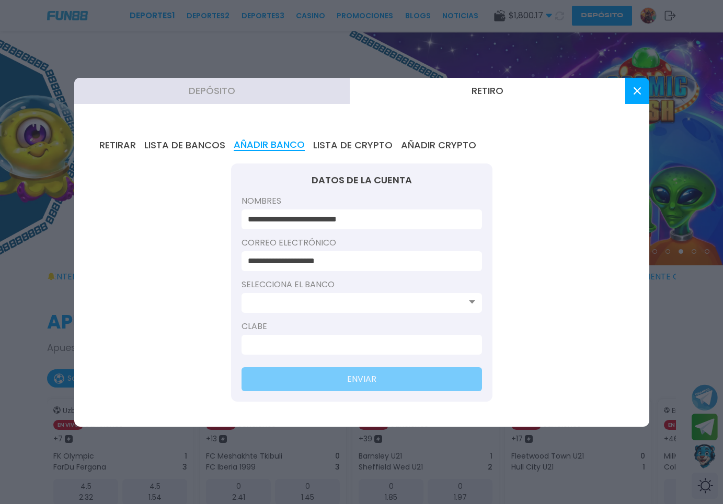
click at [366, 148] on button "LISTA DE CRYPTO" at bounding box center [352, 145] width 79 height 11
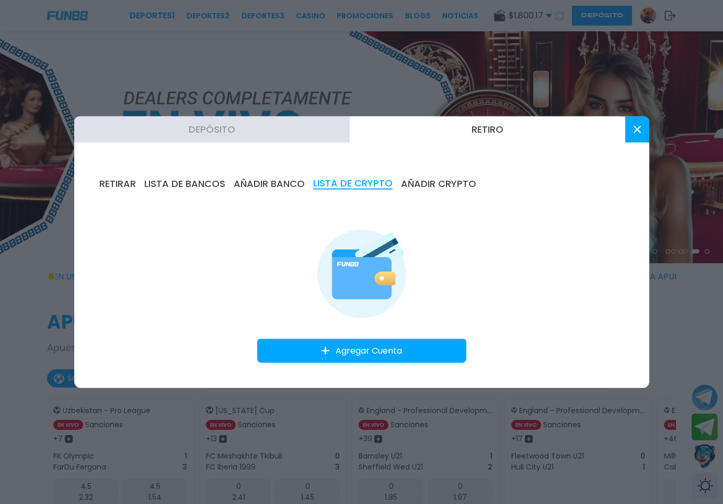
click at [634, 131] on icon at bounding box center [637, 128] width 7 height 7
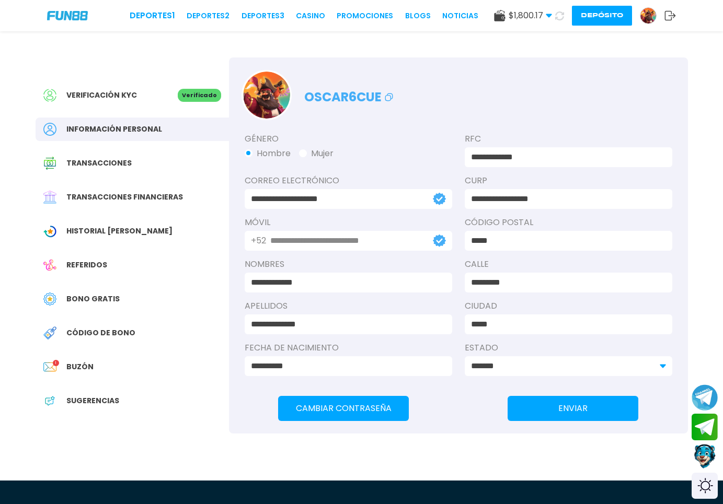
click at [80, 89] on div "Verificación KYC" at bounding box center [110, 95] width 134 height 13
click at [609, 20] on button "Depósito" at bounding box center [602, 16] width 60 height 20
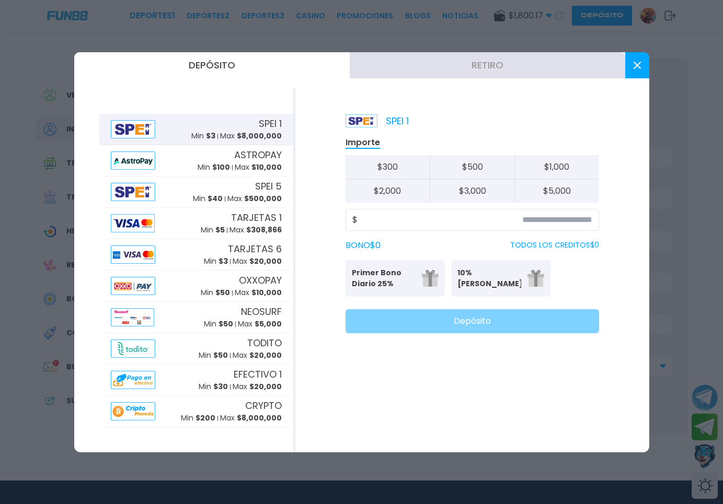
click at [491, 71] on button "Retiro" at bounding box center [487, 65] width 275 height 26
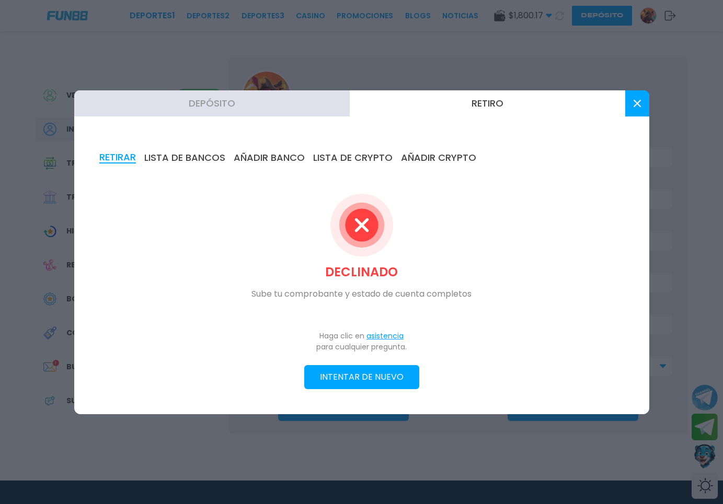
click at [639, 93] on button at bounding box center [637, 103] width 24 height 26
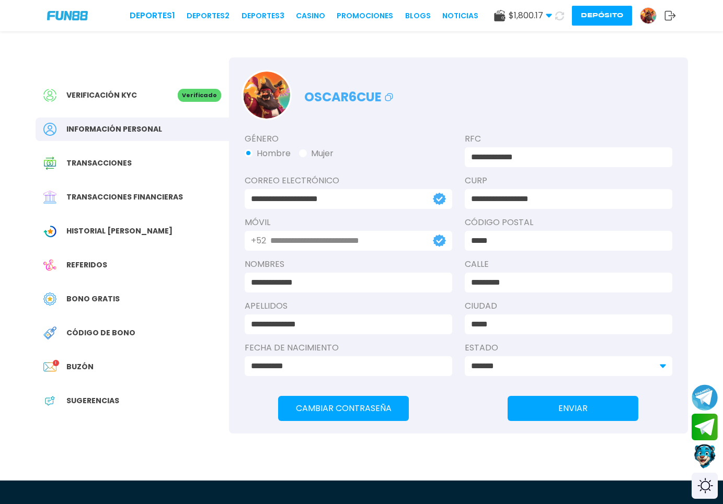
click at [602, 8] on button "Depósito" at bounding box center [602, 16] width 60 height 20
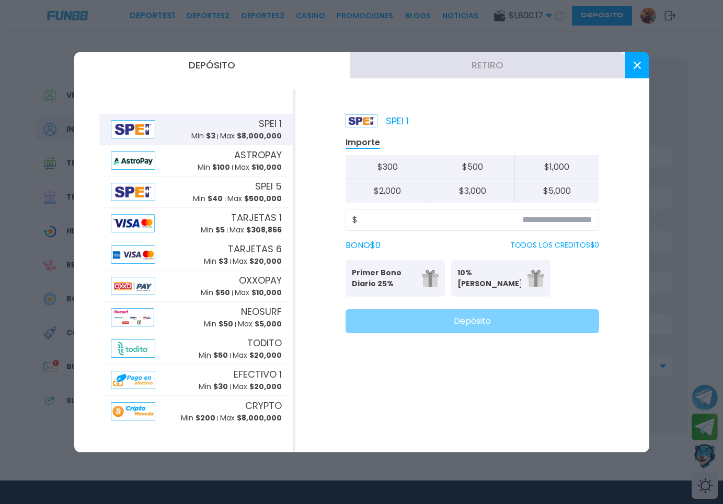
click at [457, 72] on button "Retiro" at bounding box center [487, 65] width 275 height 26
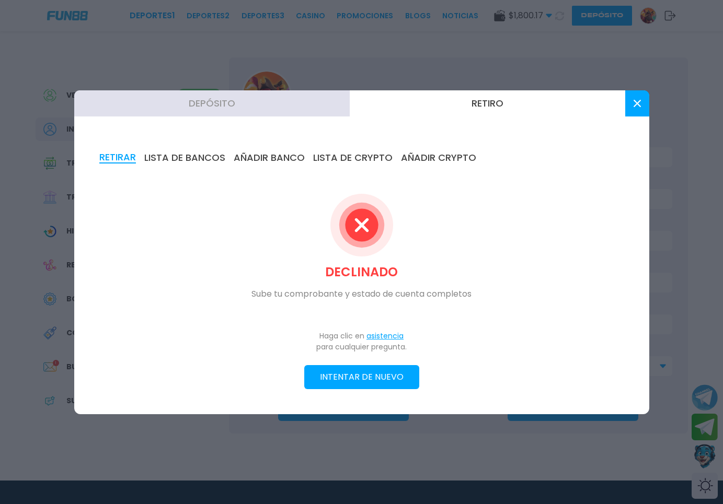
click at [346, 390] on div "RETIRAR LISTA DE BANCOS AÑADIR BANCO LISTA DE CRYPTO AÑADIR CRYPTO DECLINADO Su…" at bounding box center [361, 270] width 575 height 287
click at [350, 380] on button "INTENTAR DE NUEVO" at bounding box center [361, 377] width 115 height 24
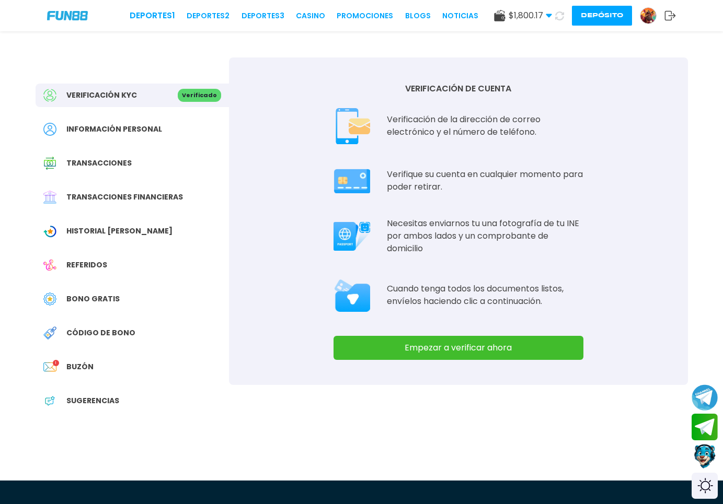
click at [409, 347] on button "Empezar a verificar ahora" at bounding box center [458, 348] width 250 height 24
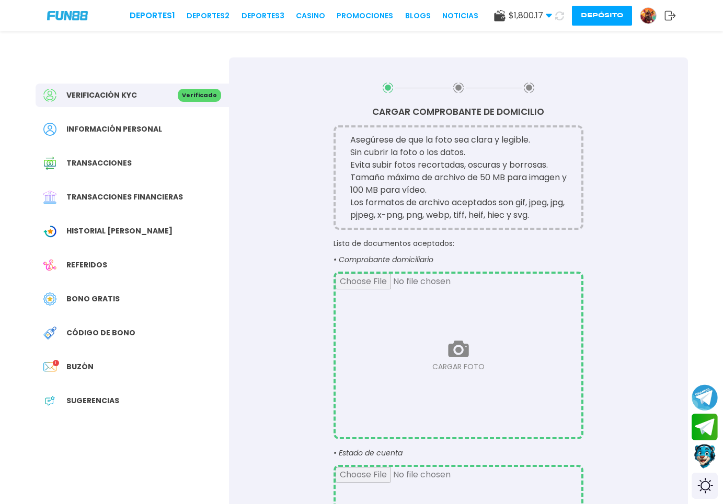
click at [458, 350] on input "file" at bounding box center [459, 356] width 246 height 164
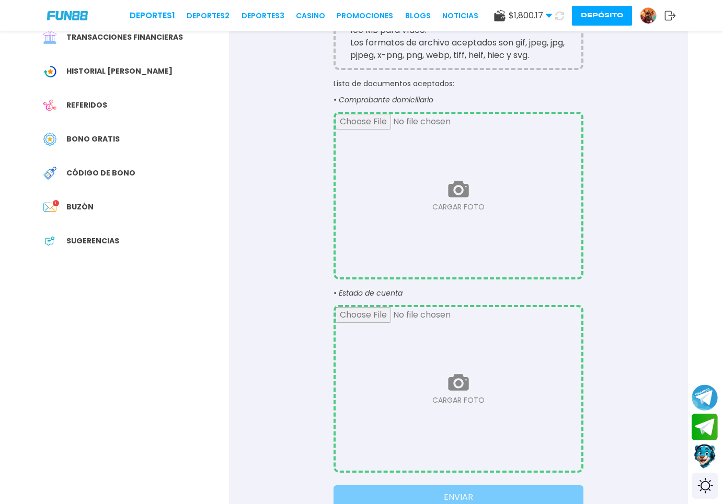
click at [449, 190] on input "file" at bounding box center [459, 196] width 246 height 164
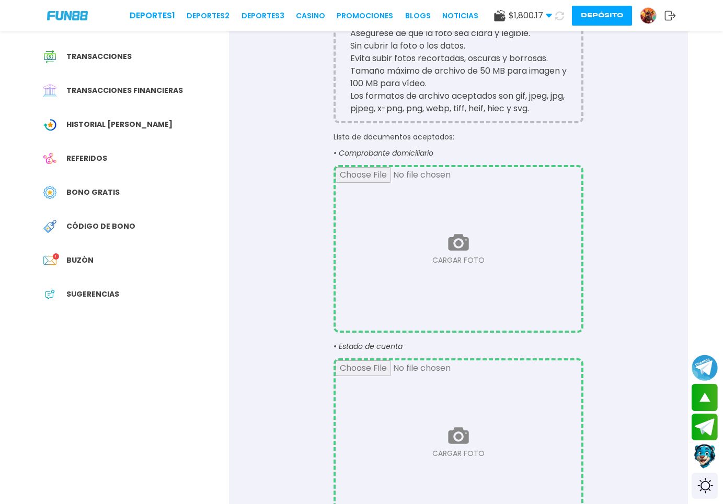
click at [458, 245] on input "file" at bounding box center [459, 249] width 246 height 164
click at [195, 391] on div "Verificación KYC Verificado Información personal Transacciones Transacciones fi…" at bounding box center [361, 256] width 677 height 663
click at [451, 426] on input "file" at bounding box center [459, 443] width 246 height 164
click at [476, 285] on input "file" at bounding box center [459, 249] width 246 height 164
type input "**********"
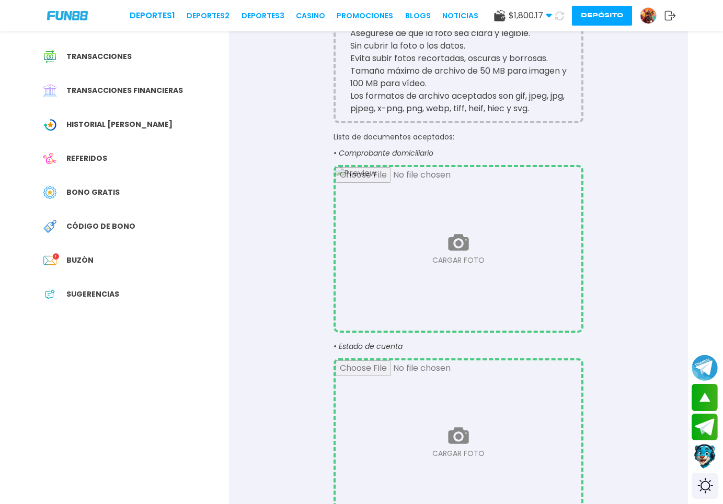
click at [457, 444] on input "file" at bounding box center [459, 443] width 246 height 164
type input "**********"
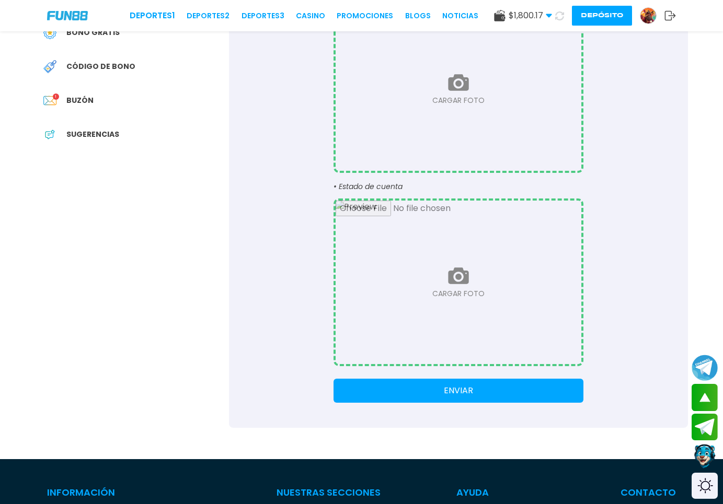
scroll to position [427, 0]
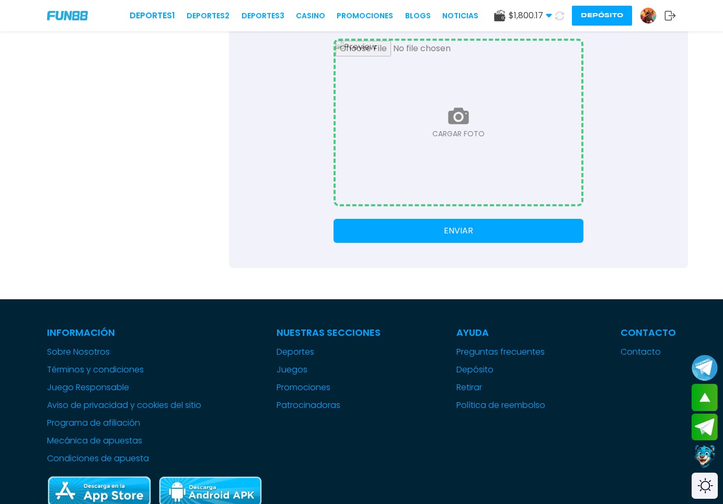
click at [479, 231] on button "ENVIAR" at bounding box center [458, 231] width 250 height 24
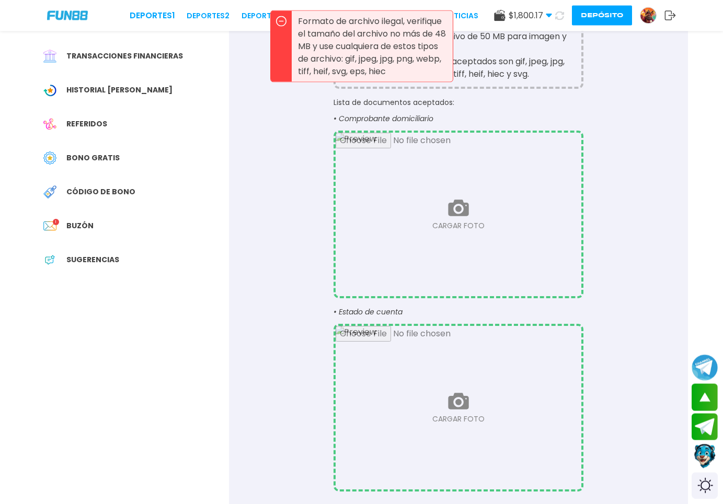
scroll to position [107, 0]
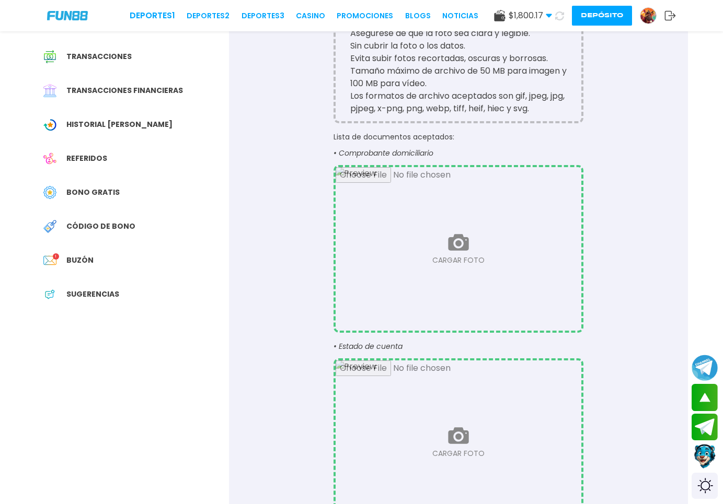
click at [680, 183] on div "CARGAR COMPROBANTE DE DOMICILIO Asegúrese de que la foto sea clara y legible. S…" at bounding box center [458, 269] width 459 height 637
click at [395, 247] on input "file" at bounding box center [459, 249] width 246 height 164
type input "**********"
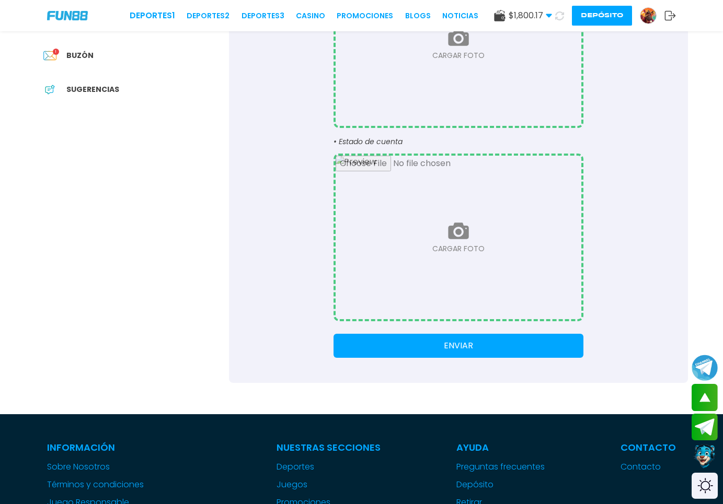
scroll to position [320, 0]
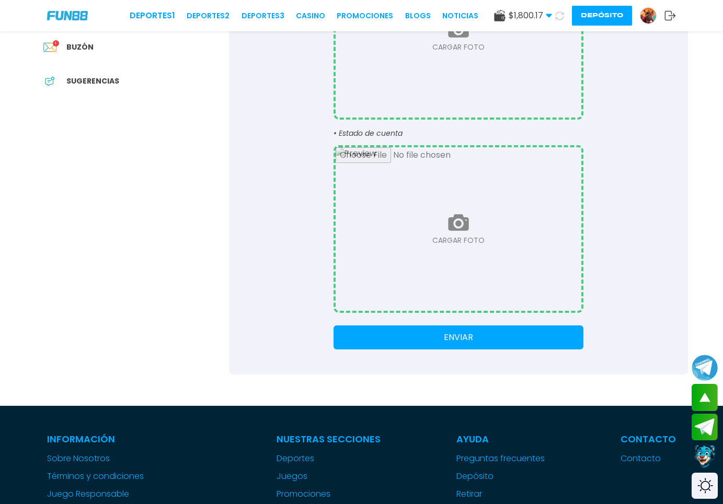
click at [497, 331] on button "ENVIAR" at bounding box center [458, 338] width 250 height 24
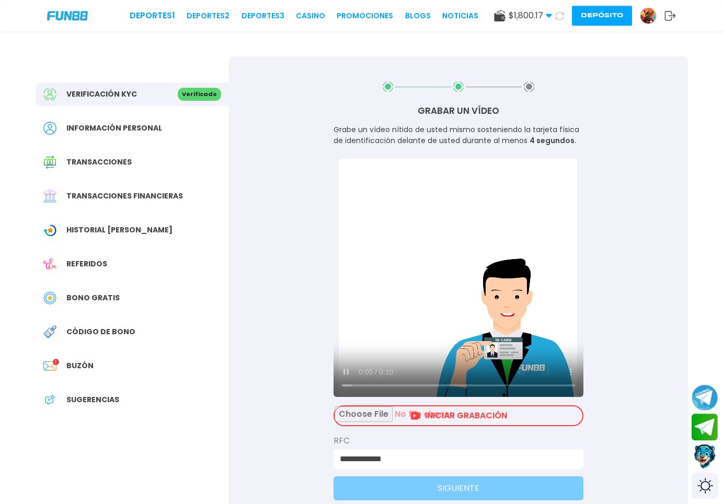
scroll to position [0, 0]
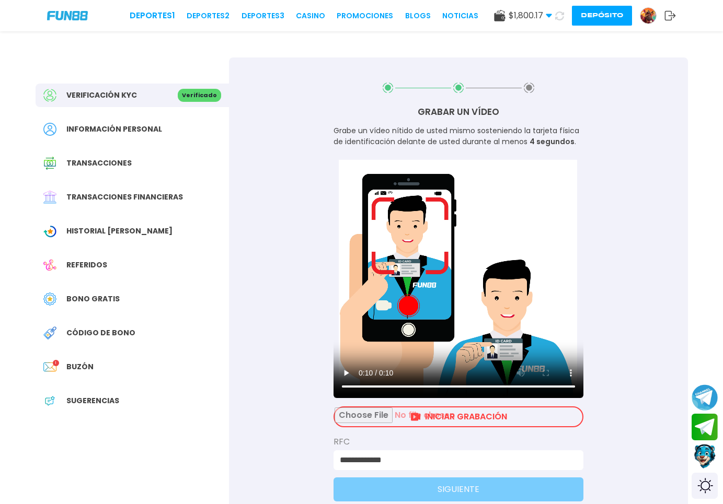
click at [402, 425] on input "file" at bounding box center [459, 417] width 248 height 19
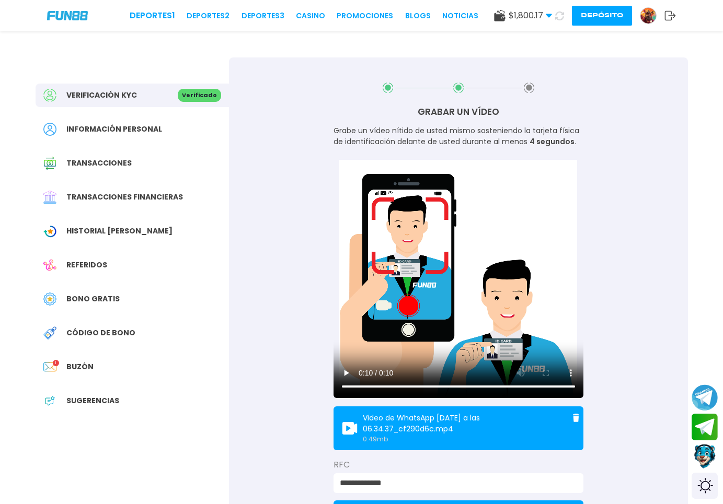
scroll to position [107, 0]
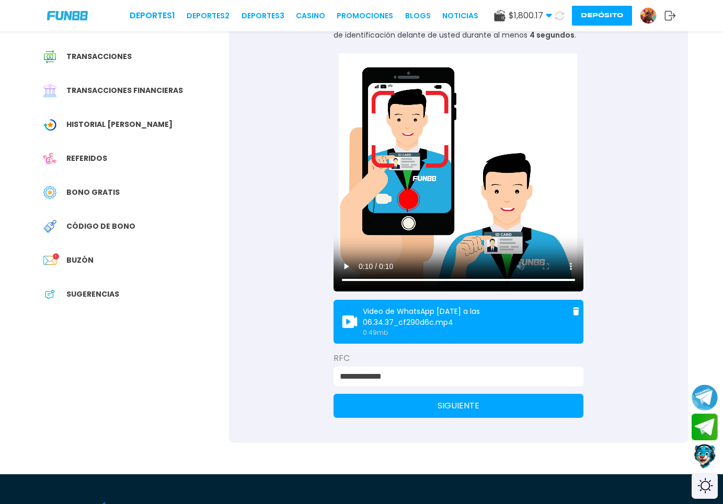
click at [401, 401] on button "SIGUIENTE" at bounding box center [458, 406] width 250 height 24
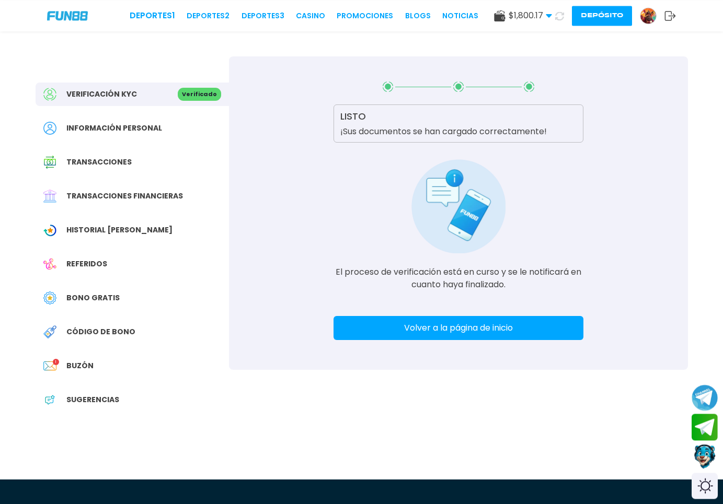
scroll to position [0, 0]
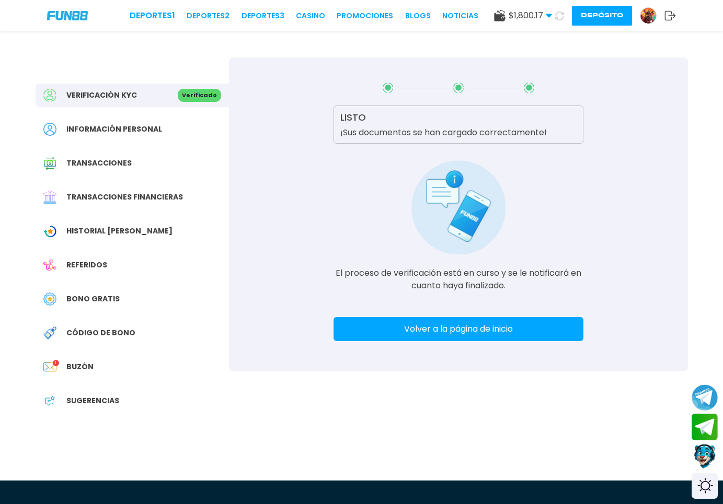
click at [437, 332] on button "Volver a la página de inicio" at bounding box center [458, 329] width 250 height 24
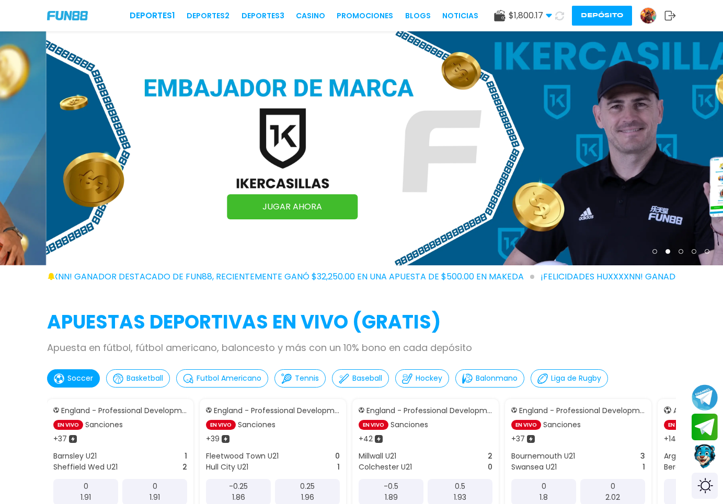
drag, startPoint x: 48, startPoint y: 183, endPoint x: 527, endPoint y: 212, distance: 479.7
click at [526, 212] on img at bounding box center [407, 148] width 723 height 234
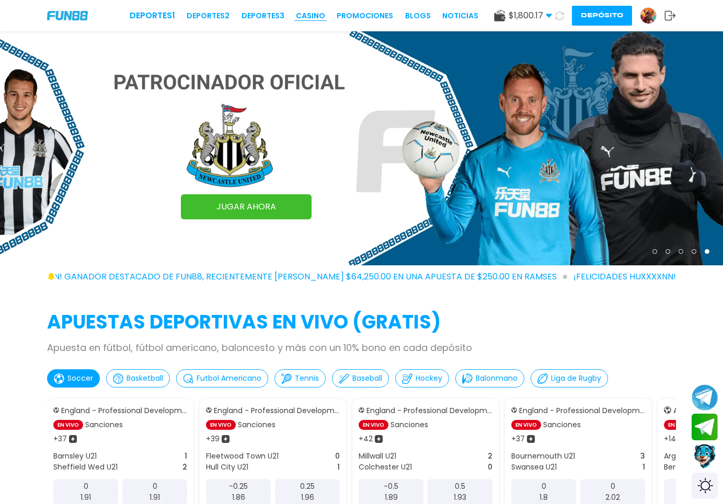
click at [301, 17] on link "CASINO" at bounding box center [310, 15] width 29 height 11
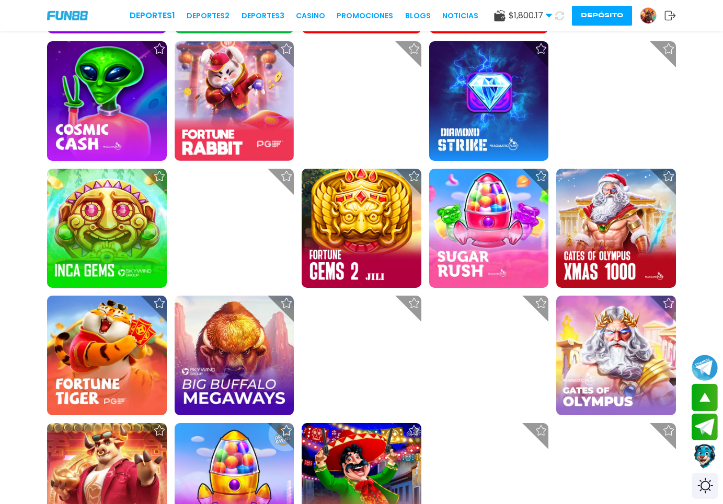
scroll to position [427, 0]
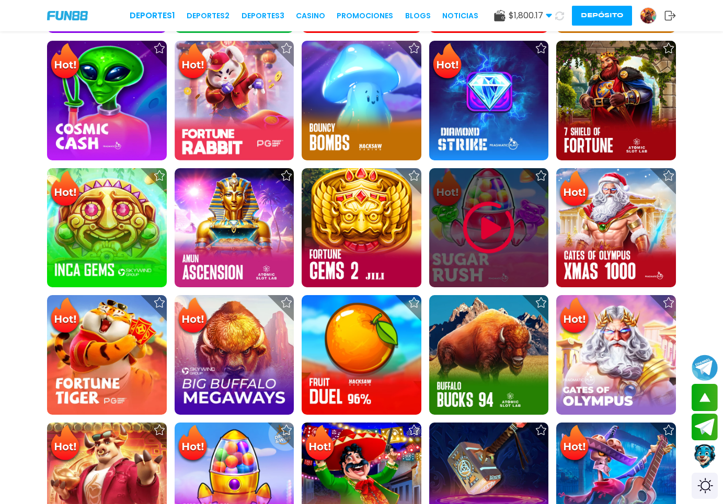
click at [494, 247] on img at bounding box center [488, 228] width 63 height 63
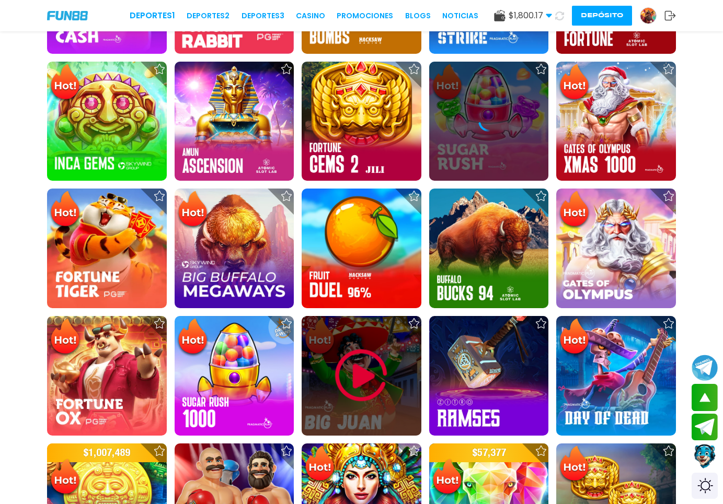
scroll to position [693, 0]
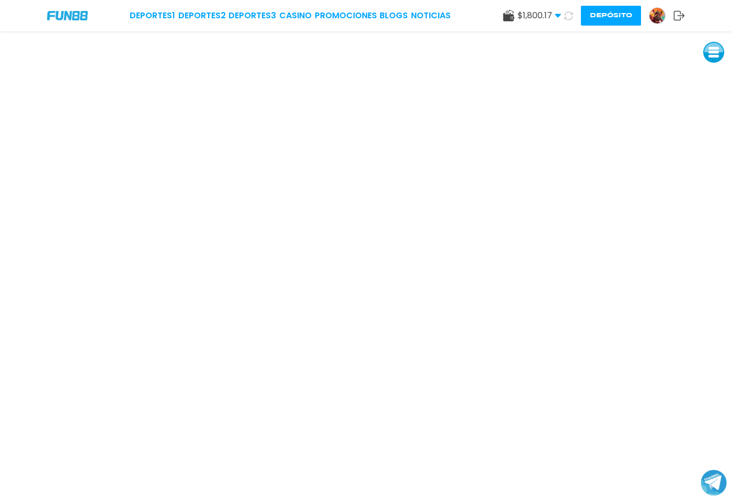
click at [625, 10] on button "Depósito" at bounding box center [611, 16] width 60 height 20
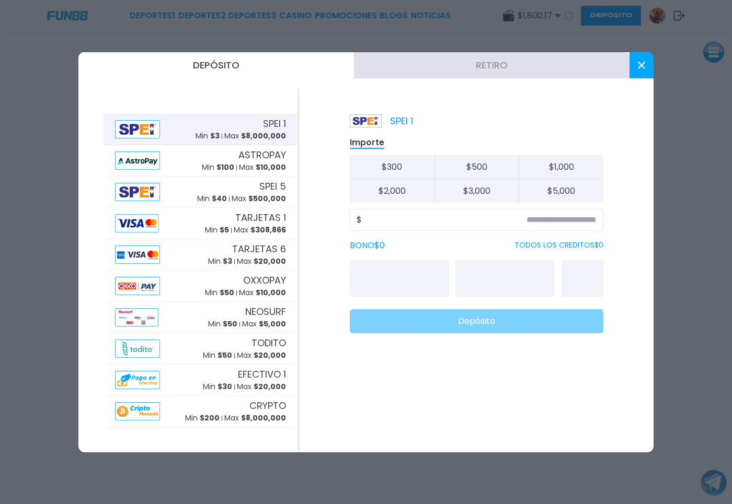
click at [448, 58] on button "Retiro" at bounding box center [491, 65] width 275 height 26
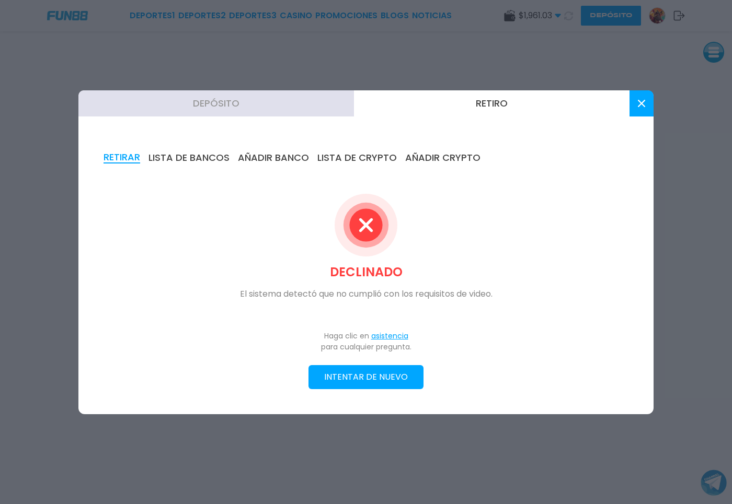
click at [362, 378] on button "INTENTAR DE NUEVO" at bounding box center [365, 377] width 115 height 24
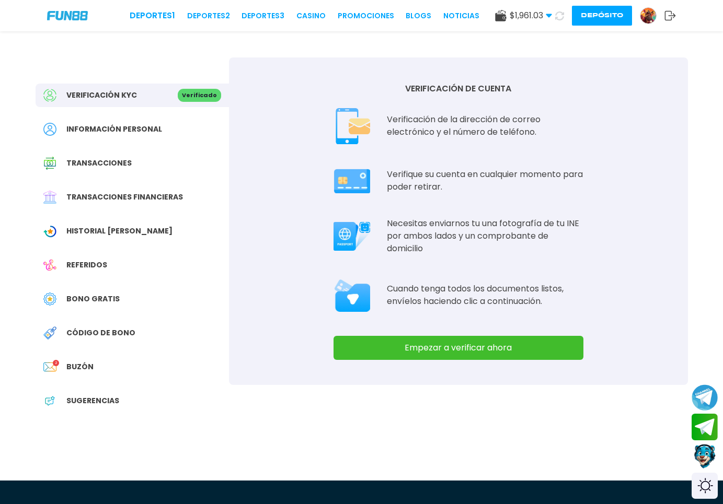
click at [424, 353] on button "Empezar a verificar ahora" at bounding box center [458, 348] width 250 height 24
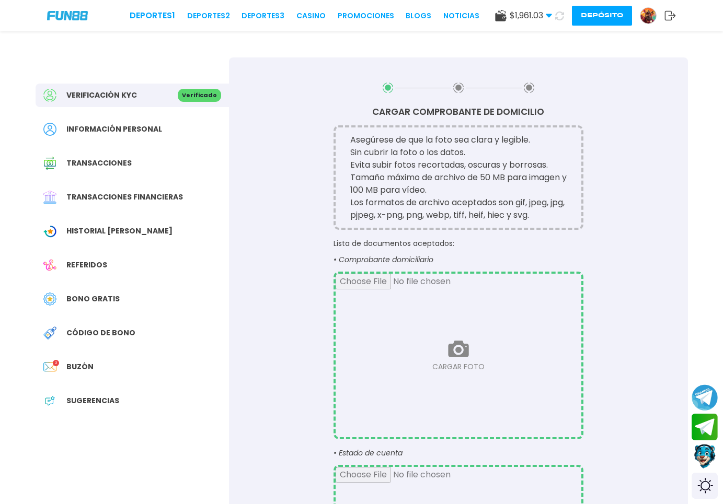
click at [474, 367] on input "file" at bounding box center [459, 356] width 246 height 164
type input "**********"
drag, startPoint x: 601, startPoint y: 487, endPoint x: 594, endPoint y: 474, distance: 14.7
click at [599, 483] on div "CARGAR COMPROBANTE DE DOMICILIO Asegúrese de que la foto sea clara y legible. S…" at bounding box center [458, 375] width 459 height 637
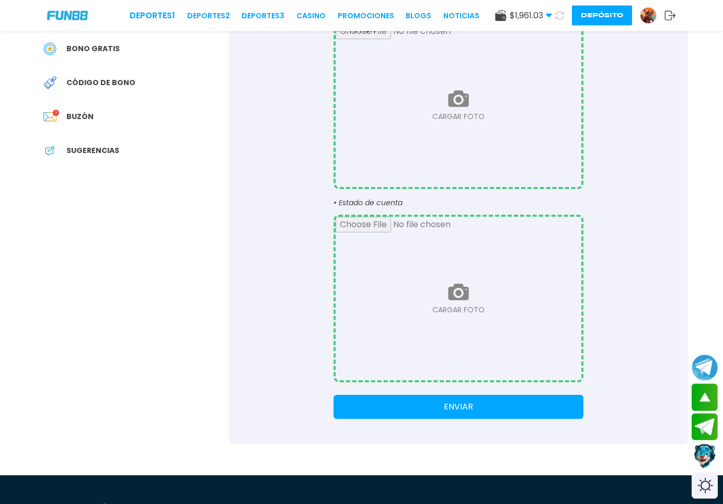
scroll to position [267, 0]
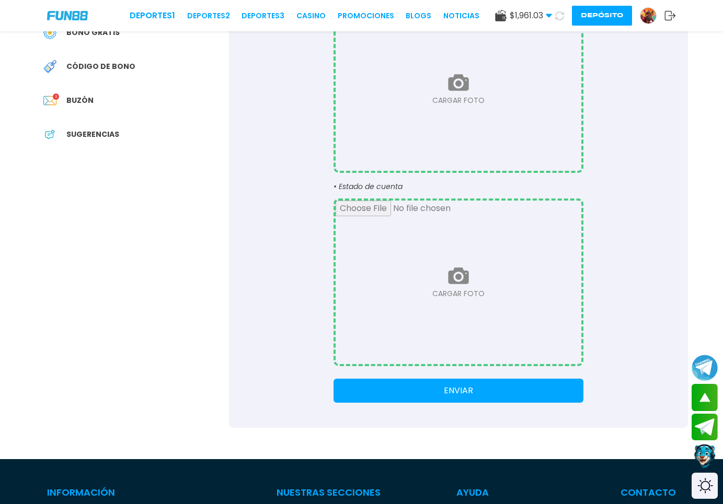
click at [448, 274] on input "file" at bounding box center [459, 283] width 246 height 164
type input "**********"
click at [439, 388] on button "ENVIAR" at bounding box center [458, 391] width 250 height 24
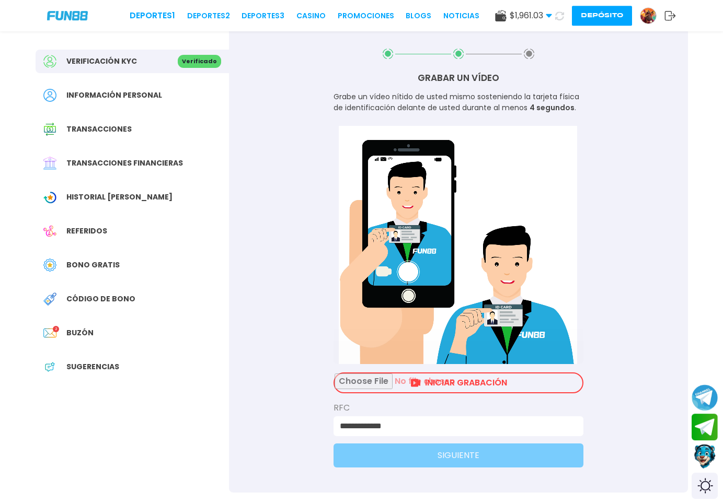
scroll to position [53, 0]
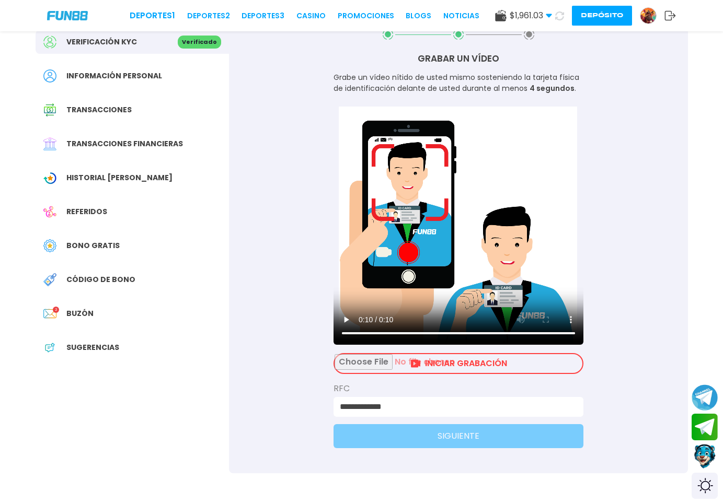
click at [428, 366] on input "file" at bounding box center [459, 363] width 248 height 19
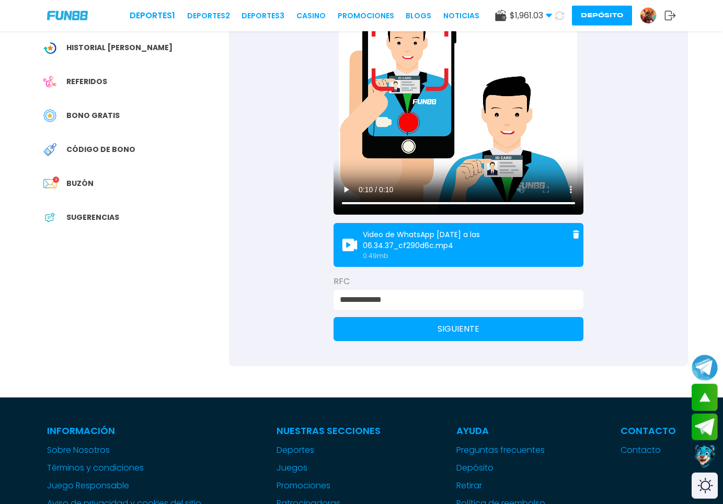
scroll to position [213, 0]
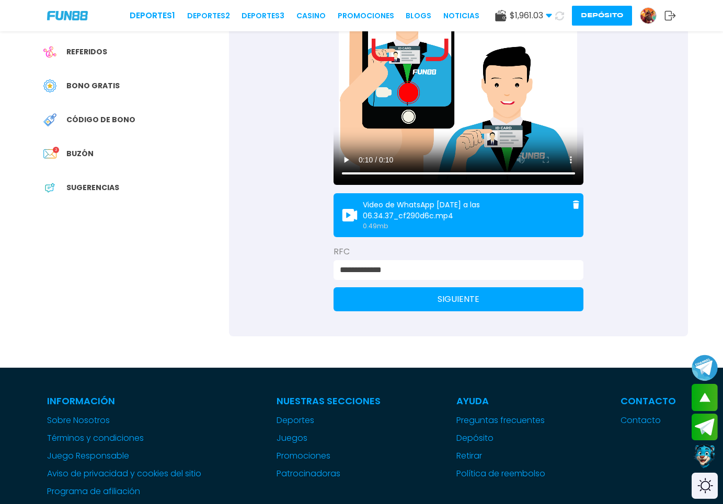
click at [428, 304] on button "SIGUIENTE" at bounding box center [458, 299] width 250 height 24
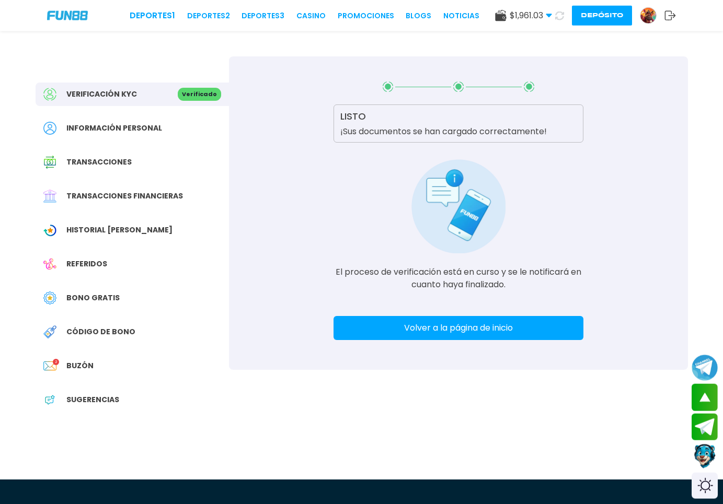
scroll to position [0, 0]
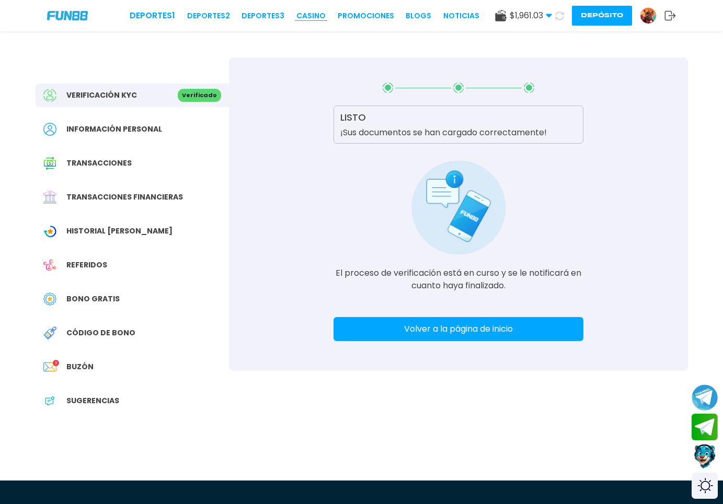
click at [305, 14] on link "CASINO" at bounding box center [310, 15] width 29 height 11
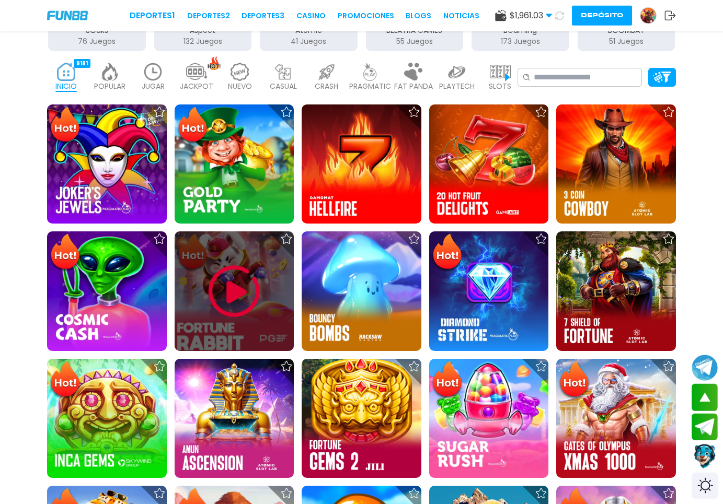
scroll to position [320, 0]
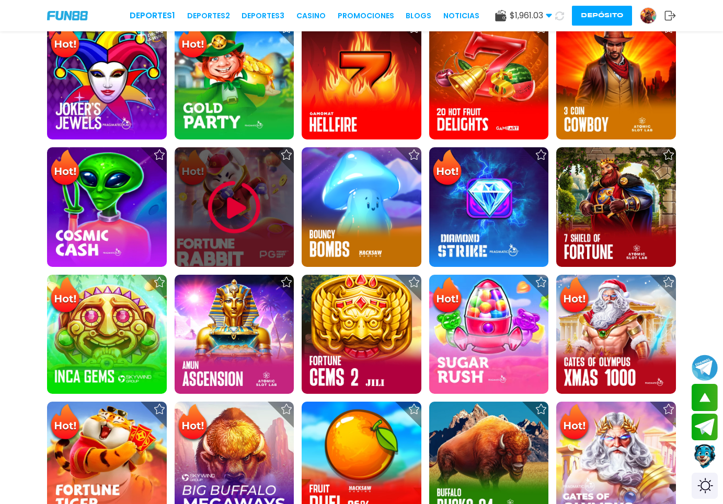
click at [229, 214] on img at bounding box center [234, 207] width 63 height 63
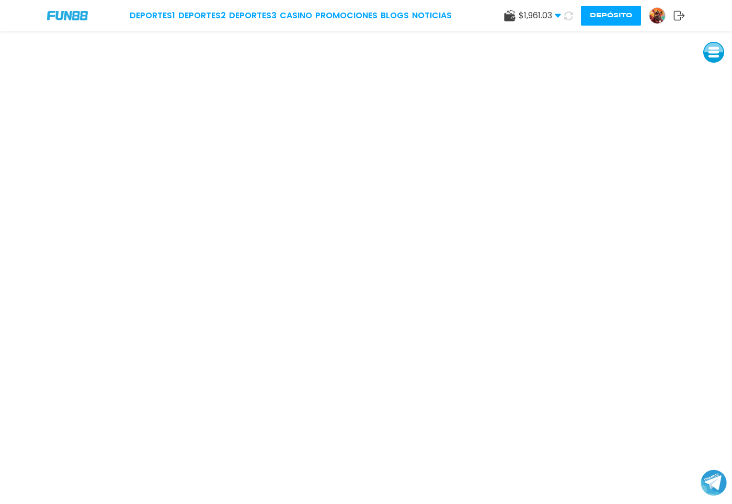
drag, startPoint x: 614, startPoint y: 19, endPoint x: 610, endPoint y: 30, distance: 11.6
click at [614, 20] on button "Depósito" at bounding box center [611, 16] width 60 height 20
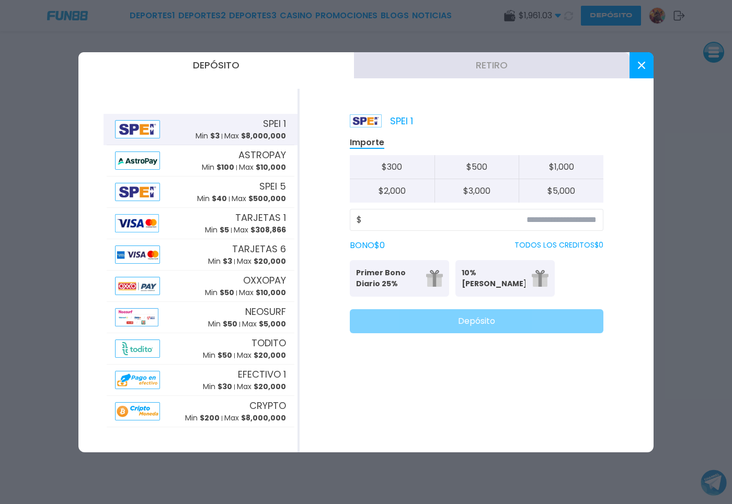
click at [509, 64] on button "Retiro" at bounding box center [491, 65] width 275 height 26
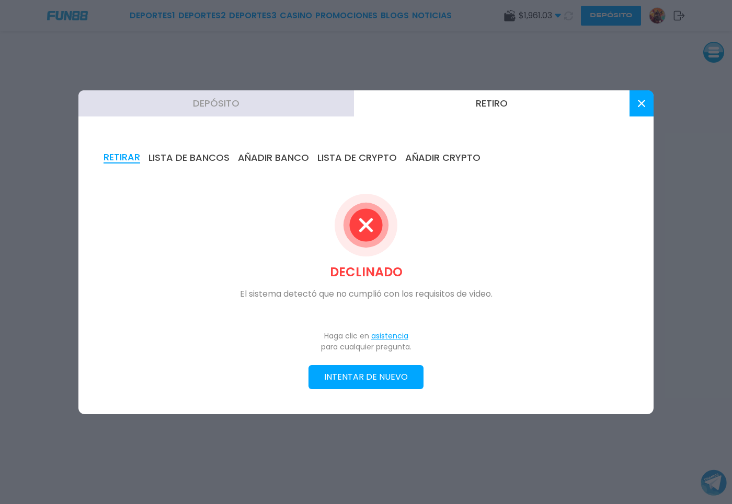
click at [425, 298] on p "El sistema detectó que no cumplió con los requisitos de video." at bounding box center [366, 294] width 252 height 13
click at [646, 109] on button at bounding box center [641, 103] width 24 height 26
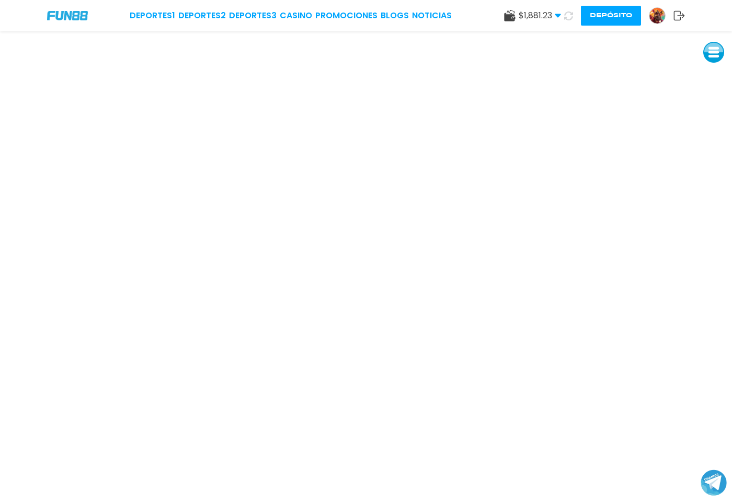
click at [657, 15] on img at bounding box center [657, 16] width 16 height 16
click at [659, 18] on img at bounding box center [657, 16] width 16 height 16
click at [283, 8] on div "Deportes 1 Deportes 2 Deportes 3 CASINO Promociones BLOGS NOTICIAS $ 1,792.43 D…" at bounding box center [366, 15] width 732 height 31
click at [297, 24] on div "Deportes 1 Deportes 2 Deportes 3 CASINO Promociones BLOGS NOTICIAS $ 1,792.43 D…" at bounding box center [366, 15] width 732 height 31
click at [302, 7] on div "Deportes 1 Deportes 2 Deportes 3 CASINO Promociones BLOGS NOTICIAS $ 1,792.43 D…" at bounding box center [366, 15] width 732 height 31
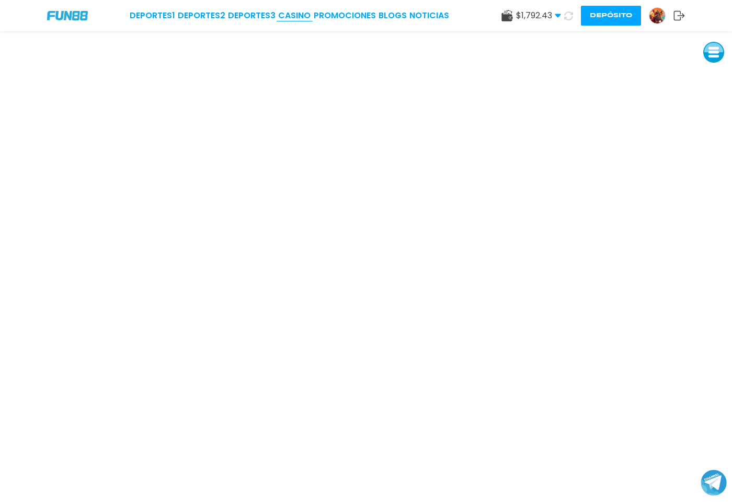
click at [305, 19] on link "CASINO" at bounding box center [294, 15] width 32 height 13
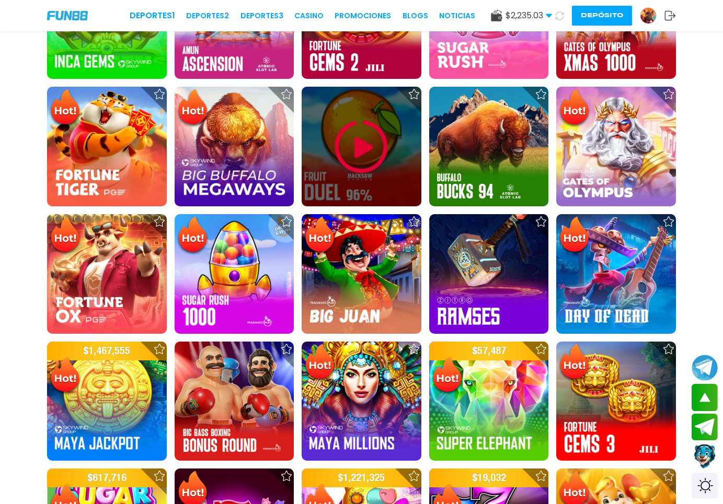
scroll to position [746, 0]
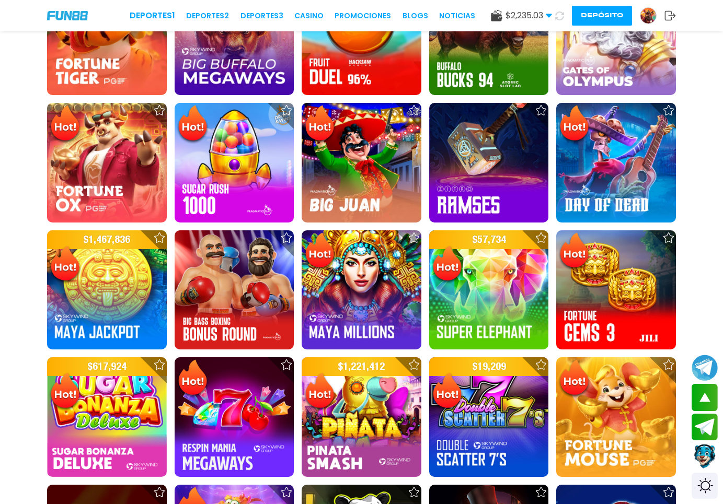
click at [609, 14] on button "Depósito" at bounding box center [602, 16] width 60 height 20
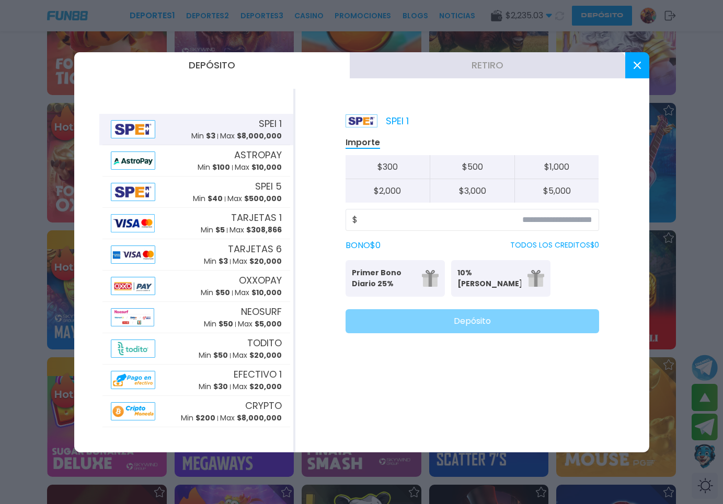
click at [479, 63] on button "Retiro" at bounding box center [487, 65] width 275 height 26
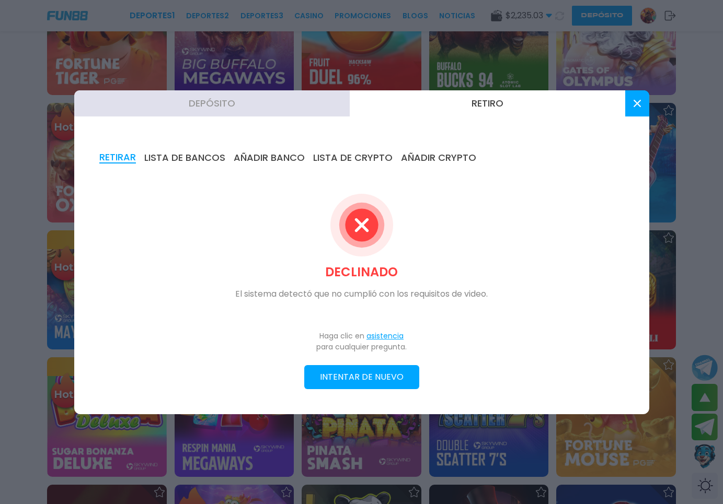
click at [636, 105] on icon at bounding box center [637, 103] width 7 height 7
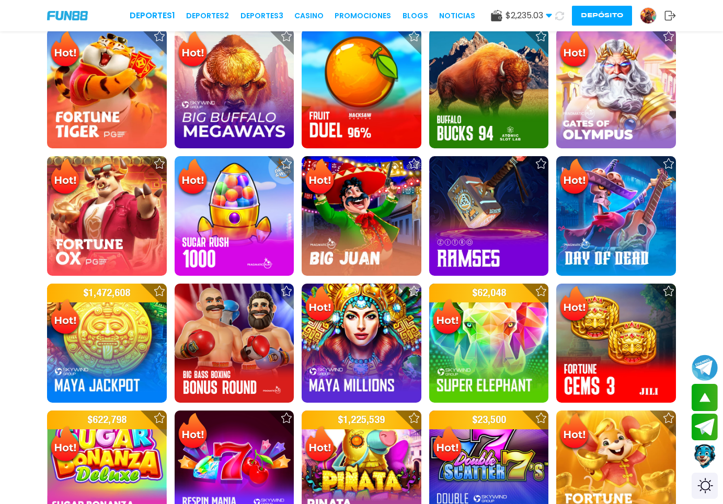
scroll to position [533, 0]
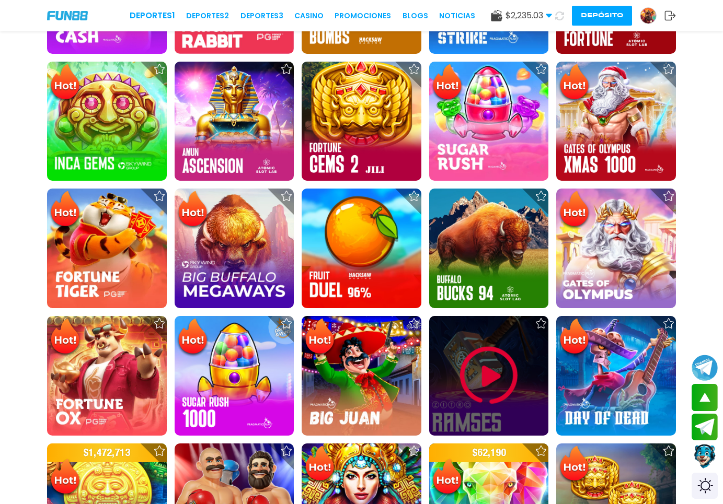
drag, startPoint x: 543, startPoint y: 399, endPoint x: 454, endPoint y: 411, distance: 89.6
click at [454, 411] on div at bounding box center [489, 376] width 120 height 120
